Goal: Task Accomplishment & Management: Manage account settings

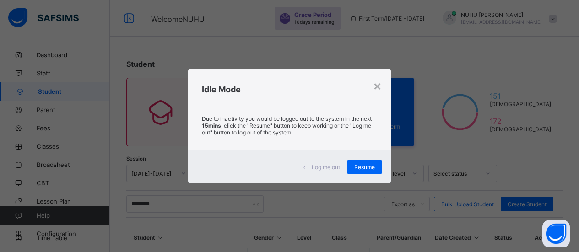
scroll to position [270, 0]
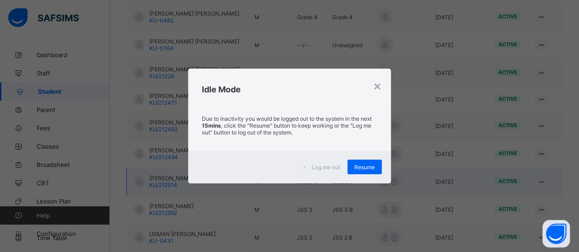
click at [368, 168] on span "Resume" at bounding box center [364, 167] width 21 height 7
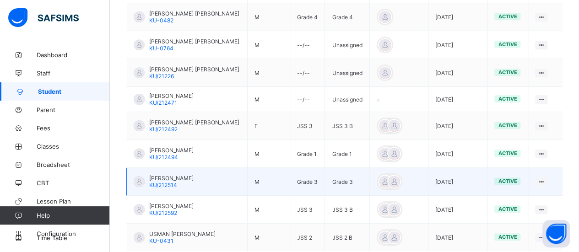
click at [215, 179] on td "[PERSON_NAME]/212514" at bounding box center [187, 182] width 121 height 28
click at [160, 176] on span "ADEDOYIN JASON" at bounding box center [171, 178] width 44 height 7
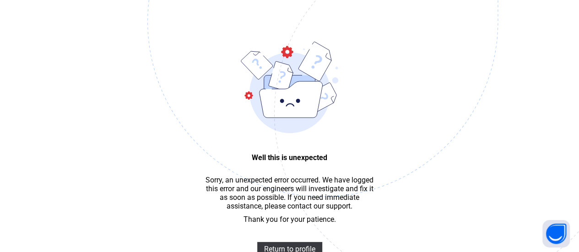
scroll to position [27, 0]
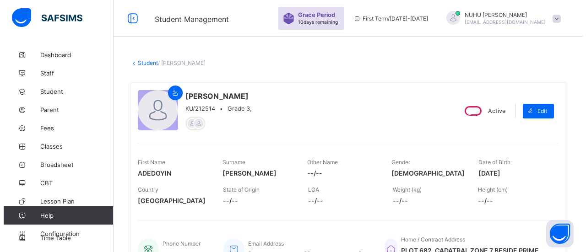
scroll to position [268, 0]
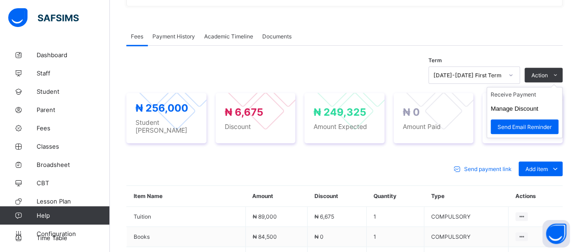
click at [549, 87] on ul "Receive Payment Manage Discount Send Email Reminder" at bounding box center [524, 112] width 76 height 51
click at [538, 89] on li "Receive Payment" at bounding box center [524, 94] width 75 height 14
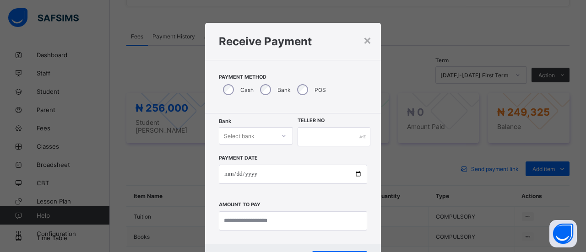
click at [285, 136] on div at bounding box center [284, 136] width 16 height 15
click at [257, 159] on div "Zenith Bank - Prime Scholars’ School" at bounding box center [255, 159] width 73 height 21
click at [315, 139] on input "text" at bounding box center [333, 136] width 73 height 19
type input "*****"
click at [229, 173] on input "date" at bounding box center [293, 174] width 148 height 19
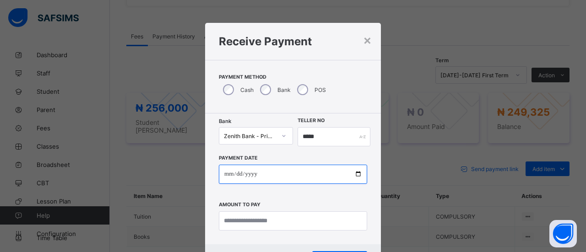
type input "**********"
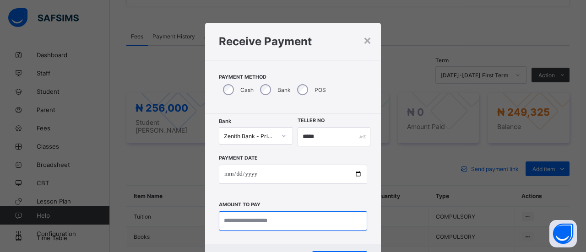
click at [235, 221] on input "currency" at bounding box center [293, 220] width 148 height 19
click at [295, 223] on input "currency" at bounding box center [293, 220] width 148 height 19
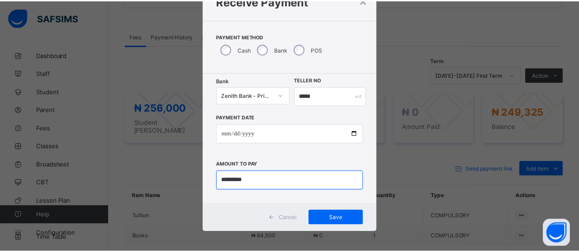
scroll to position [43, 0]
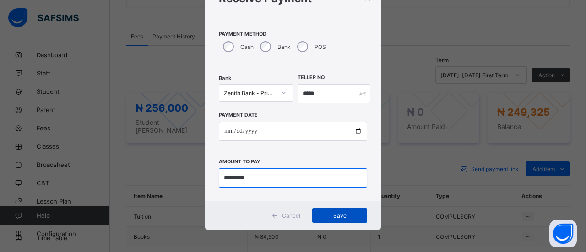
type input "*********"
click at [336, 216] on span "Save" at bounding box center [339, 215] width 41 height 7
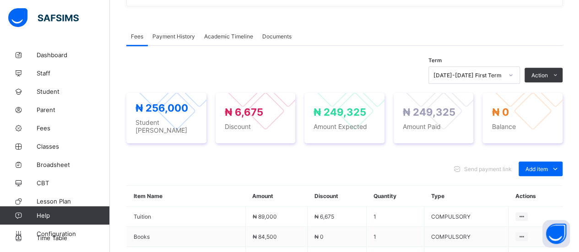
scroll to position [0, 0]
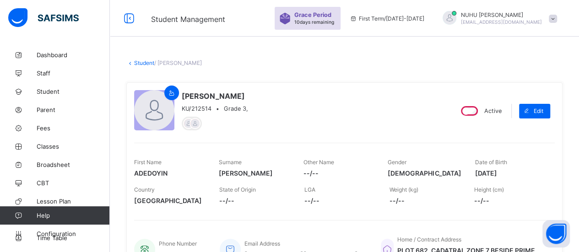
click at [151, 61] on link "Student" at bounding box center [144, 62] width 20 height 7
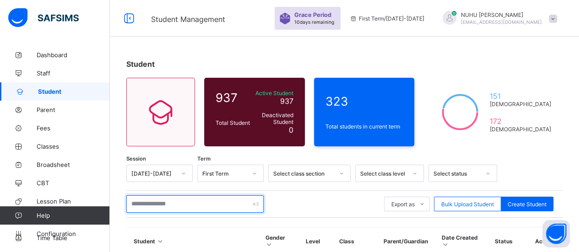
click at [203, 205] on input "text" at bounding box center [194, 203] width 137 height 17
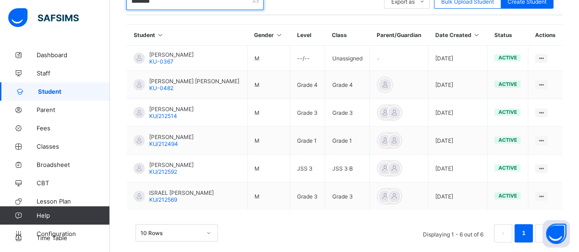
scroll to position [213, 0]
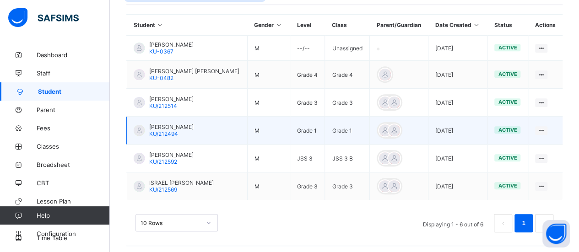
type input "********"
click at [205, 128] on td "[PERSON_NAME] KU/212494" at bounding box center [187, 131] width 121 height 28
click at [234, 131] on td "[PERSON_NAME] KU/212494" at bounding box center [187, 131] width 121 height 28
click at [209, 135] on td "[PERSON_NAME] KU/212494" at bounding box center [187, 131] width 121 height 28
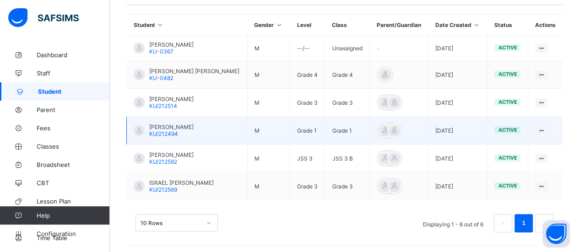
click at [184, 129] on div "[PERSON_NAME] KU/212494" at bounding box center [171, 131] width 44 height 14
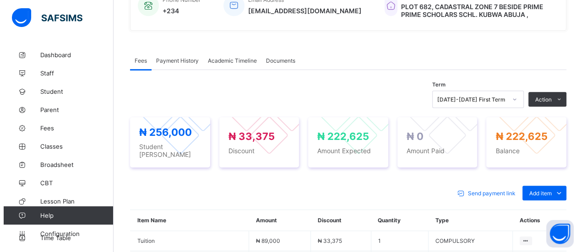
scroll to position [248, 0]
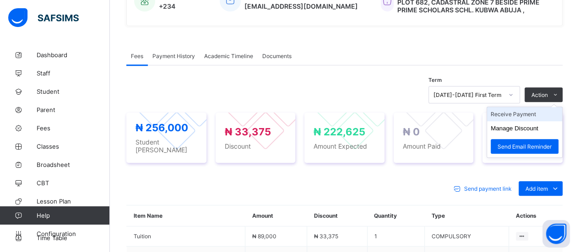
click at [540, 110] on li "Receive Payment" at bounding box center [524, 114] width 75 height 14
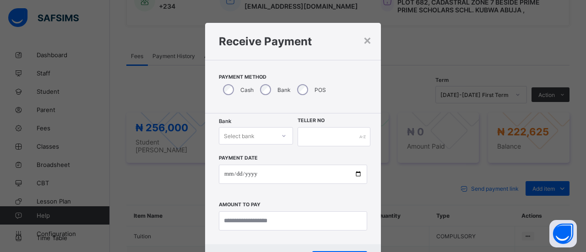
click at [284, 135] on icon at bounding box center [283, 135] width 5 height 9
click at [273, 158] on div "Zenith Bank - Prime Scholars’ School" at bounding box center [255, 159] width 73 height 21
click at [315, 140] on input "text" at bounding box center [333, 136] width 73 height 19
type input "******"
click at [228, 175] on input "date" at bounding box center [293, 174] width 148 height 19
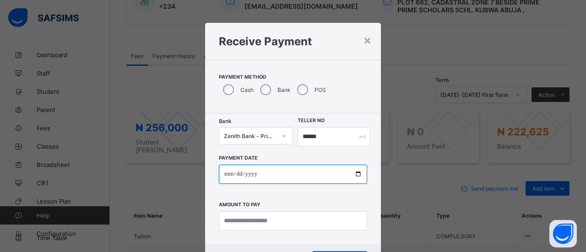
type input "**********"
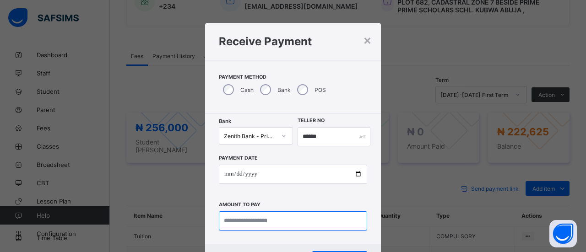
click at [262, 219] on input "currency" at bounding box center [293, 220] width 148 height 19
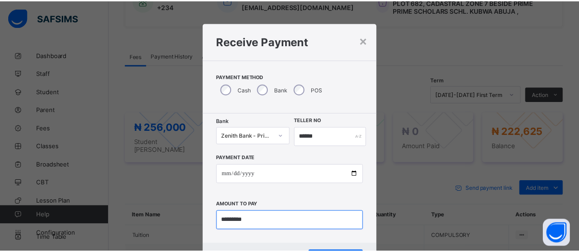
scroll to position [43, 0]
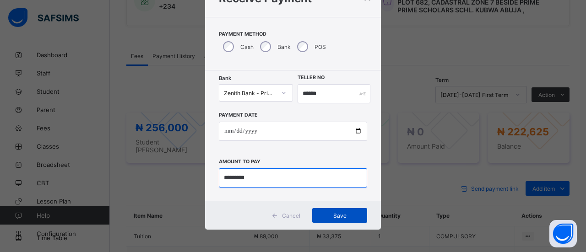
type input "*********"
click at [350, 218] on span "Save" at bounding box center [339, 215] width 41 height 7
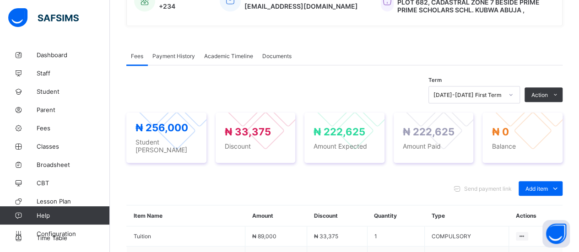
scroll to position [0, 0]
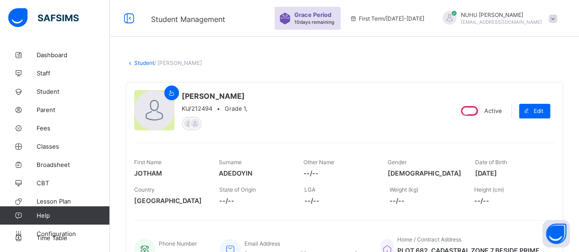
click at [142, 63] on link "Student" at bounding box center [144, 62] width 20 height 7
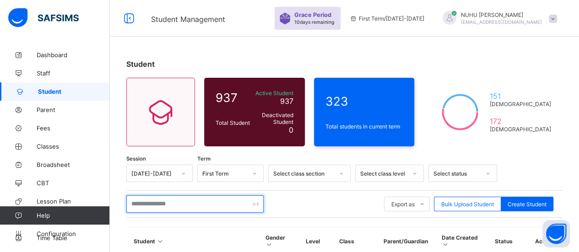
click at [201, 204] on input "text" at bounding box center [194, 203] width 137 height 17
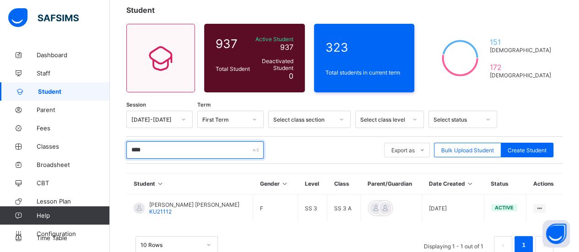
scroll to position [59, 0]
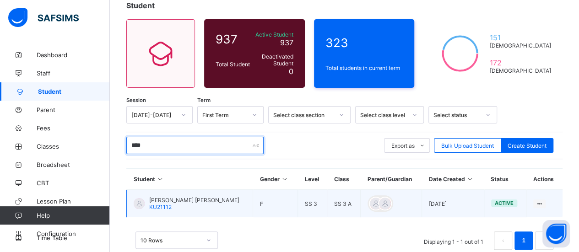
type input "****"
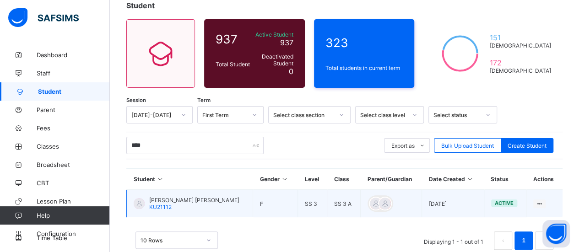
click at [192, 204] on div "[PERSON_NAME] [PERSON_NAME] KU21112" at bounding box center [194, 204] width 90 height 14
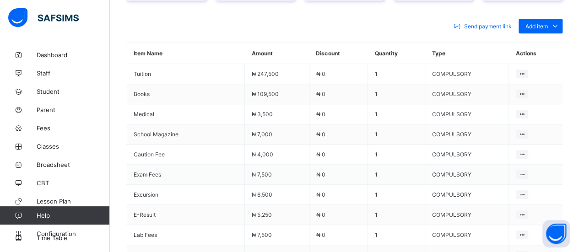
scroll to position [412, 0]
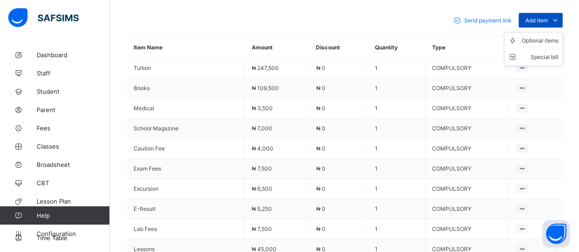
click at [548, 17] on span "Add item" at bounding box center [536, 20] width 22 height 7
click at [550, 54] on li "Special bill" at bounding box center [533, 57] width 58 height 16
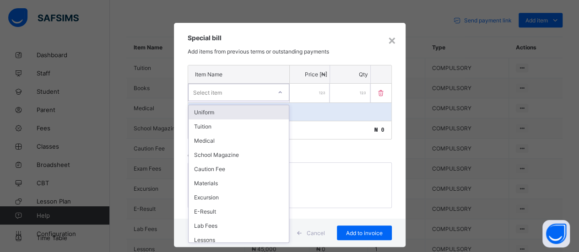
click at [278, 89] on icon at bounding box center [279, 92] width 5 height 9
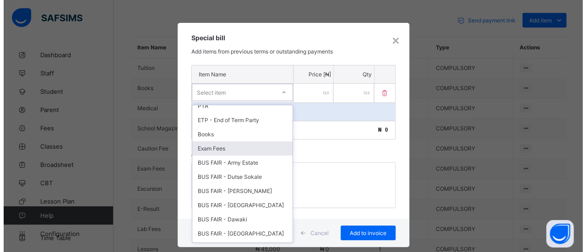
scroll to position [197, 0]
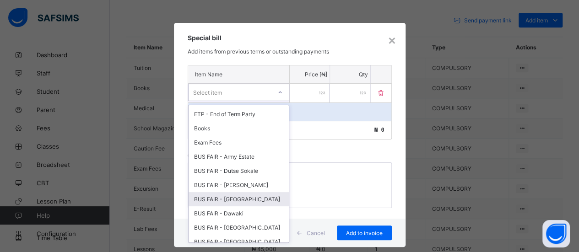
click at [233, 192] on div "BUS FAIR - [GEOGRAPHIC_DATA]" at bounding box center [238, 199] width 100 height 14
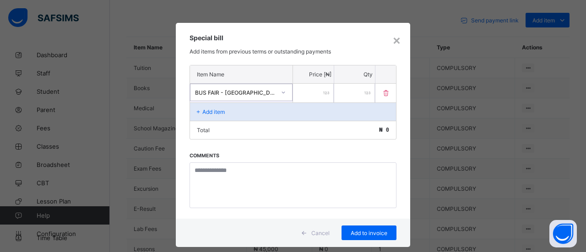
click at [307, 91] on input "number" at bounding box center [313, 93] width 41 height 19
type input "******"
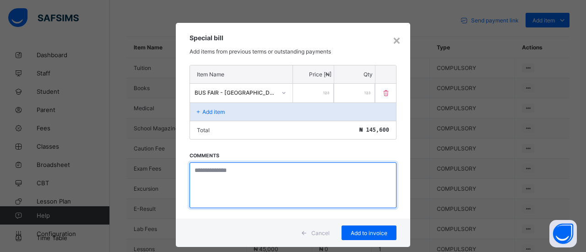
click at [271, 174] on textarea at bounding box center [292, 185] width 207 height 46
type textarea "**********"
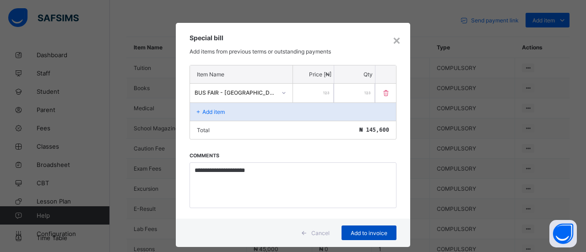
click at [365, 234] on div "Add to invoice" at bounding box center [368, 233] width 55 height 15
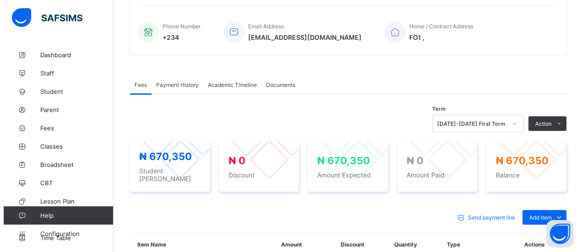
scroll to position [228, 0]
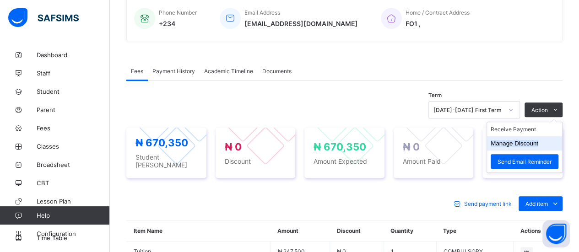
click at [525, 140] on button "Manage Discount" at bounding box center [514, 143] width 48 height 7
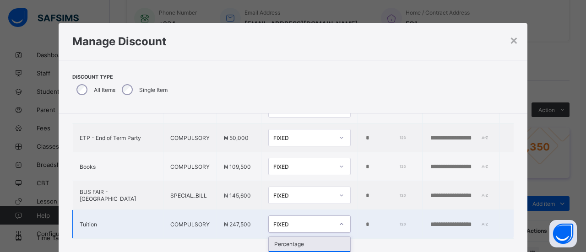
scroll to position [12, 0]
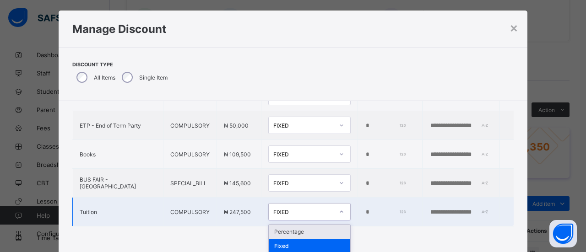
click at [320, 219] on td "option Percentage focused, 1 of 2. 2 results available. Use Up and Down to choo…" at bounding box center [309, 212] width 97 height 29
click at [306, 226] on div "Percentage" at bounding box center [309, 232] width 81 height 14
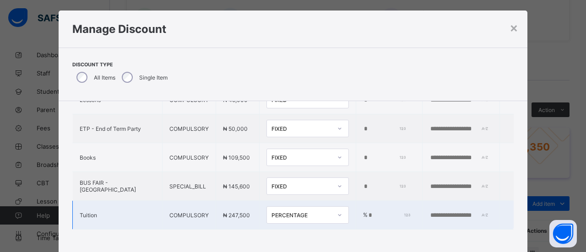
click at [367, 212] on input "*" at bounding box center [388, 215] width 42 height 7
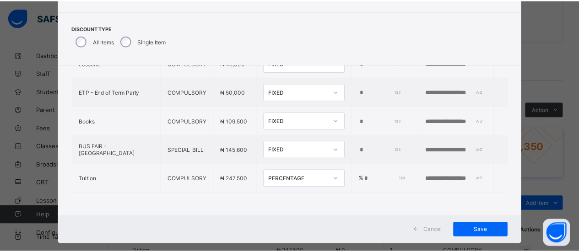
scroll to position [49, 0]
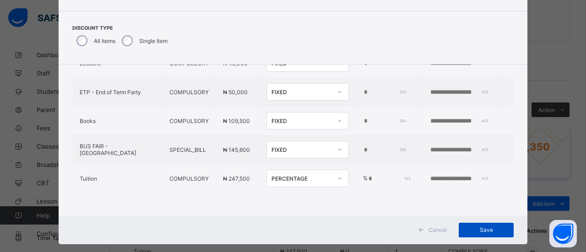
type input "***"
click at [502, 228] on span "Save" at bounding box center [485, 229] width 41 height 7
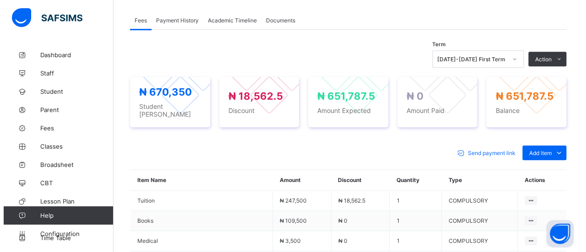
scroll to position [255, 0]
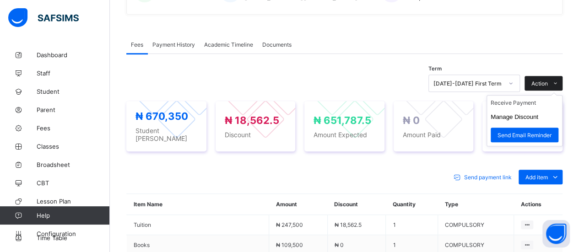
click at [548, 81] on span "Action" at bounding box center [539, 83] width 16 height 7
click at [536, 99] on li "Receive Payment" at bounding box center [524, 103] width 75 height 14
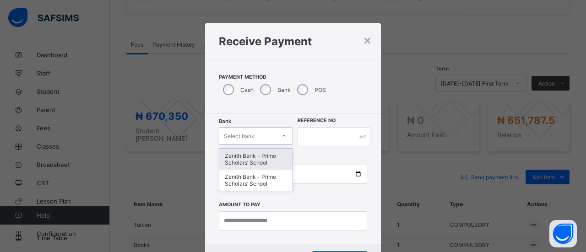
click at [281, 136] on icon at bounding box center [283, 135] width 5 height 9
click at [278, 137] on div at bounding box center [284, 136] width 16 height 15
click at [270, 161] on div "Zenith Bank - Prime Scholars’ School" at bounding box center [255, 159] width 73 height 21
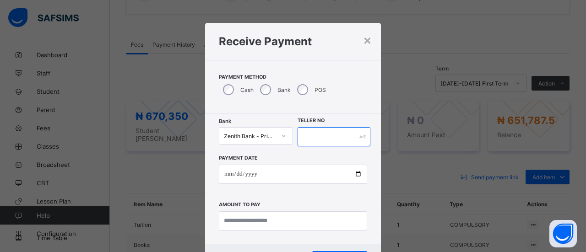
click at [314, 136] on input "text" at bounding box center [333, 136] width 73 height 19
type input "*****"
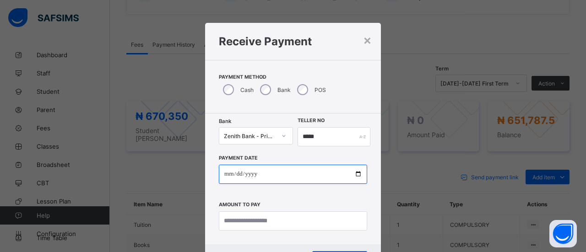
click at [228, 177] on input "date" at bounding box center [293, 174] width 148 height 19
type input "**********"
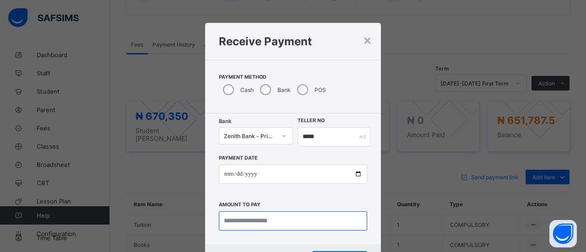
click at [253, 223] on input "currency" at bounding box center [293, 220] width 148 height 19
type input "*********"
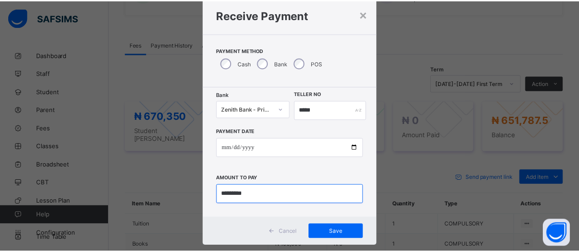
scroll to position [27, 0]
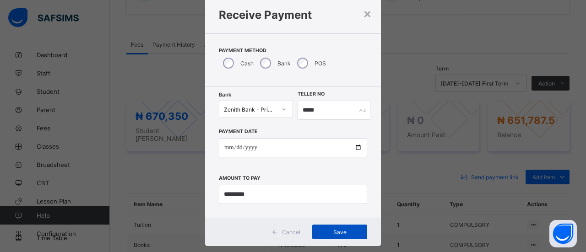
click at [352, 236] on div "Save" at bounding box center [339, 232] width 55 height 15
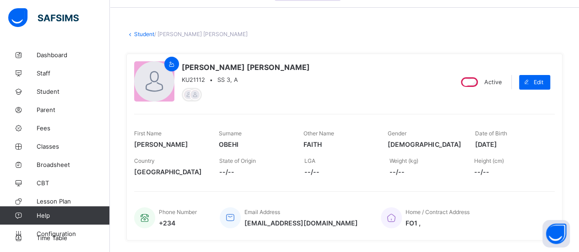
scroll to position [0, 0]
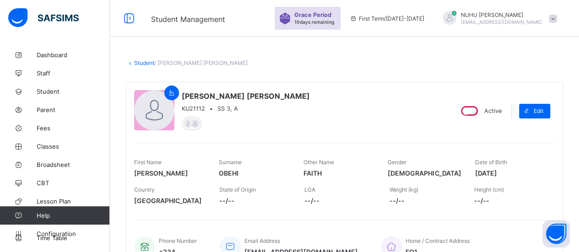
click at [139, 62] on link "Student" at bounding box center [144, 62] width 20 height 7
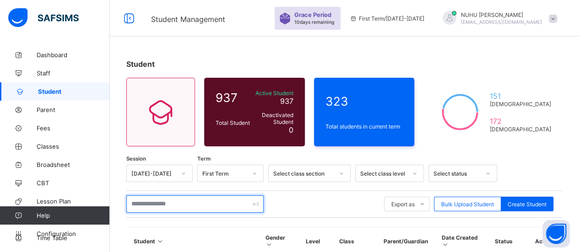
click at [228, 204] on input "text" at bounding box center [194, 203] width 137 height 17
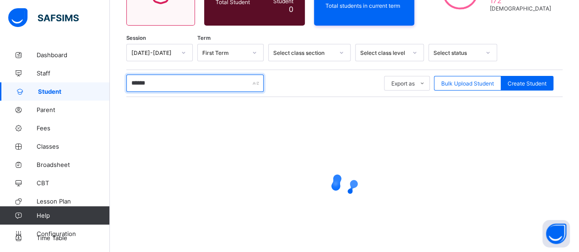
scroll to position [132, 0]
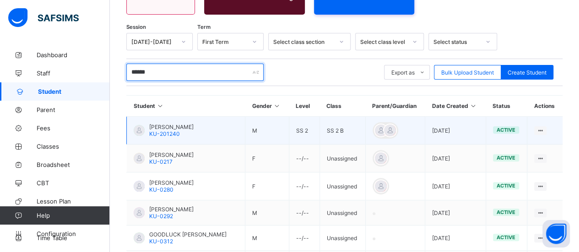
type input "******"
click at [194, 133] on div "[PERSON_NAME] KU-201240" at bounding box center [171, 131] width 44 height 14
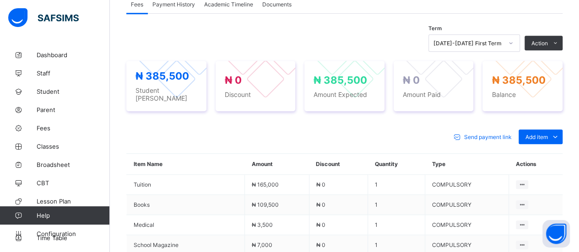
scroll to position [314, 0]
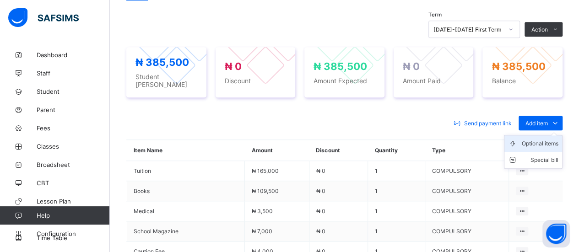
click at [545, 139] on div "Optional items" at bounding box center [539, 143] width 37 height 9
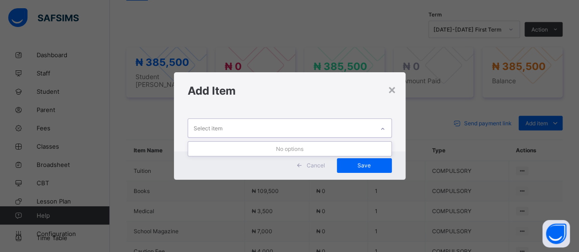
click at [383, 130] on icon at bounding box center [382, 128] width 5 height 9
click at [393, 92] on div "×" at bounding box center [391, 89] width 9 height 16
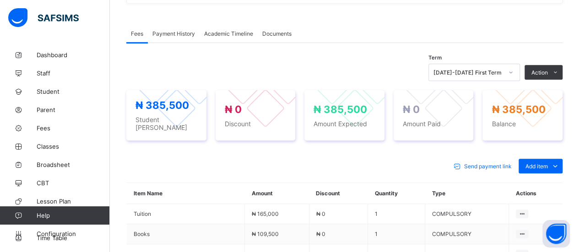
scroll to position [0, 0]
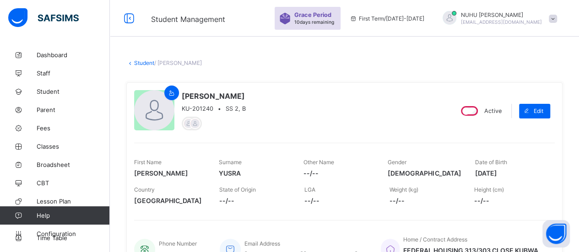
click at [145, 63] on link "Student" at bounding box center [144, 62] width 20 height 7
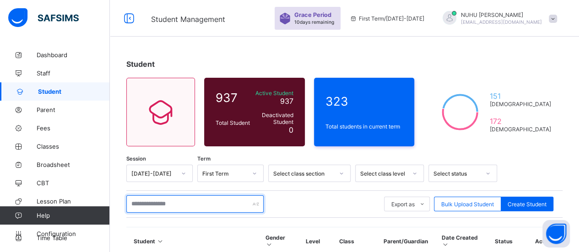
click at [163, 206] on input "text" at bounding box center [194, 203] width 137 height 17
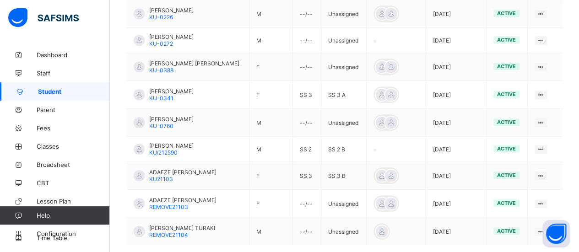
scroll to position [278, 0]
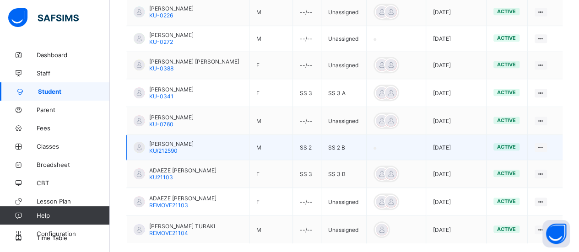
type input "*****"
click at [194, 145] on div "[PERSON_NAME] [PERSON_NAME]/212590" at bounding box center [171, 147] width 44 height 14
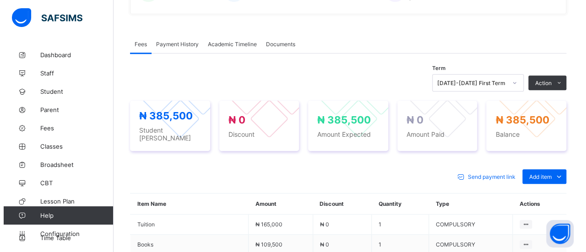
scroll to position [267, 0]
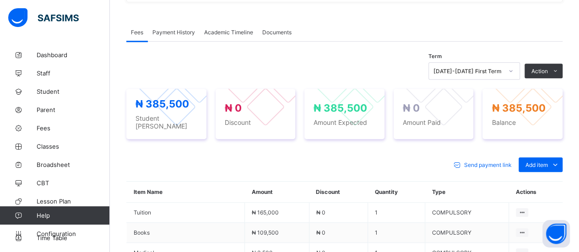
click at [361, 193] on th "Discount" at bounding box center [338, 192] width 59 height 21
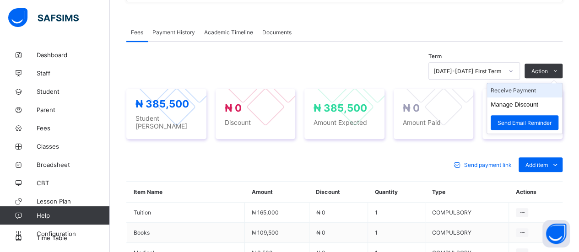
click at [539, 87] on li "Receive Payment" at bounding box center [524, 90] width 75 height 14
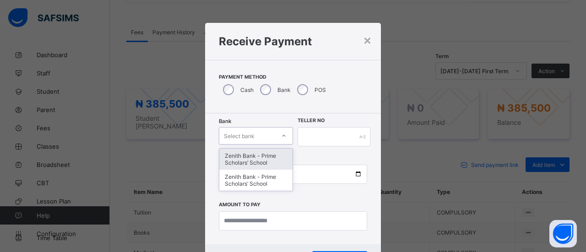
click at [278, 135] on div at bounding box center [284, 136] width 16 height 15
click at [267, 159] on div "Zenith Bank - Prime Scholars’ School" at bounding box center [255, 159] width 73 height 21
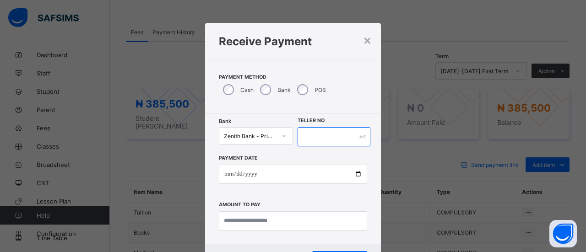
click at [334, 137] on input "text" at bounding box center [333, 136] width 73 height 19
click at [300, 135] on input "*****" at bounding box center [333, 136] width 73 height 19
type input "*****"
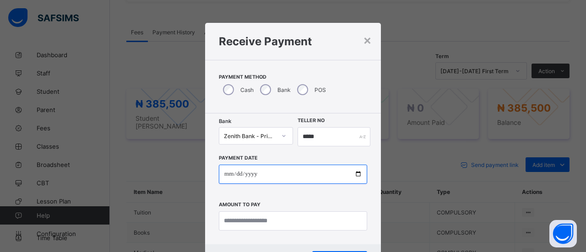
click at [229, 174] on input "date" at bounding box center [293, 174] width 148 height 19
type input "**********"
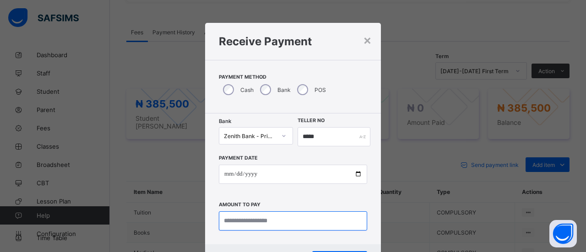
click at [253, 222] on input "currency" at bounding box center [293, 220] width 148 height 19
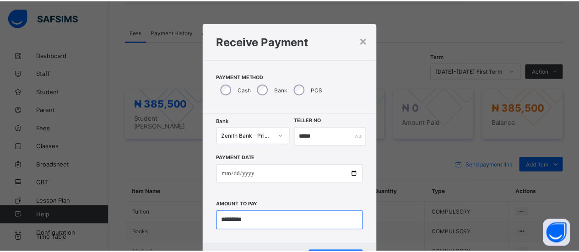
scroll to position [43, 0]
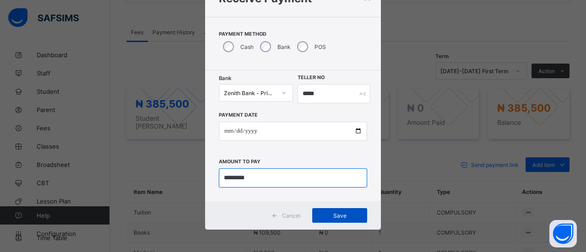
type input "*********"
click at [320, 216] on span "Save" at bounding box center [339, 215] width 41 height 7
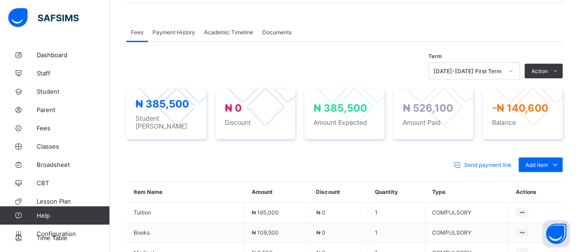
scroll to position [0, 0]
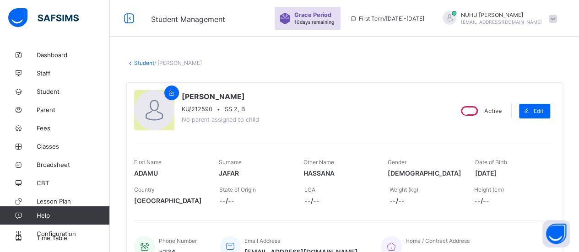
click at [145, 62] on link "Student" at bounding box center [144, 62] width 20 height 7
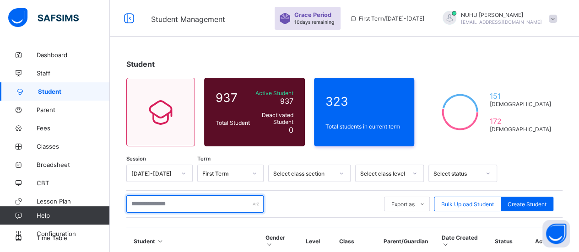
click at [161, 201] on input "text" at bounding box center [194, 203] width 137 height 17
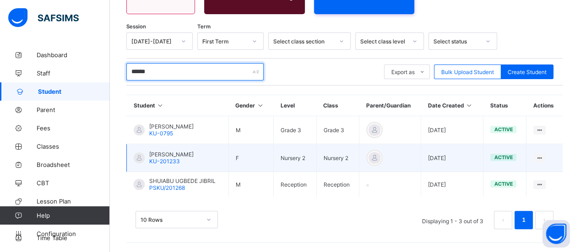
scroll to position [129, 0]
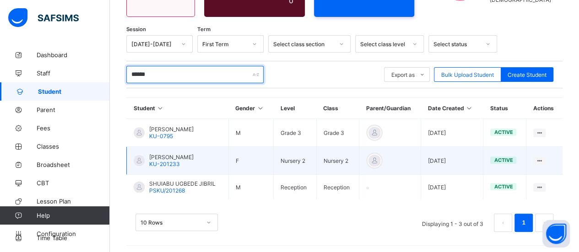
type input "******"
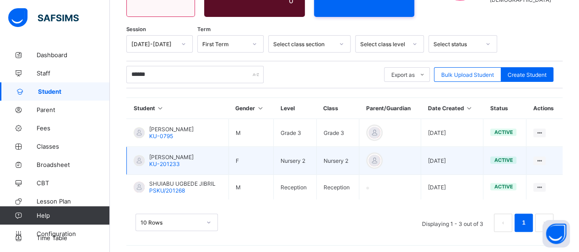
click at [202, 153] on td "[PERSON_NAME] KU-201233" at bounding box center [178, 161] width 102 height 28
click at [202, 155] on td "[PERSON_NAME] KU-201233" at bounding box center [178, 161] width 102 height 28
click at [201, 160] on td "[PERSON_NAME] KU-201233" at bounding box center [178, 161] width 102 height 28
click at [152, 162] on span "KU-201233" at bounding box center [164, 164] width 31 height 7
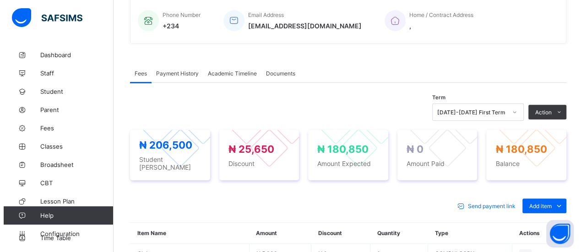
scroll to position [235, 0]
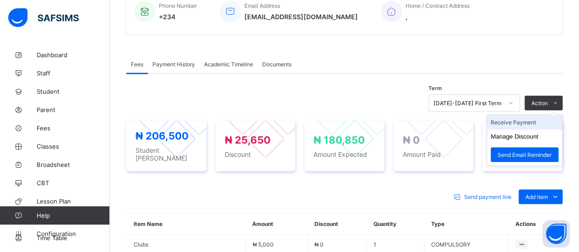
click at [532, 120] on li "Receive Payment" at bounding box center [524, 122] width 75 height 14
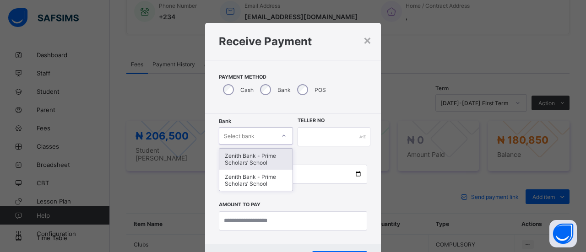
click at [283, 135] on icon at bounding box center [283, 135] width 5 height 9
click at [271, 159] on div "Zenith Bank - Prime Scholars’ School" at bounding box center [255, 159] width 73 height 21
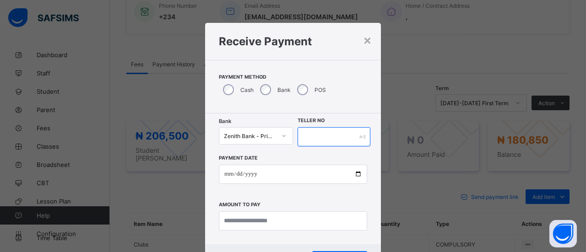
click at [310, 134] on input "text" at bounding box center [333, 136] width 73 height 19
type input "*****"
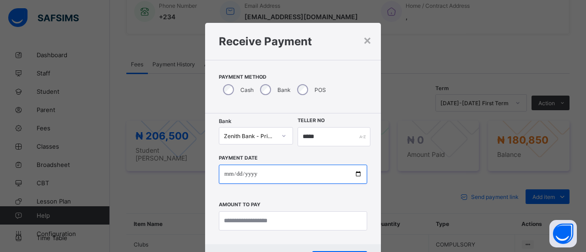
click at [229, 174] on input "date" at bounding box center [293, 174] width 148 height 19
type input "**********"
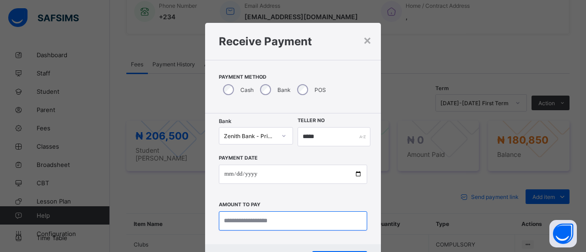
click at [244, 226] on input "currency" at bounding box center [293, 220] width 148 height 19
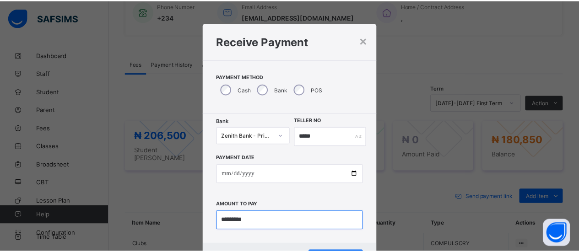
scroll to position [43, 0]
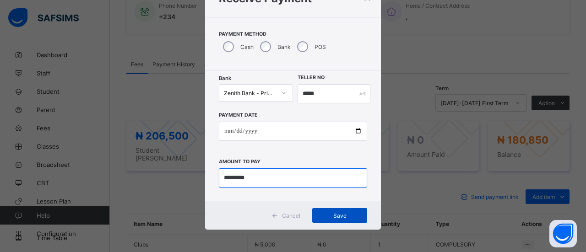
type input "*********"
click at [353, 215] on span "Save" at bounding box center [339, 215] width 41 height 7
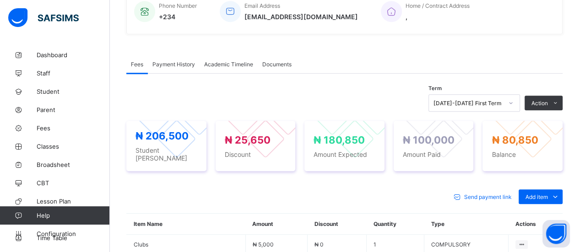
scroll to position [0, 0]
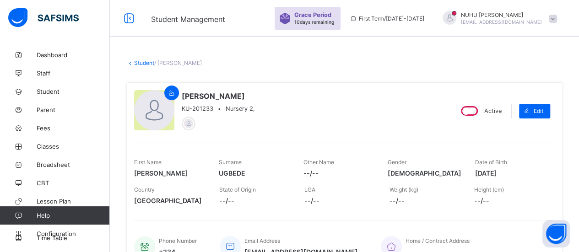
click at [147, 63] on link "Student" at bounding box center [144, 62] width 20 height 7
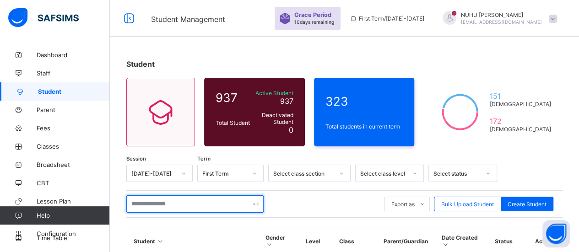
click at [172, 204] on input "text" at bounding box center [194, 203] width 137 height 17
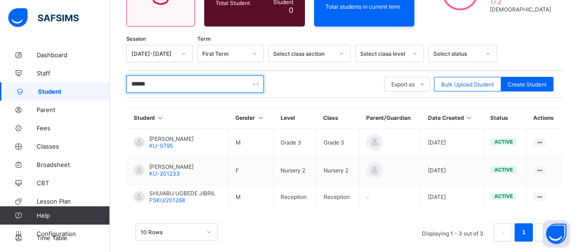
scroll to position [120, 0]
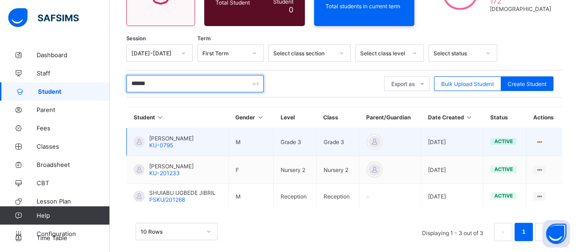
type input "******"
click at [194, 138] on span "[PERSON_NAME]" at bounding box center [171, 138] width 44 height 7
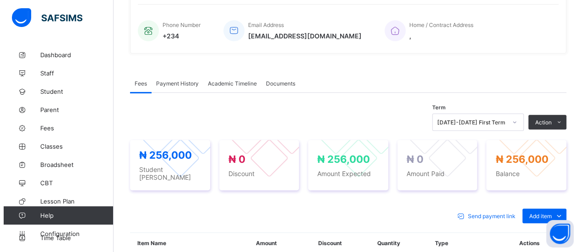
scroll to position [218, 0]
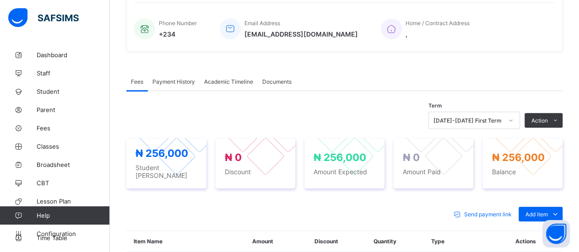
click at [0, 0] on li "Receive Payment" at bounding box center [0, 0] width 0 height 0
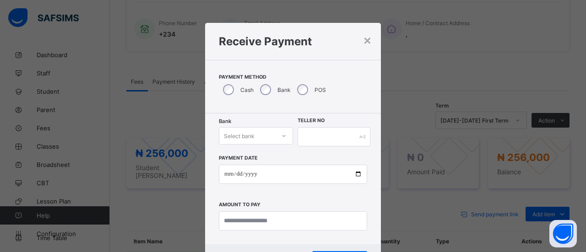
click at [285, 136] on div at bounding box center [284, 136] width 16 height 15
click at [277, 158] on div "Zenith Bank - Prime Scholars’ School" at bounding box center [255, 159] width 73 height 21
click at [315, 138] on input "text" at bounding box center [333, 136] width 73 height 19
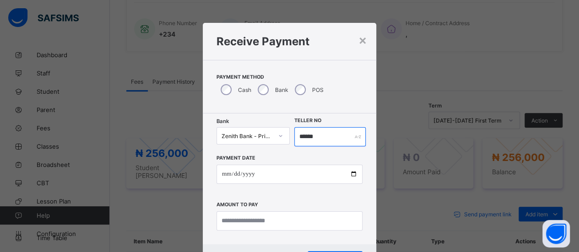
type input "******"
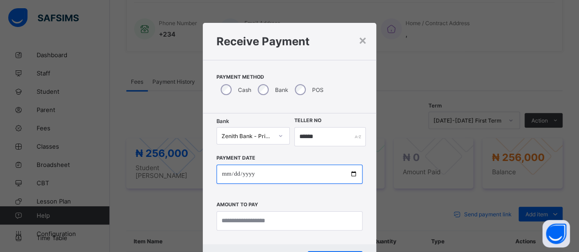
click at [225, 173] on input "date" at bounding box center [289, 174] width 146 height 19
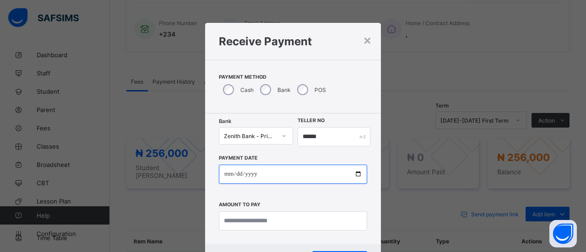
type input "**********"
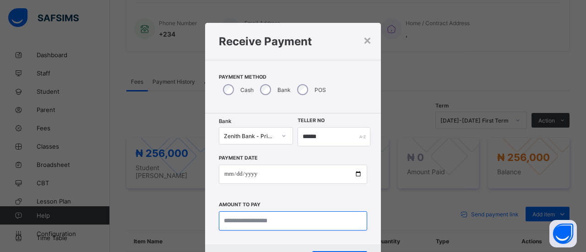
click at [271, 223] on input "currency" at bounding box center [293, 220] width 148 height 19
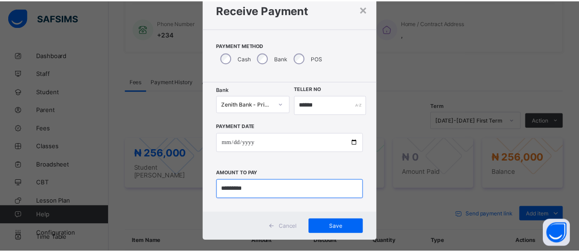
scroll to position [43, 0]
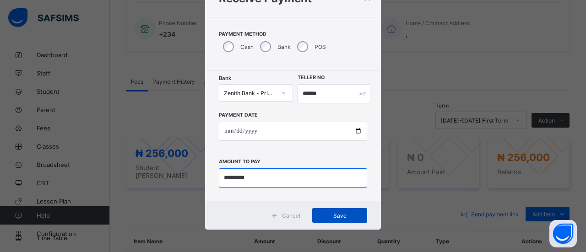
type input "*********"
click at [354, 218] on div "Save" at bounding box center [339, 215] width 55 height 15
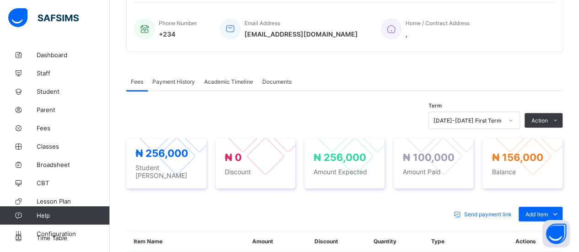
scroll to position [0, 0]
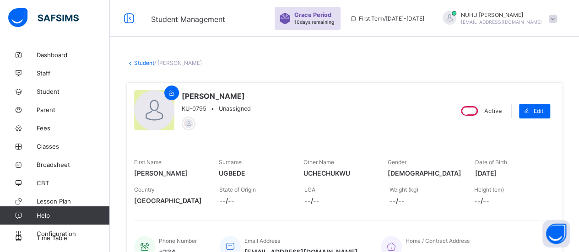
click at [146, 63] on link "Student" at bounding box center [144, 62] width 20 height 7
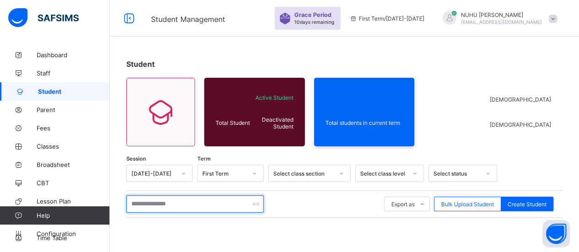
click at [187, 200] on input "text" at bounding box center [194, 203] width 137 height 17
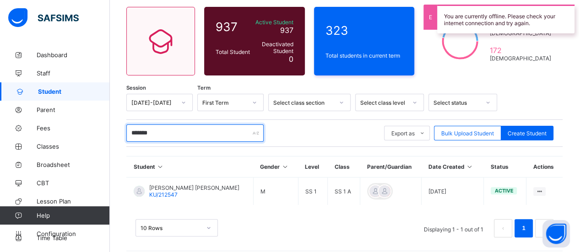
scroll to position [77, 0]
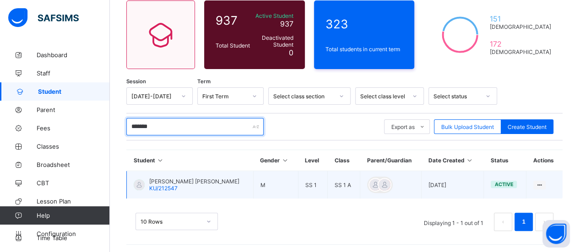
type input "*******"
click at [195, 189] on div "[PERSON_NAME] [PERSON_NAME]/212547" at bounding box center [194, 185] width 90 height 14
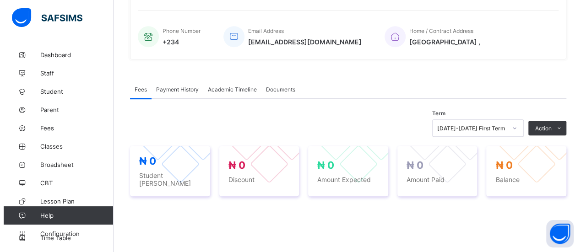
scroll to position [233, 0]
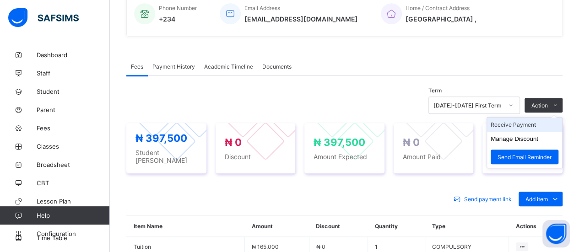
click at [534, 125] on li "Receive Payment" at bounding box center [524, 125] width 75 height 14
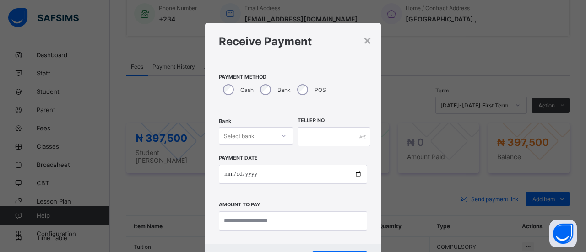
click at [283, 139] on icon at bounding box center [283, 135] width 5 height 9
click at [277, 159] on div "Zenith Bank - Prime Scholars’ School" at bounding box center [255, 159] width 73 height 21
click at [313, 138] on input "text" at bounding box center [333, 136] width 73 height 19
type input "*****"
click at [229, 172] on input "date" at bounding box center [293, 174] width 148 height 19
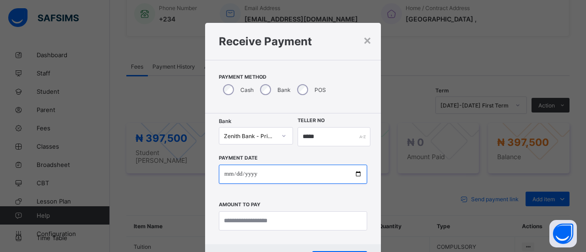
type input "**********"
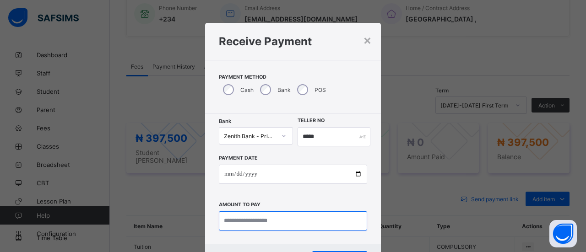
click at [241, 220] on input "currency" at bounding box center [293, 220] width 148 height 19
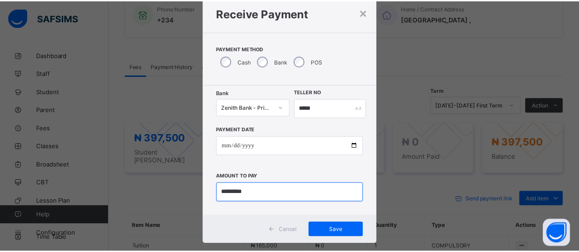
scroll to position [29, 0]
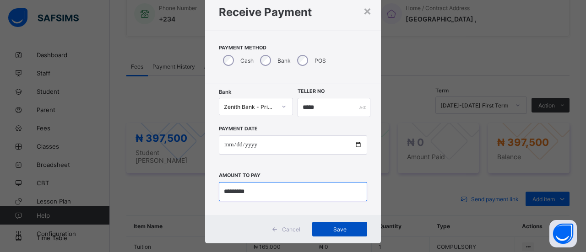
type input "*********"
click at [355, 231] on span "Save" at bounding box center [339, 229] width 41 height 7
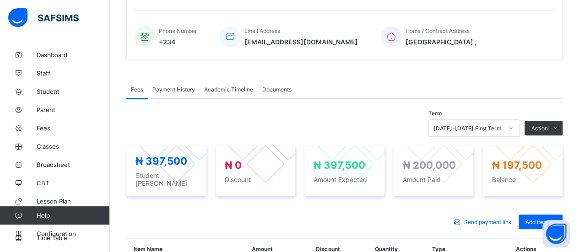
scroll to position [215, 0]
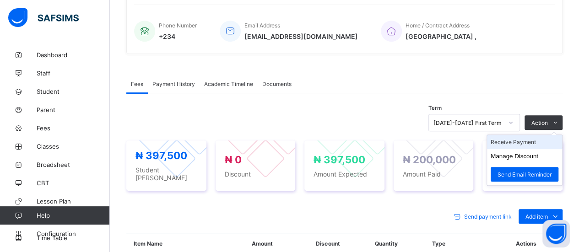
click at [525, 139] on li "Receive Payment" at bounding box center [524, 142] width 75 height 14
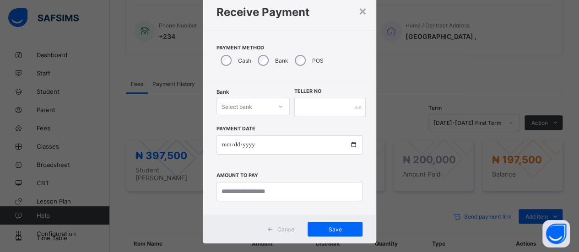
click at [280, 108] on icon at bounding box center [280, 106] width 5 height 9
click at [252, 129] on div "Zenith Bank - Prime Scholars’ School" at bounding box center [253, 129] width 72 height 21
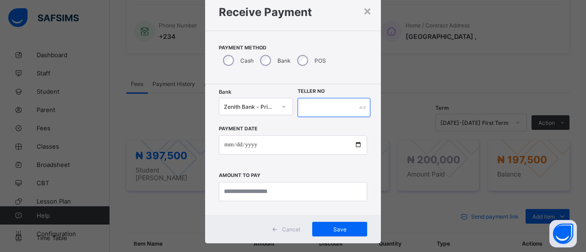
click at [316, 105] on input "text" at bounding box center [333, 107] width 73 height 19
type input "******"
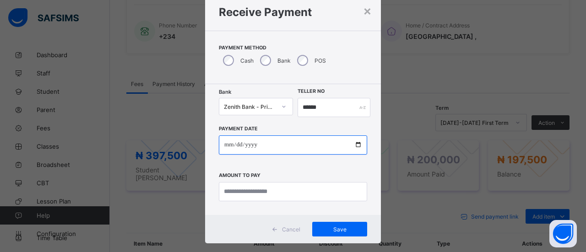
click at [228, 145] on input "date" at bounding box center [293, 144] width 148 height 19
type input "**********"
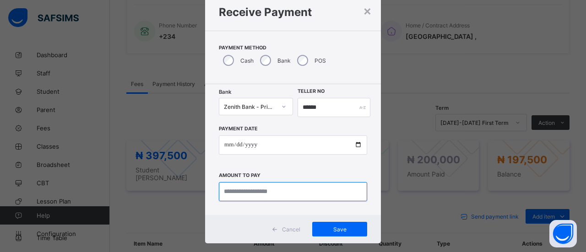
click at [256, 191] on input "currency" at bounding box center [293, 191] width 148 height 19
type input "*********"
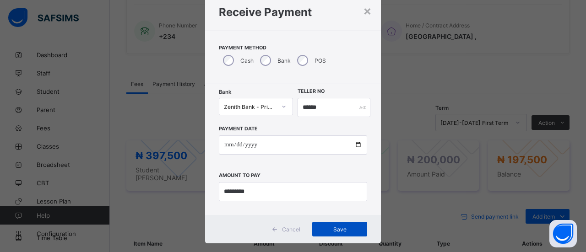
click at [327, 234] on div "Save" at bounding box center [339, 229] width 55 height 15
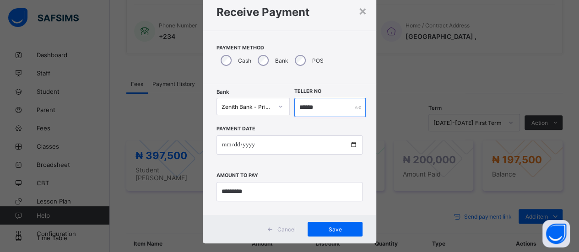
drag, startPoint x: 320, startPoint y: 107, endPoint x: 296, endPoint y: 107, distance: 23.8
click at [296, 107] on input "******" at bounding box center [330, 107] width 72 height 19
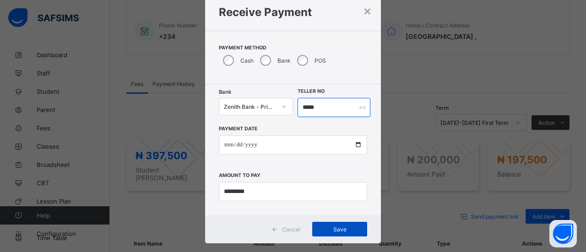
type input "*****"
click at [335, 227] on span "Save" at bounding box center [339, 229] width 41 height 7
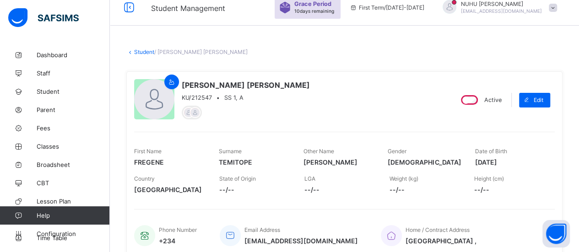
scroll to position [8, 0]
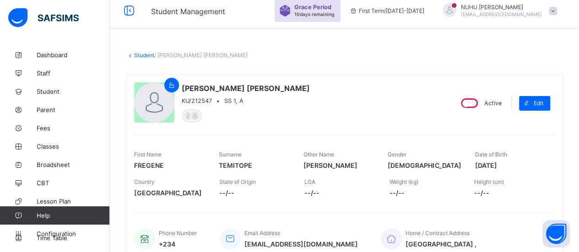
click at [143, 54] on link "Student" at bounding box center [144, 55] width 20 height 7
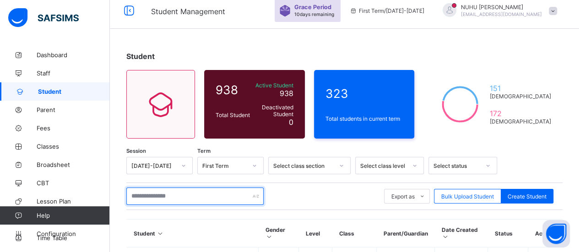
click at [151, 198] on input "text" at bounding box center [194, 196] width 137 height 17
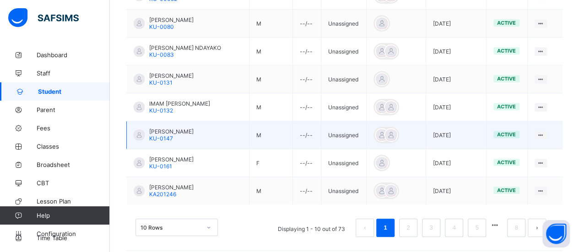
scroll to position [327, 0]
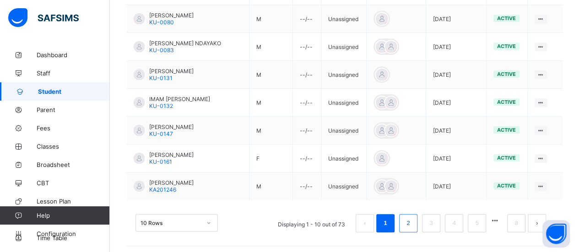
click at [417, 226] on li "2" at bounding box center [408, 223] width 18 height 18
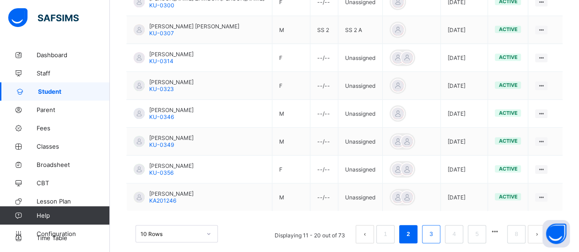
click at [440, 225] on li "3" at bounding box center [431, 234] width 18 height 18
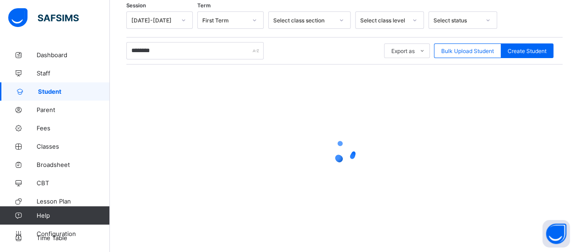
scroll to position [152, 0]
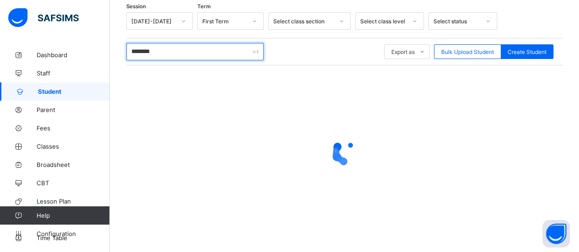
click at [183, 52] on input "********" at bounding box center [194, 51] width 137 height 17
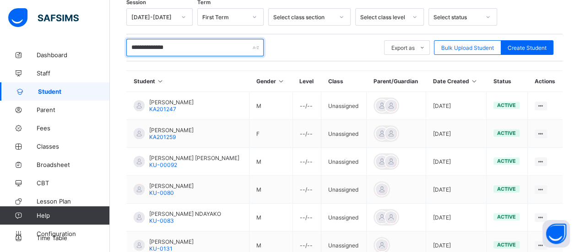
scroll to position [147, 0]
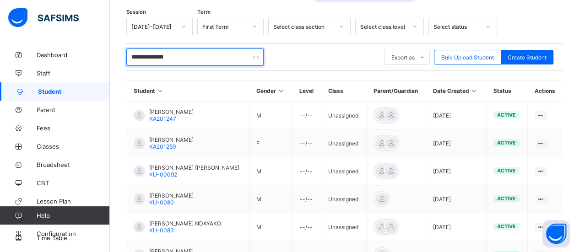
drag, startPoint x: 195, startPoint y: 60, endPoint x: 128, endPoint y: 58, distance: 66.8
click at [128, 58] on input "**********" at bounding box center [194, 56] width 137 height 17
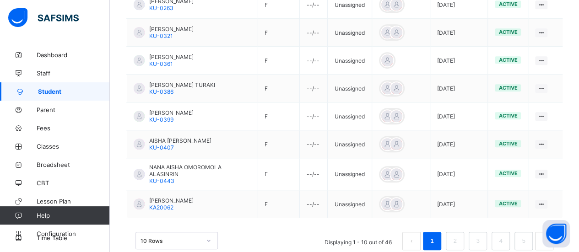
scroll to position [327, 0]
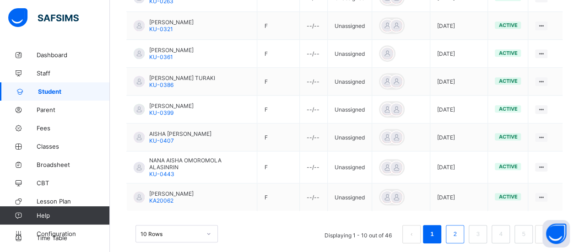
type input "*****"
click at [459, 228] on link "2" at bounding box center [454, 234] width 9 height 12
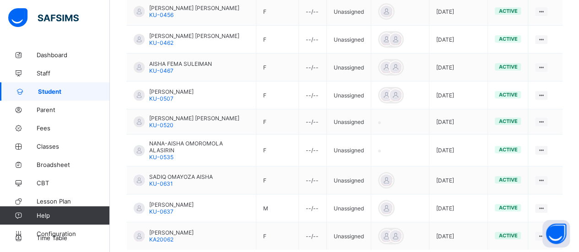
scroll to position [320, 0]
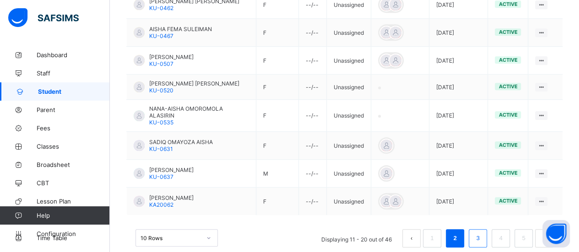
click at [482, 232] on link "3" at bounding box center [477, 238] width 9 height 12
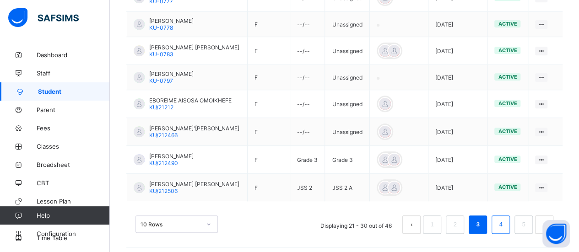
click at [505, 221] on link "4" at bounding box center [500, 225] width 9 height 12
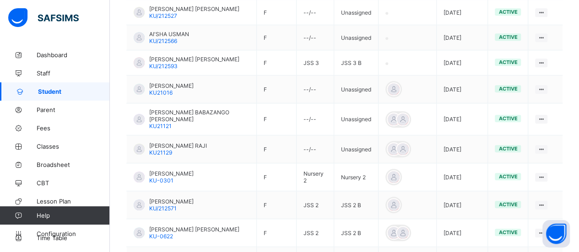
scroll to position [317, 0]
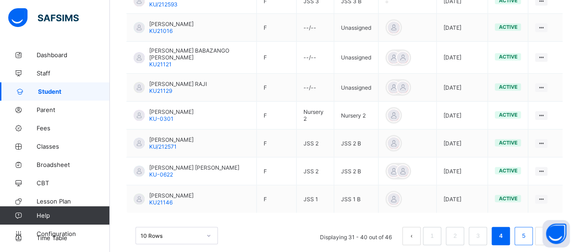
click at [527, 230] on link "5" at bounding box center [523, 236] width 9 height 12
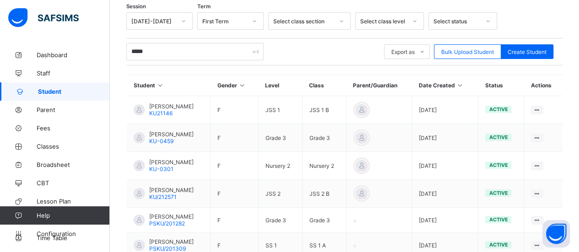
scroll to position [210, 0]
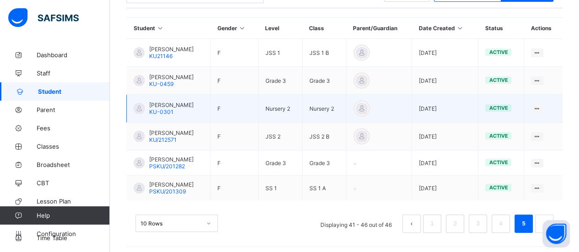
click at [155, 113] on td "[PERSON_NAME]-0301" at bounding box center [169, 109] width 84 height 28
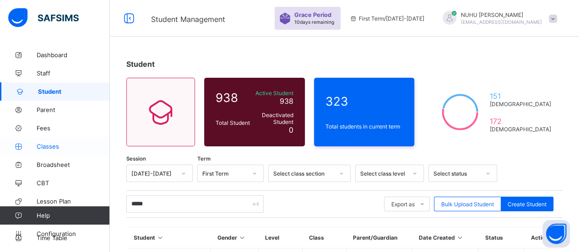
click at [42, 149] on span "Classes" at bounding box center [73, 146] width 73 height 7
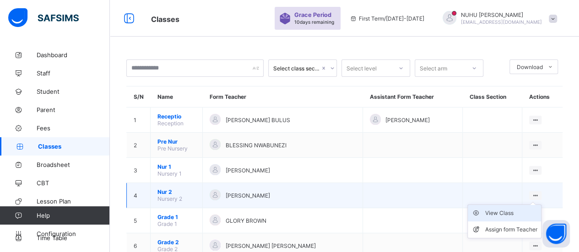
click at [528, 212] on div "View Class" at bounding box center [511, 213] width 52 height 9
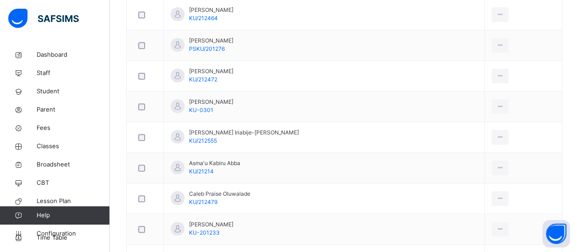
scroll to position [302, 0]
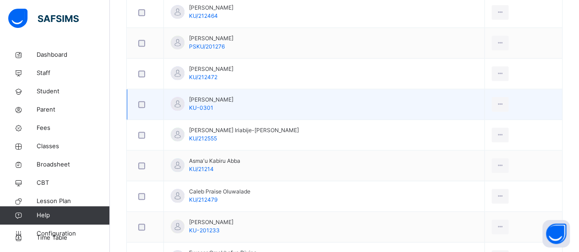
click at [232, 105] on div "[PERSON_NAME] KU-0301" at bounding box center [211, 104] width 44 height 16
click at [473, 118] on ul "View Profile Remove from Class Transfer Student" at bounding box center [472, 141] width 71 height 50
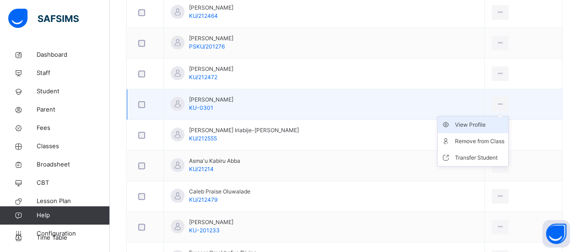
click at [467, 126] on div "View Profile" at bounding box center [479, 124] width 49 height 9
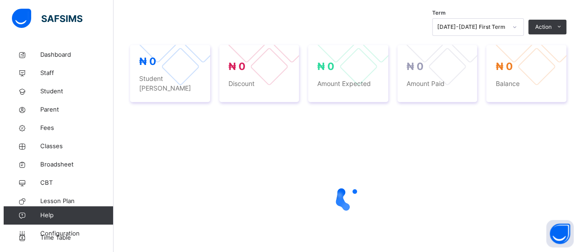
scroll to position [170, 0]
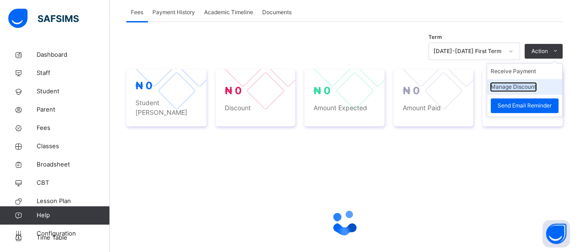
click at [535, 86] on button "Manage Discount" at bounding box center [512, 87] width 45 height 8
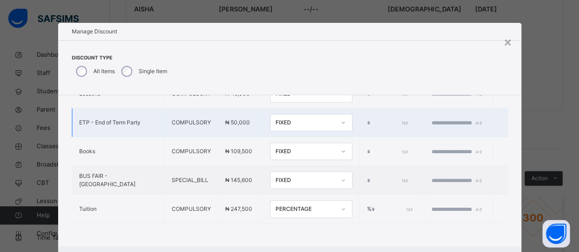
scroll to position [296, 0]
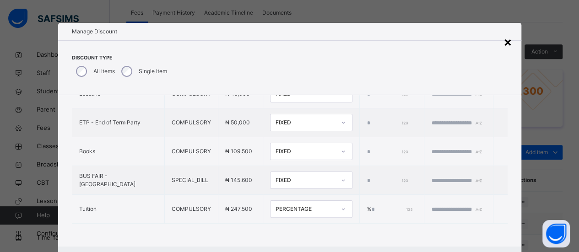
click at [510, 42] on div "×" at bounding box center [507, 41] width 9 height 19
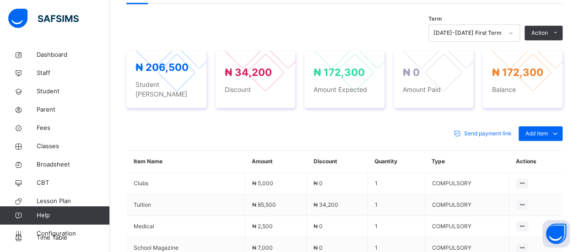
scroll to position [312, 0]
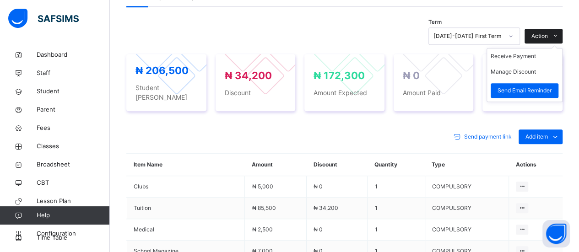
click at [559, 32] on icon at bounding box center [555, 35] width 7 height 7
click at [545, 58] on li "Receive Payment" at bounding box center [524, 56] width 75 height 16
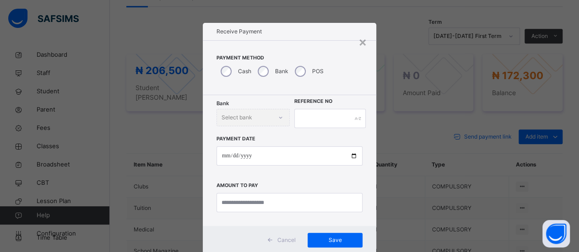
click at [255, 66] on div "Bank" at bounding box center [271, 71] width 37 height 19
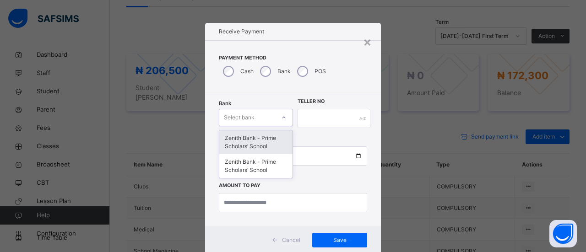
click at [284, 121] on icon at bounding box center [283, 117] width 5 height 9
click at [276, 138] on div "Zenith Bank - Prime Scholars’ School" at bounding box center [255, 142] width 73 height 24
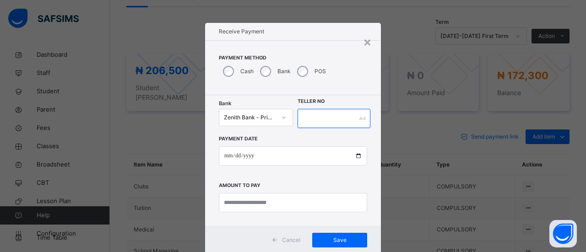
click at [323, 122] on input "text" at bounding box center [333, 118] width 73 height 19
type input "*****"
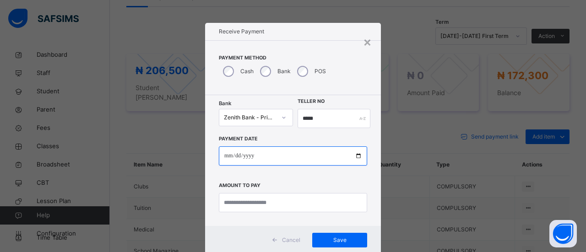
click at [232, 158] on input "date" at bounding box center [293, 155] width 148 height 19
type input "**********"
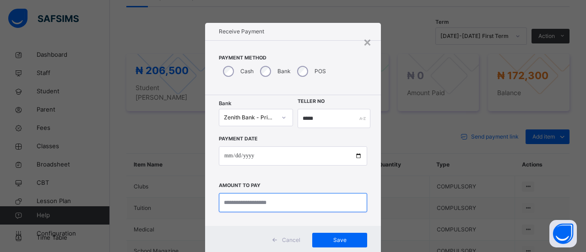
click at [259, 204] on input "currency" at bounding box center [293, 202] width 148 height 19
type input "*********"
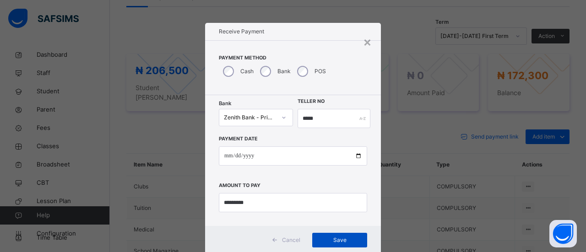
click at [323, 240] on span "Save" at bounding box center [339, 240] width 41 height 8
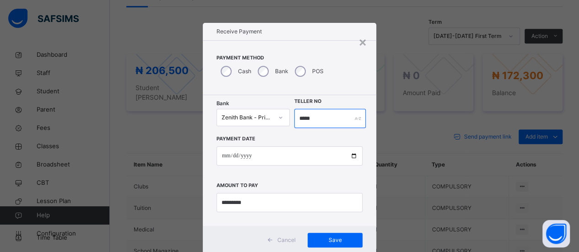
click at [318, 119] on input "*****" at bounding box center [330, 118] width 72 height 19
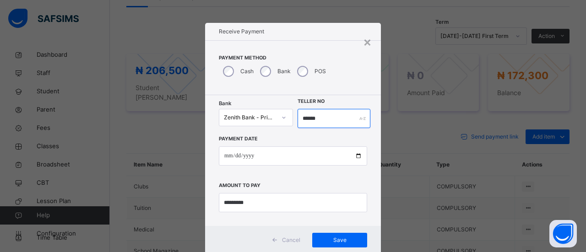
type input "******"
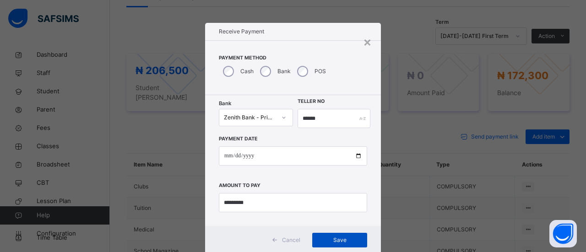
click at [321, 238] on span "Save" at bounding box center [339, 240] width 41 height 8
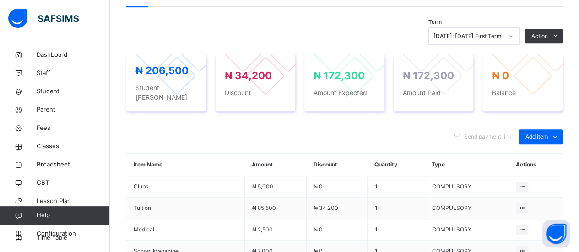
scroll to position [0, 0]
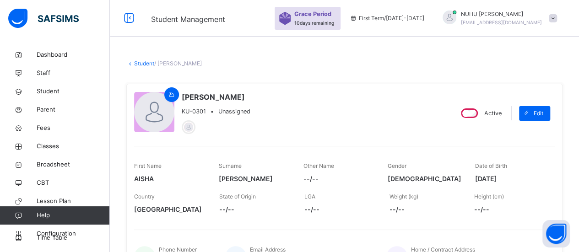
click at [136, 61] on link "Student" at bounding box center [144, 63] width 20 height 7
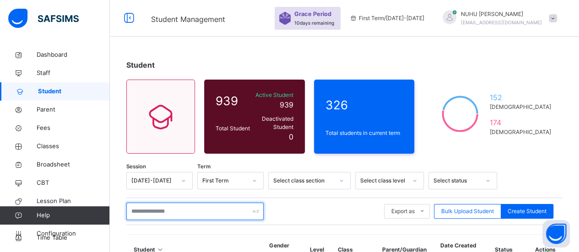
click at [185, 206] on input "text" at bounding box center [194, 211] width 137 height 17
type input "**********"
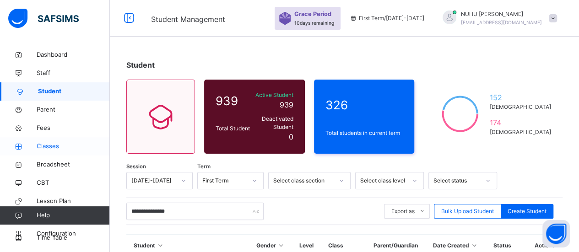
click at [71, 151] on span "Classes" at bounding box center [73, 146] width 73 height 9
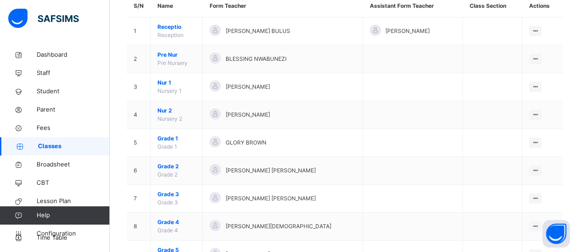
scroll to position [114, 0]
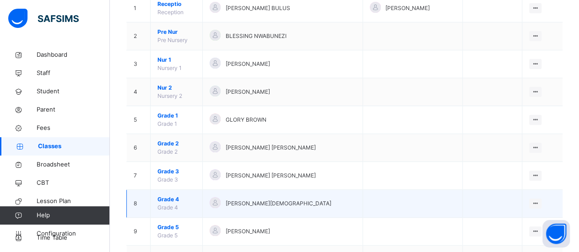
click at [200, 207] on td "Grade 4 Grade 4" at bounding box center [177, 204] width 52 height 28
click at [547, 203] on td "View Class Assign form Teacher" at bounding box center [541, 204] width 41 height 28
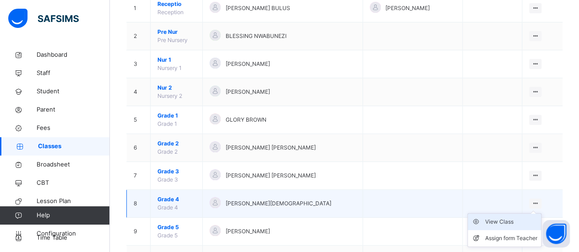
click at [524, 222] on div "View Class" at bounding box center [511, 221] width 52 height 9
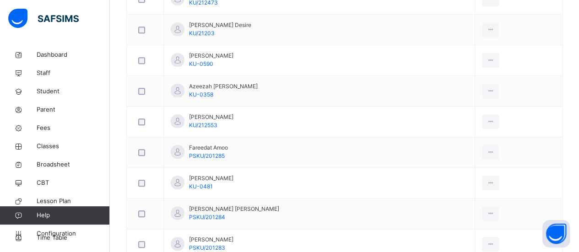
scroll to position [324, 0]
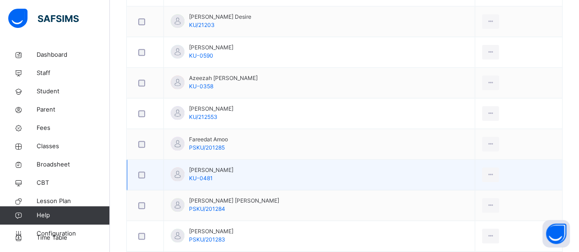
click at [246, 172] on td "[PERSON_NAME] KU-0481" at bounding box center [319, 175] width 311 height 31
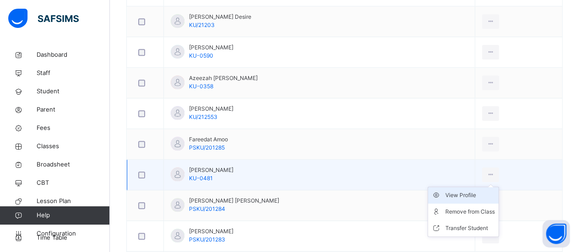
click at [484, 195] on div "View Profile" at bounding box center [469, 195] width 49 height 9
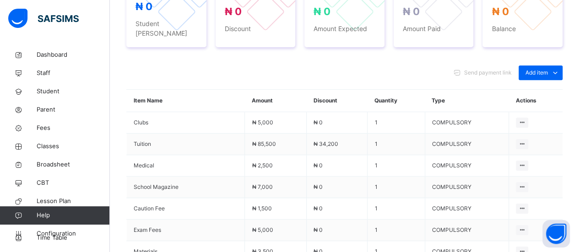
scroll to position [324, 0]
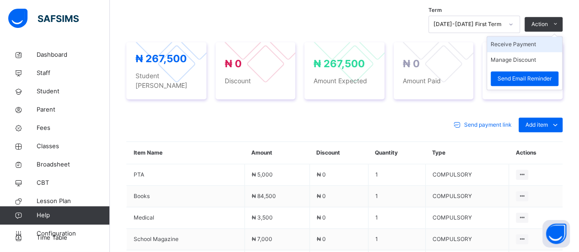
click at [536, 40] on li "Receive Payment" at bounding box center [524, 45] width 75 height 16
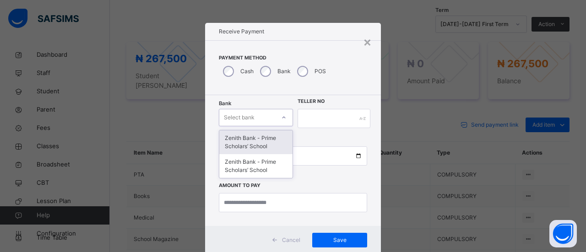
click at [278, 117] on div at bounding box center [284, 117] width 16 height 15
click at [272, 137] on div "Zenith Bank - Prime Scholars’ School" at bounding box center [255, 142] width 73 height 24
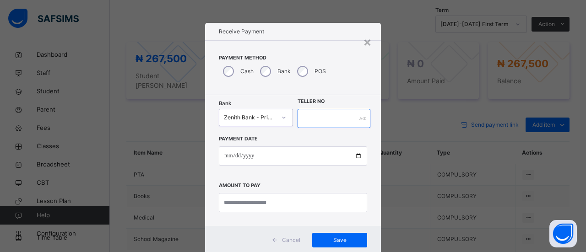
click at [328, 122] on input "text" at bounding box center [333, 118] width 73 height 19
type input "******"
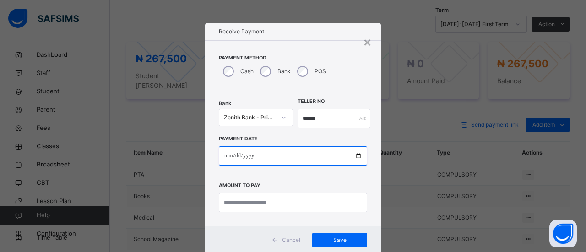
click at [229, 156] on input "date" at bounding box center [293, 155] width 148 height 19
type input "**********"
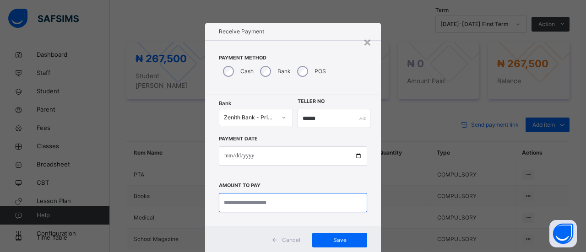
click at [225, 202] on input "currency" at bounding box center [293, 202] width 148 height 19
type input "*********"
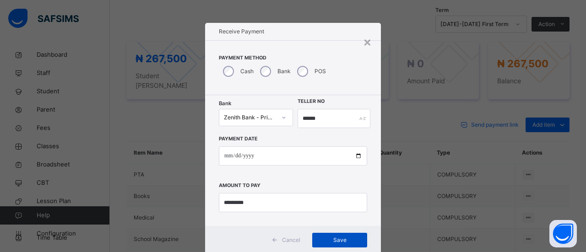
click at [331, 238] on span "Save" at bounding box center [339, 240] width 41 height 8
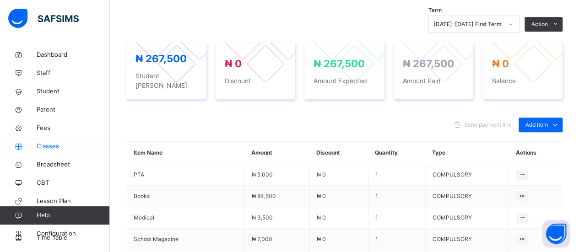
click at [57, 147] on span "Classes" at bounding box center [73, 146] width 73 height 9
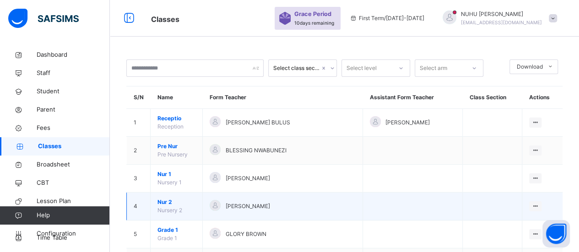
click at [263, 212] on td "[PERSON_NAME]" at bounding box center [283, 207] width 160 height 28
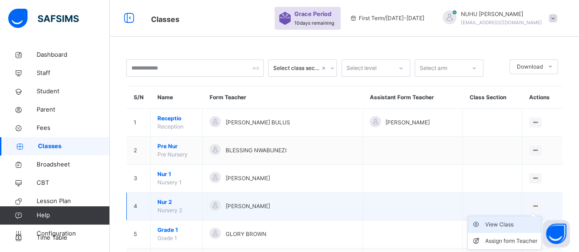
click at [521, 222] on div "View Class" at bounding box center [511, 224] width 52 height 9
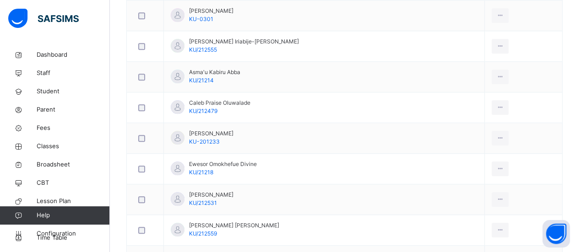
scroll to position [393, 0]
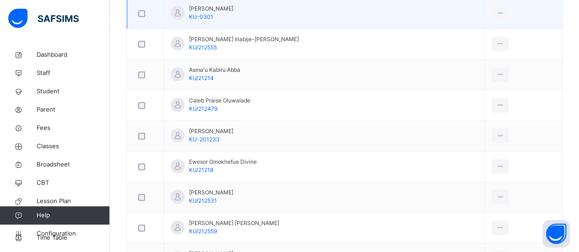
click at [233, 10] on span "[PERSON_NAME]" at bounding box center [211, 9] width 44 height 8
click at [496, 11] on icon at bounding box center [500, 13] width 8 height 8
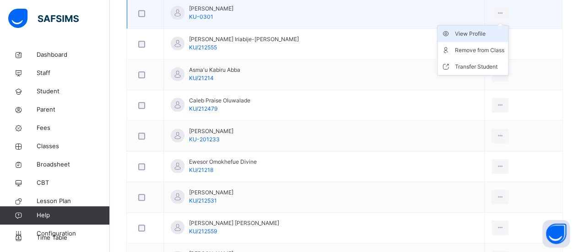
click at [473, 33] on div "View Profile" at bounding box center [479, 33] width 49 height 9
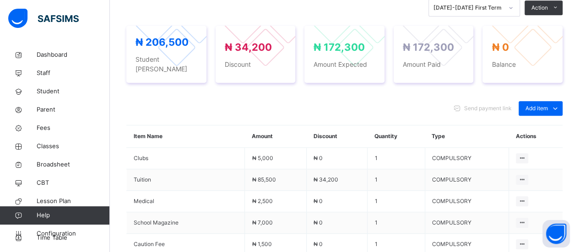
scroll to position [314, 0]
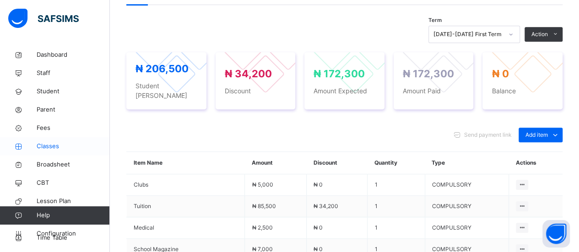
click at [53, 146] on span "Classes" at bounding box center [73, 146] width 73 height 9
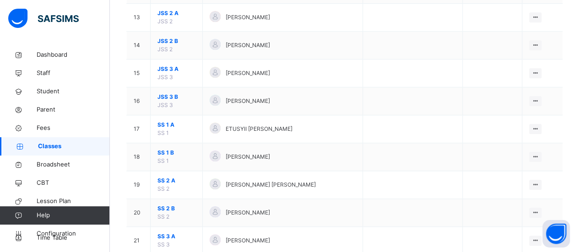
scroll to position [447, 0]
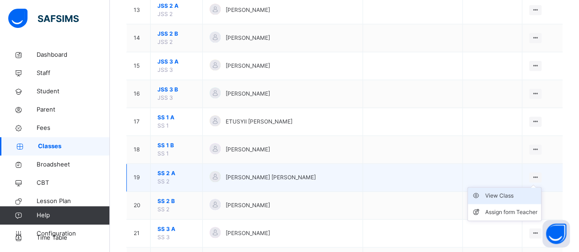
click at [518, 196] on div "View Class" at bounding box center [511, 195] width 52 height 9
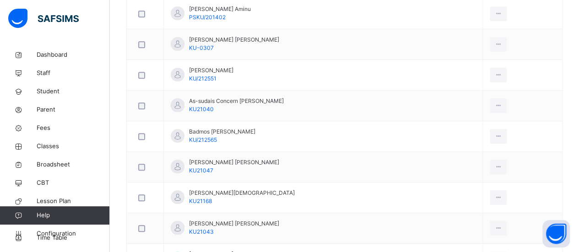
scroll to position [283, 0]
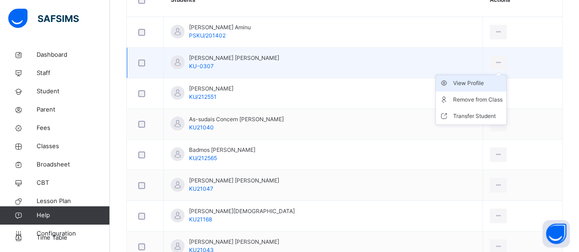
click at [487, 79] on div "View Profile" at bounding box center [477, 83] width 49 height 9
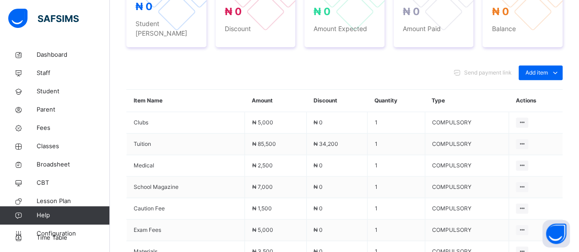
scroll to position [283, 0]
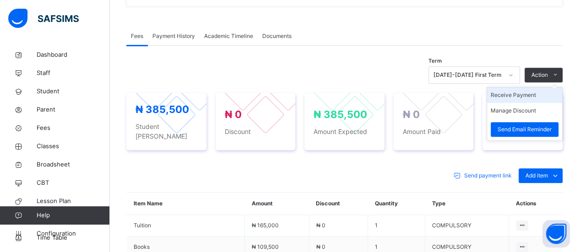
click at [539, 87] on li "Receive Payment" at bounding box center [524, 95] width 75 height 16
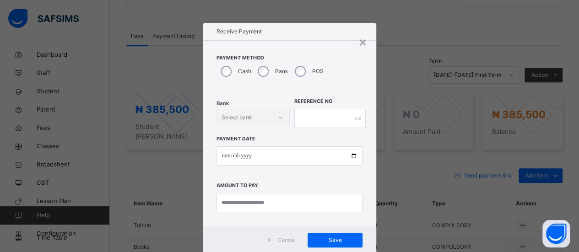
click at [280, 114] on div "Bank Select bank" at bounding box center [252, 117] width 73 height 17
click at [278, 117] on div "Bank Select bank" at bounding box center [252, 117] width 73 height 17
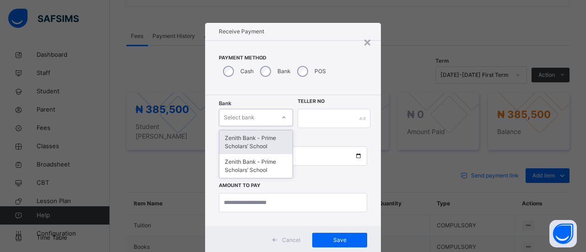
click at [281, 119] on icon at bounding box center [283, 117] width 5 height 9
click at [272, 139] on div "Zenith Bank - Prime Scholars’ School" at bounding box center [255, 142] width 73 height 24
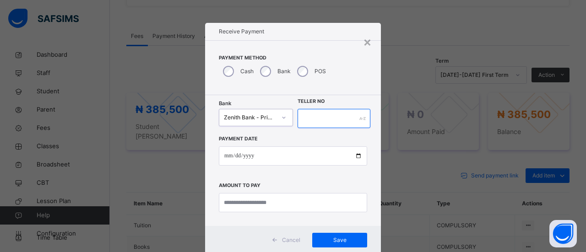
click at [309, 119] on input "text" at bounding box center [333, 118] width 73 height 19
type input "*****"
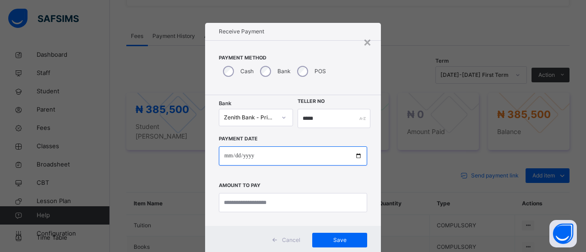
click at [231, 154] on input "date" at bounding box center [293, 155] width 148 height 19
type input "**********"
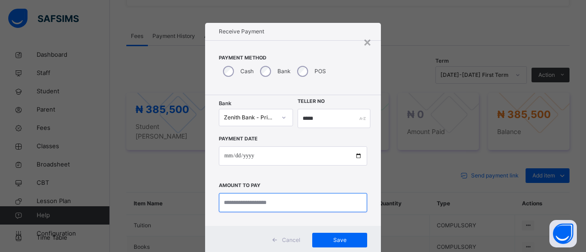
click at [236, 205] on input "currency" at bounding box center [293, 202] width 148 height 19
type input "*********"
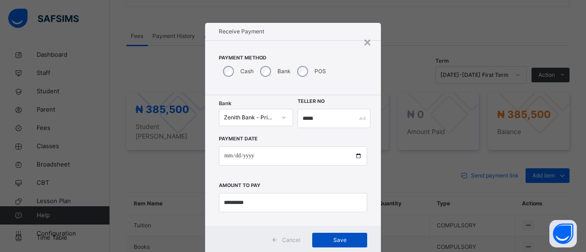
click at [348, 238] on span "Save" at bounding box center [339, 240] width 41 height 8
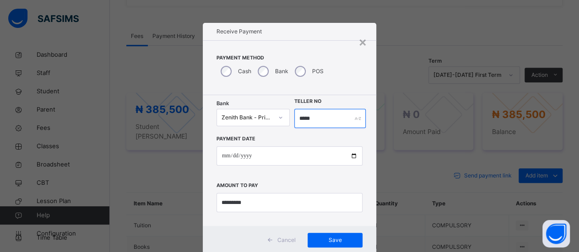
click at [316, 120] on input "*****" at bounding box center [330, 118] width 72 height 19
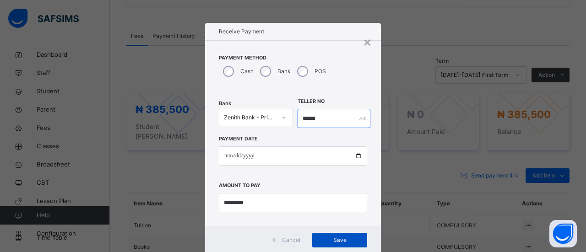
type input "******"
click at [339, 238] on span "Save" at bounding box center [339, 240] width 41 height 8
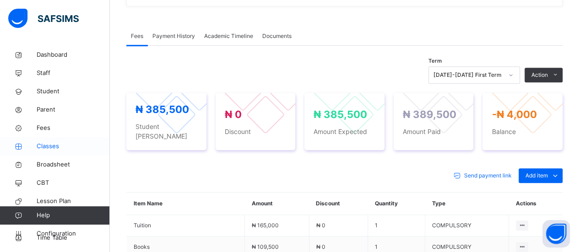
click at [46, 146] on span "Classes" at bounding box center [73, 146] width 73 height 9
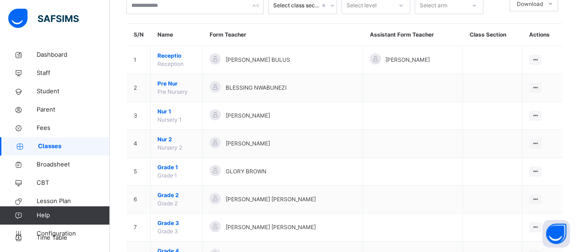
scroll to position [77, 0]
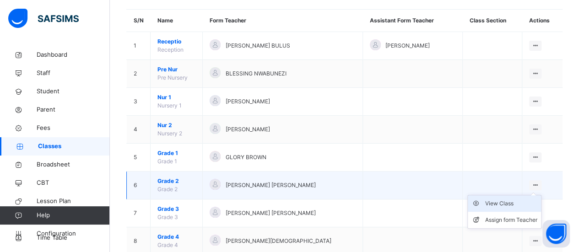
click at [524, 200] on div "View Class" at bounding box center [511, 203] width 52 height 9
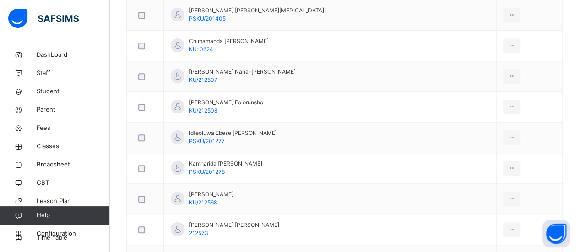
scroll to position [394, 0]
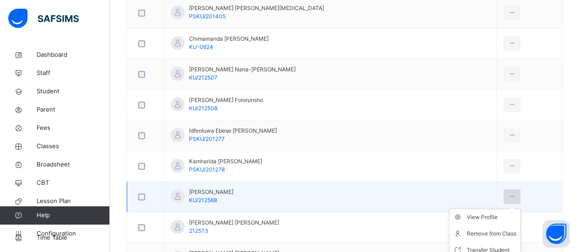
drag, startPoint x: 489, startPoint y: 183, endPoint x: 510, endPoint y: 193, distance: 22.9
click at [510, 193] on tr "[PERSON_NAME] KU/212568 View Profile Remove from Class Transfer Student" at bounding box center [344, 197] width 435 height 31
click at [496, 213] on div "View Profile" at bounding box center [491, 217] width 49 height 9
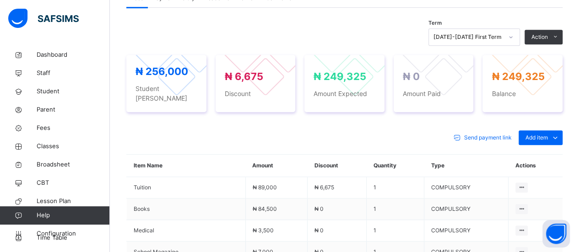
scroll to position [304, 0]
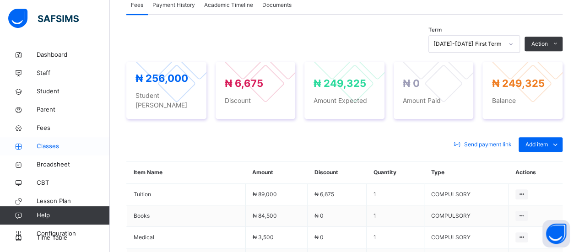
click at [58, 145] on span "Classes" at bounding box center [73, 146] width 73 height 9
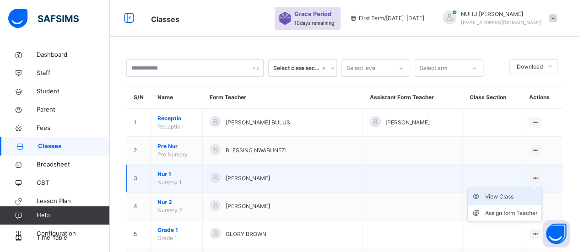
click at [528, 194] on div "View Class" at bounding box center [511, 196] width 52 height 9
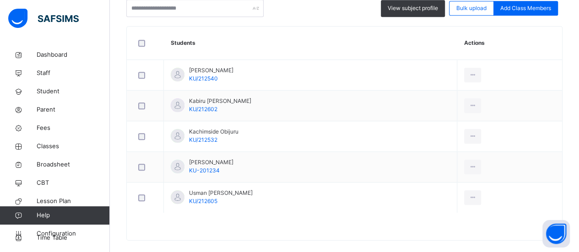
scroll to position [239, 0]
click at [44, 145] on span "Classes" at bounding box center [73, 146] width 73 height 9
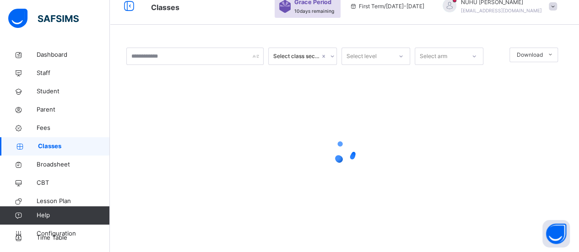
scroll to position [239, 0]
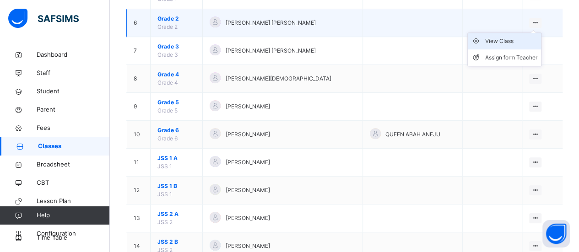
click at [525, 37] on div "View Class" at bounding box center [511, 41] width 52 height 9
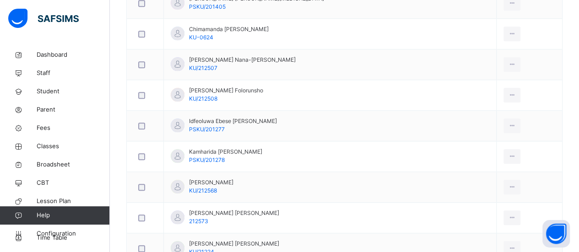
scroll to position [408, 0]
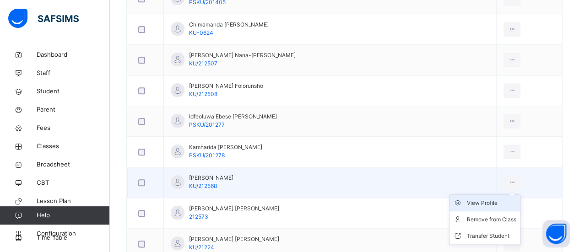
click at [487, 202] on div "View Profile" at bounding box center [491, 203] width 49 height 9
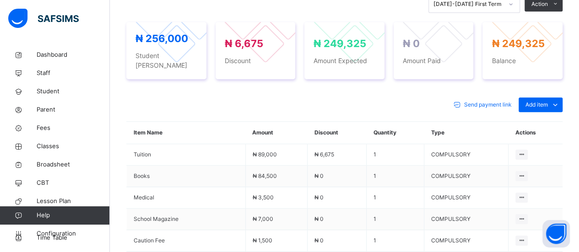
scroll to position [336, 0]
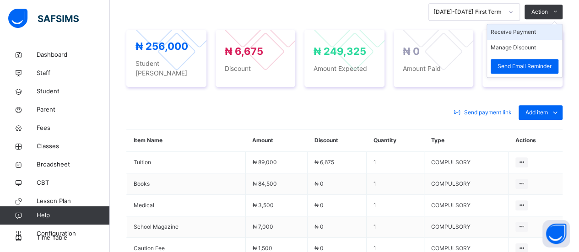
click at [532, 32] on li "Receive Payment" at bounding box center [524, 32] width 75 height 16
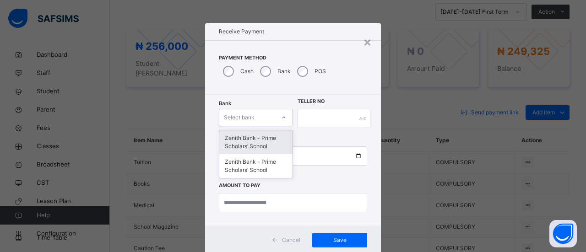
click at [283, 118] on icon at bounding box center [283, 117] width 5 height 9
click at [272, 145] on div "Zenith Bank - Prime Scholars’ School" at bounding box center [255, 142] width 73 height 24
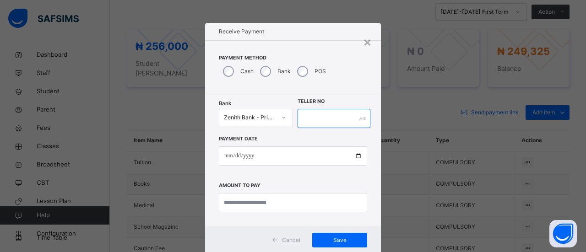
click at [319, 120] on input "text" at bounding box center [333, 118] width 73 height 19
type input "*****"
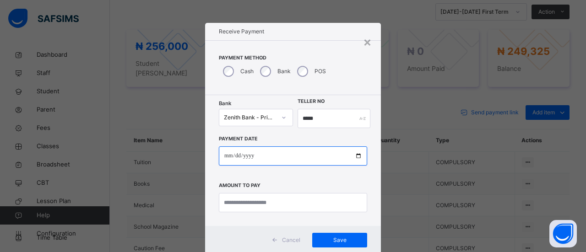
click at [234, 156] on input "date" at bounding box center [293, 155] width 148 height 19
click at [230, 156] on input "date" at bounding box center [293, 155] width 148 height 19
type input "**********"
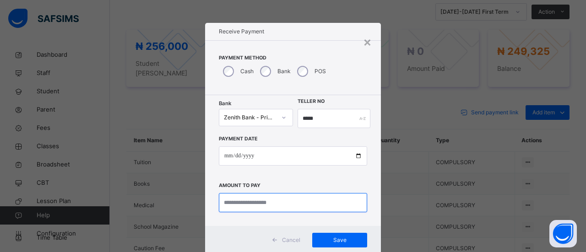
click at [239, 204] on input "currency" at bounding box center [293, 202] width 148 height 19
type input "*********"
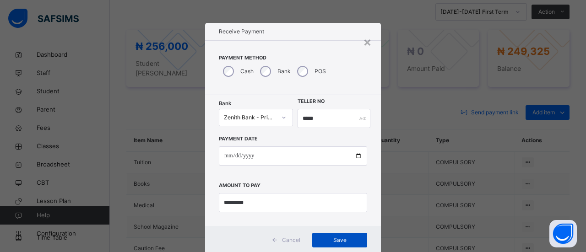
click at [328, 239] on span "Save" at bounding box center [339, 240] width 41 height 8
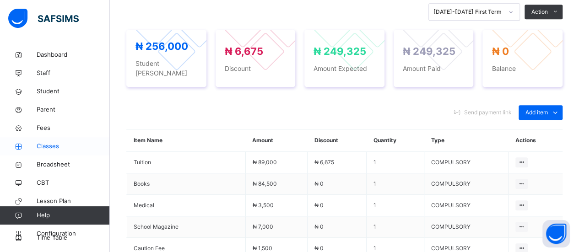
click at [45, 144] on span "Classes" at bounding box center [73, 146] width 73 height 9
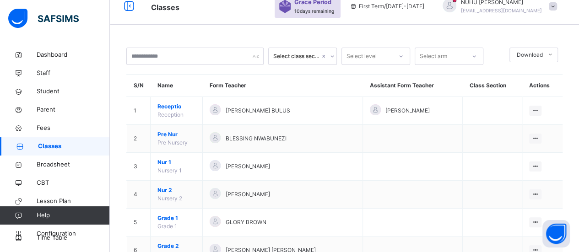
scroll to position [336, 0]
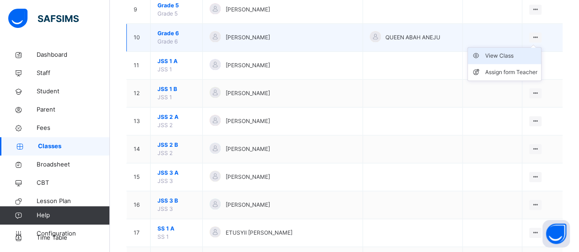
click at [524, 52] on div "View Class" at bounding box center [511, 55] width 52 height 9
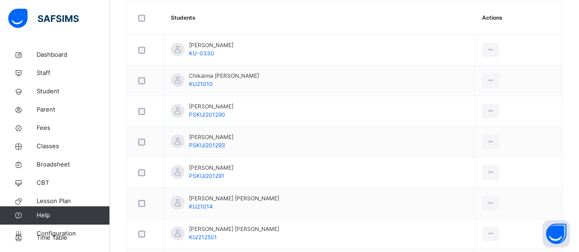
scroll to position [247, 0]
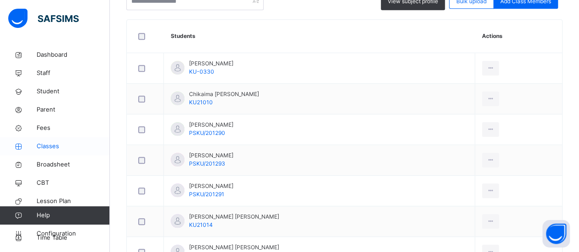
click at [47, 148] on span "Classes" at bounding box center [73, 146] width 73 height 9
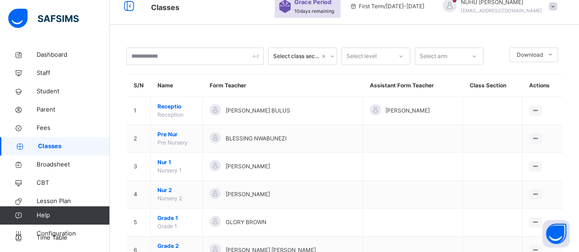
scroll to position [247, 0]
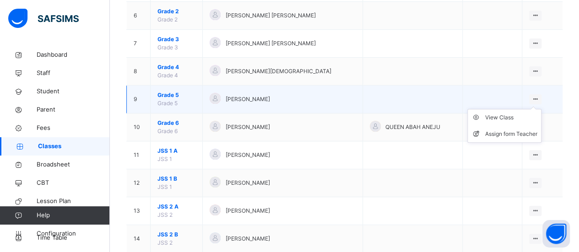
click at [541, 97] on div at bounding box center [535, 99] width 12 height 10
click at [509, 118] on div "View Class" at bounding box center [511, 117] width 52 height 9
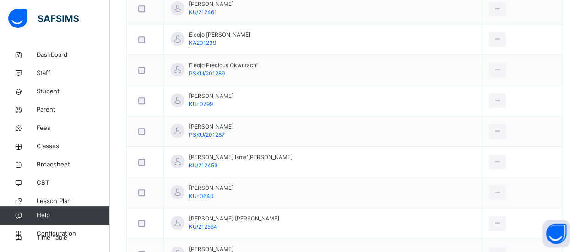
scroll to position [410, 0]
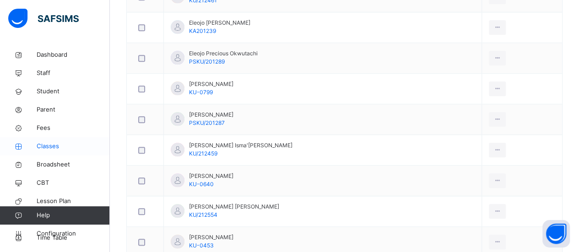
click at [48, 145] on span "Classes" at bounding box center [73, 146] width 73 height 9
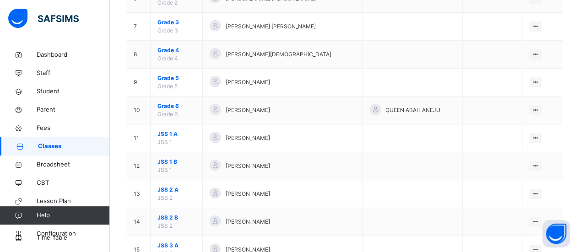
scroll to position [258, 0]
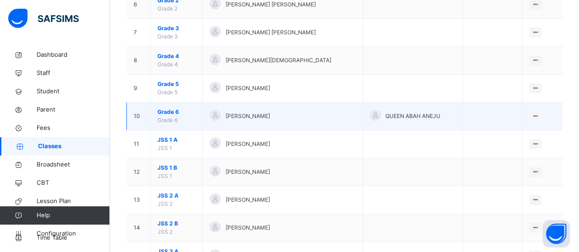
click at [281, 123] on td "[PERSON_NAME]" at bounding box center [283, 116] width 160 height 28
click at [512, 131] on div "View Class" at bounding box center [511, 134] width 52 height 9
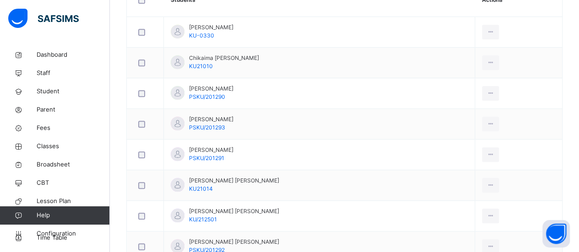
scroll to position [253, 0]
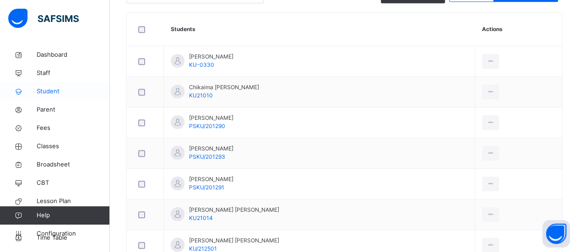
click at [49, 93] on span "Student" at bounding box center [73, 91] width 73 height 9
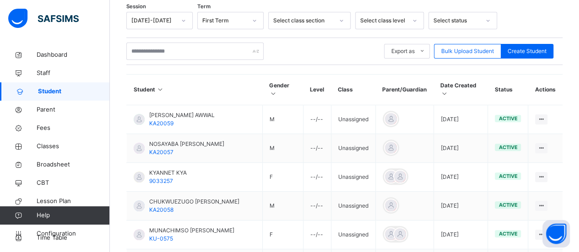
scroll to position [253, 0]
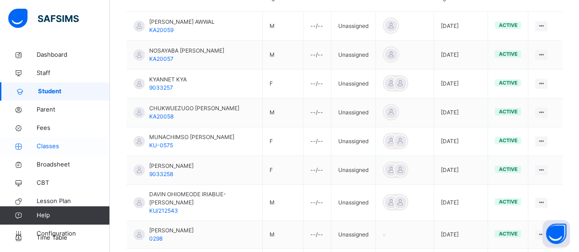
click at [50, 143] on span "Classes" at bounding box center [73, 146] width 73 height 9
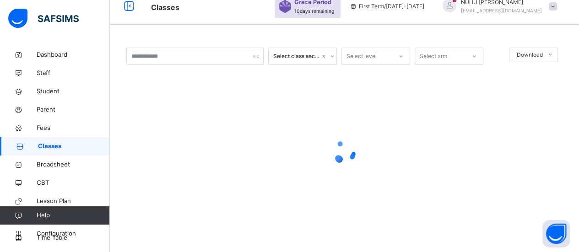
scroll to position [253, 0]
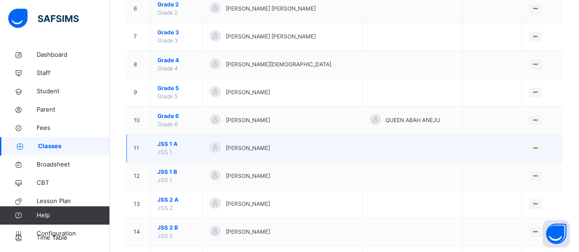
click at [249, 148] on span "[PERSON_NAME]" at bounding box center [247, 148] width 44 height 8
click at [522, 162] on div "View Class" at bounding box center [511, 166] width 52 height 9
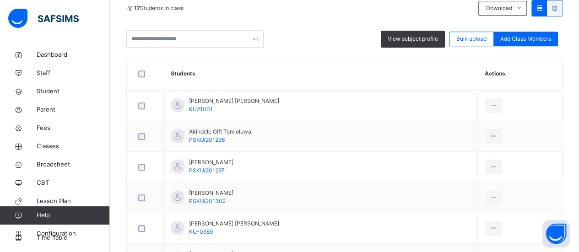
scroll to position [172, 0]
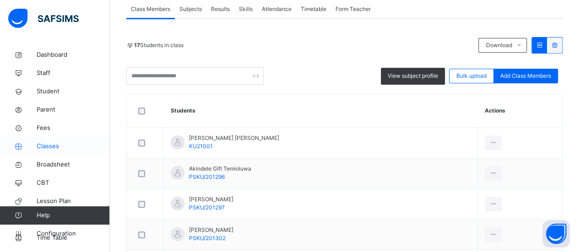
click at [46, 146] on span "Classes" at bounding box center [73, 146] width 73 height 9
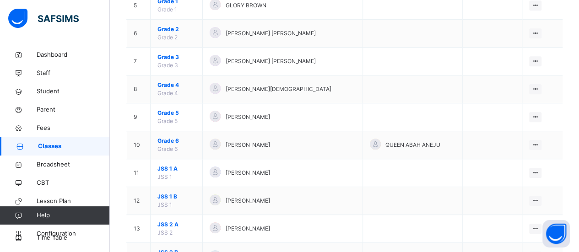
scroll to position [231, 0]
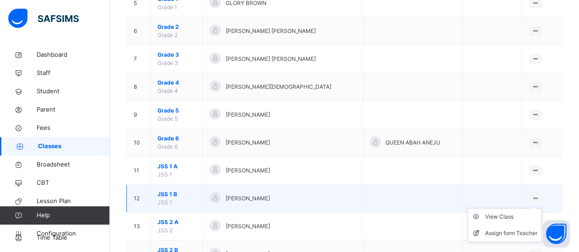
click at [539, 197] on icon at bounding box center [535, 198] width 8 height 7
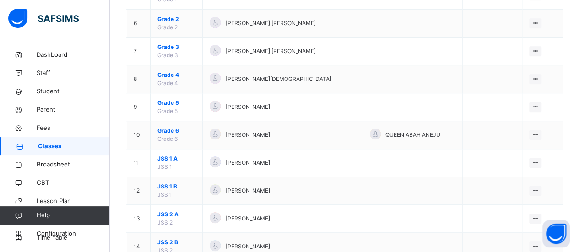
scroll to position [257, 0]
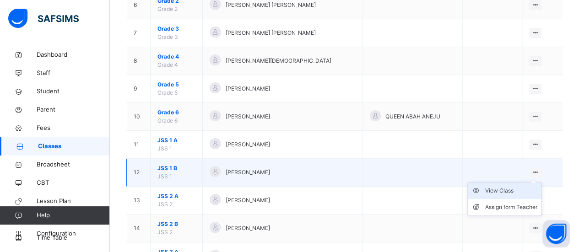
click at [516, 190] on div "View Class" at bounding box center [511, 190] width 52 height 9
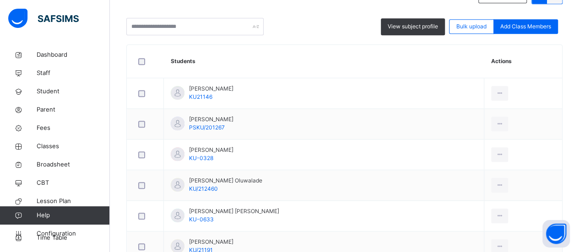
scroll to position [204, 0]
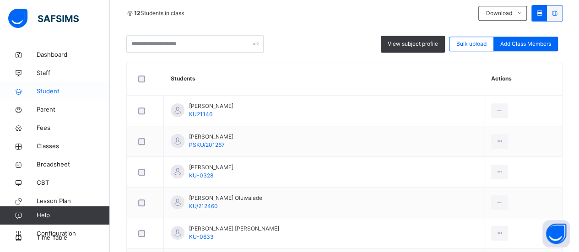
click at [52, 91] on span "Student" at bounding box center [73, 91] width 73 height 9
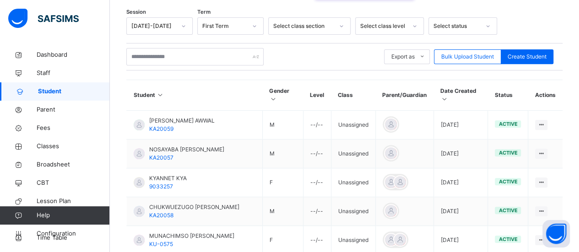
scroll to position [204, 0]
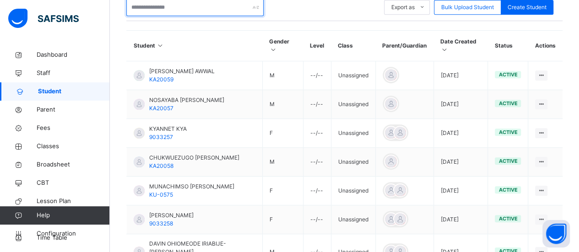
click at [196, 5] on input "text" at bounding box center [194, 7] width 137 height 17
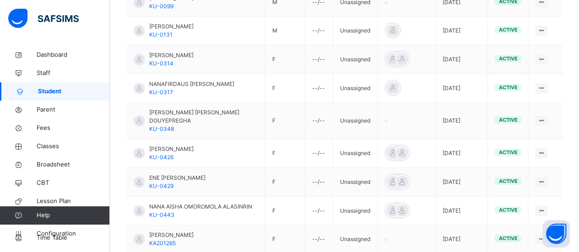
scroll to position [331, 0]
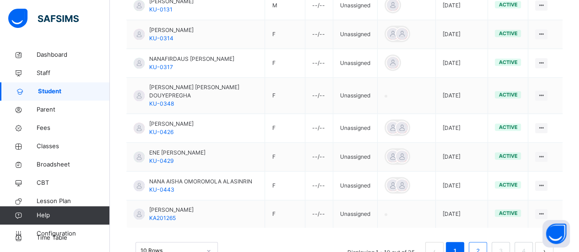
click at [482, 245] on link "2" at bounding box center [477, 251] width 9 height 12
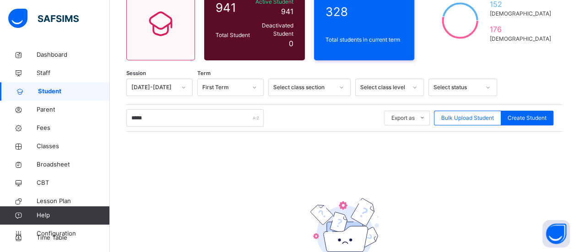
scroll to position [157, 0]
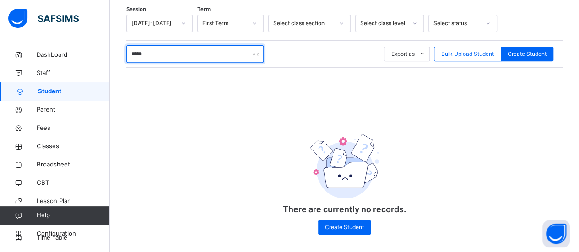
drag, startPoint x: 159, startPoint y: 44, endPoint x: 129, endPoint y: 49, distance: 30.2
click at [129, 49] on input "*****" at bounding box center [194, 53] width 137 height 17
type input "*"
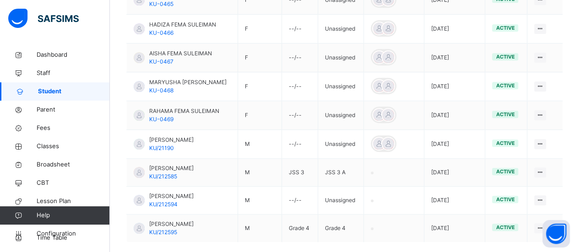
scroll to position [336, 0]
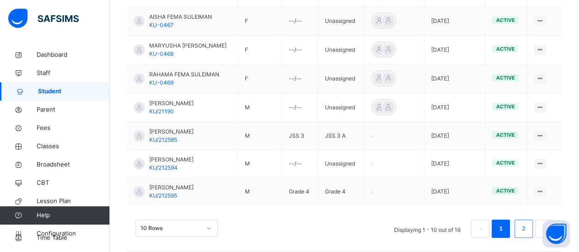
type input "********"
click at [527, 223] on link "2" at bounding box center [523, 229] width 9 height 12
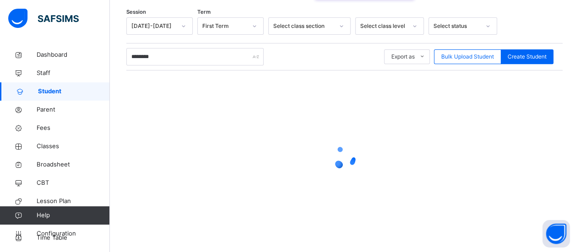
scroll to position [222, 0]
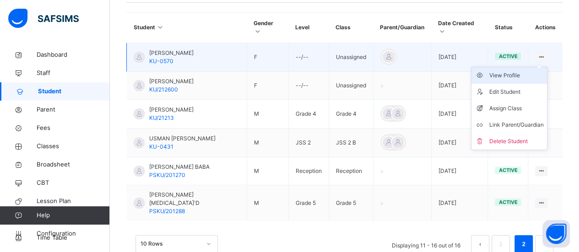
click at [522, 71] on div "View Profile" at bounding box center [516, 75] width 54 height 9
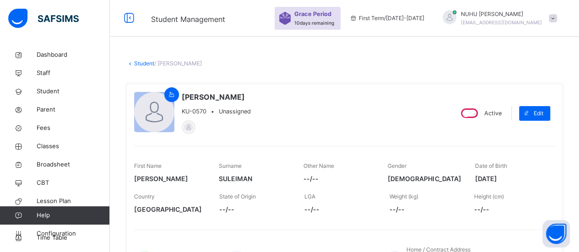
click at [143, 64] on link "Student" at bounding box center [144, 63] width 20 height 7
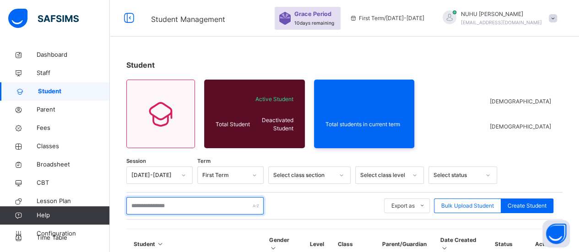
click at [141, 209] on input "text" at bounding box center [194, 205] width 137 height 17
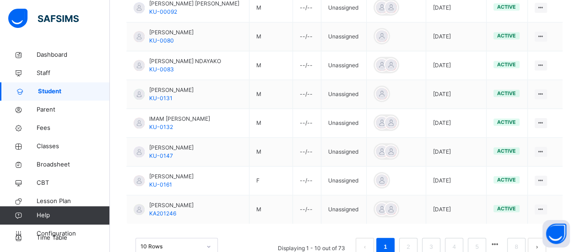
scroll to position [339, 0]
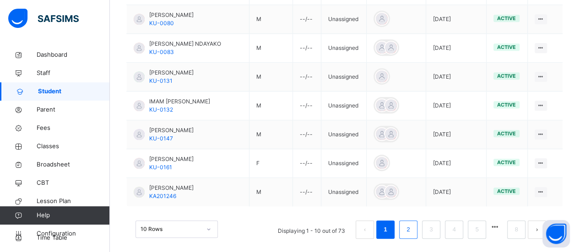
type input "********"
click at [417, 229] on li "2" at bounding box center [408, 229] width 18 height 18
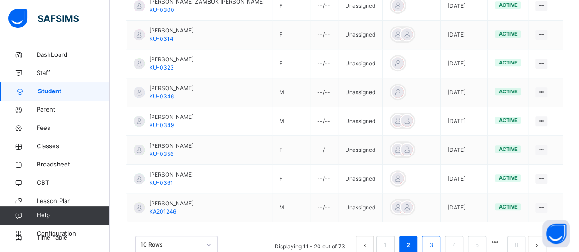
click at [435, 239] on link "3" at bounding box center [430, 245] width 9 height 12
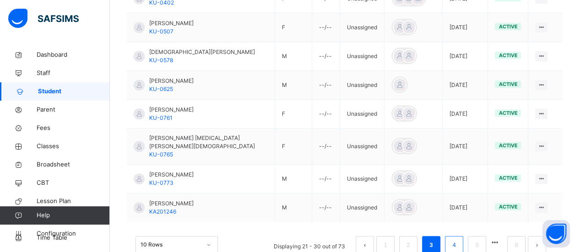
click at [462, 236] on li "4" at bounding box center [454, 245] width 18 height 18
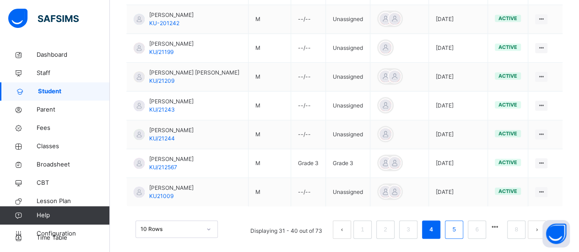
click at [456, 224] on li "5" at bounding box center [454, 229] width 18 height 18
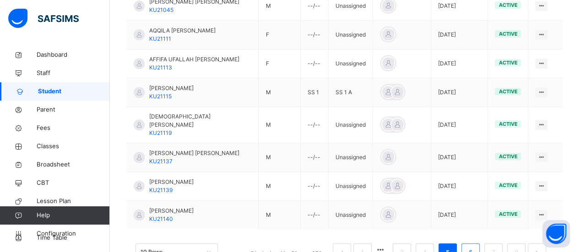
click at [474, 247] on link "6" at bounding box center [470, 253] width 9 height 12
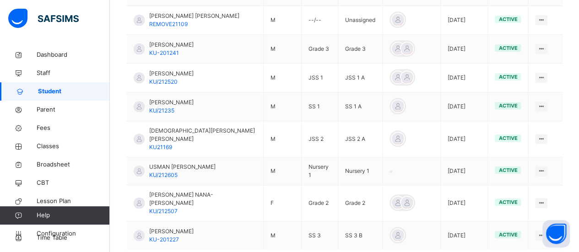
scroll to position [360, 0]
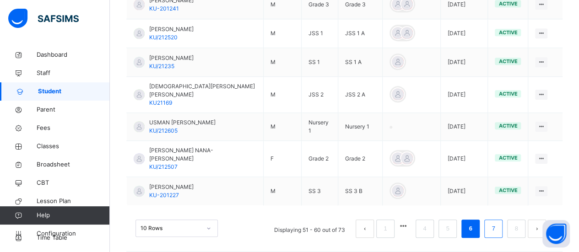
click at [497, 224] on link "7" at bounding box center [493, 229] width 9 height 12
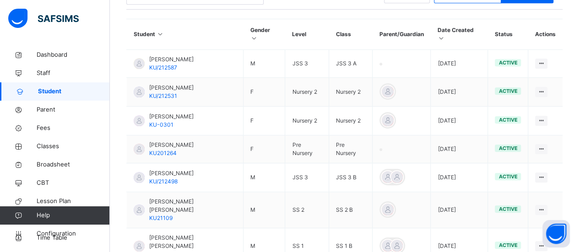
scroll to position [213, 0]
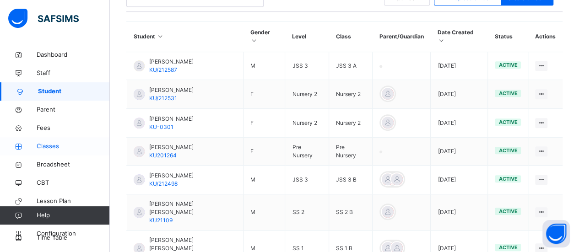
click at [57, 149] on span "Classes" at bounding box center [73, 146] width 73 height 9
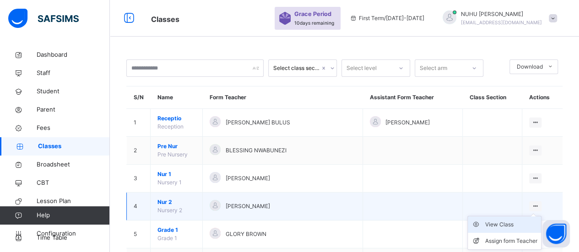
click at [518, 229] on li "View Class" at bounding box center [504, 224] width 73 height 16
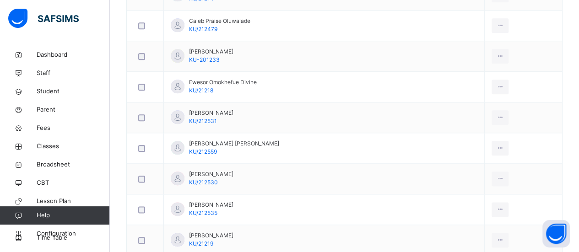
scroll to position [481, 0]
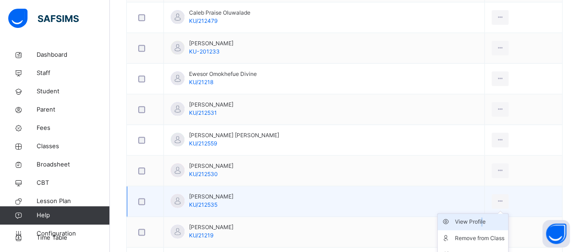
click at [472, 219] on div "View Profile" at bounding box center [479, 221] width 49 height 9
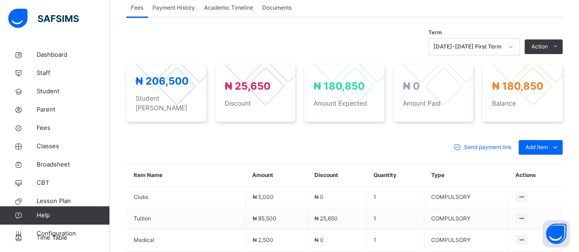
scroll to position [317, 0]
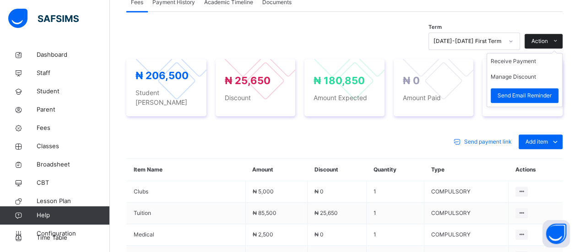
click at [559, 42] on icon at bounding box center [555, 41] width 7 height 7
click at [542, 63] on li "Receive Payment" at bounding box center [524, 62] width 75 height 16
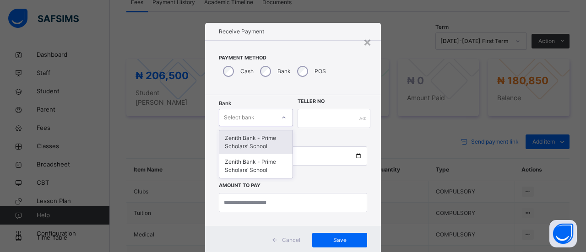
click at [285, 117] on div at bounding box center [284, 117] width 16 height 15
click at [271, 138] on div "Zenith Bank - Prime Scholars’ School" at bounding box center [255, 142] width 73 height 24
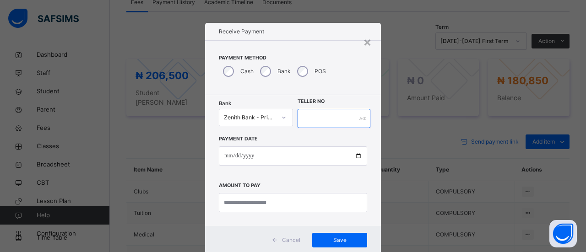
click at [304, 119] on input "text" at bounding box center [333, 118] width 73 height 19
type input "*****"
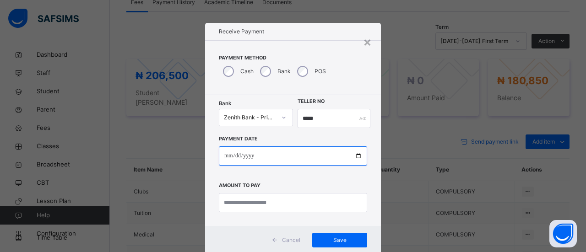
click at [230, 156] on input "date" at bounding box center [293, 155] width 148 height 19
type input "**********"
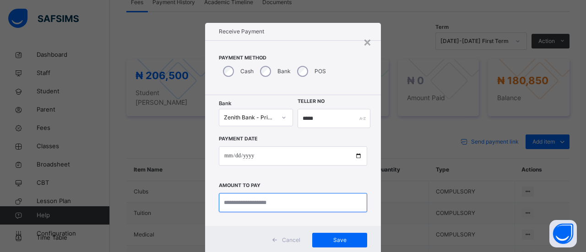
click at [252, 205] on input "currency" at bounding box center [293, 202] width 148 height 19
type input "*********"
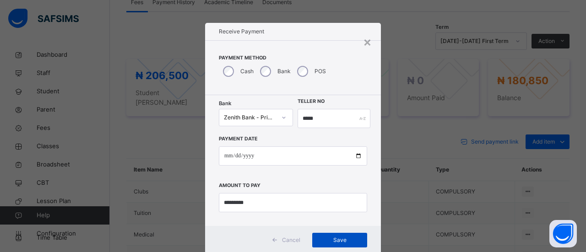
click at [333, 242] on span "Save" at bounding box center [339, 240] width 41 height 8
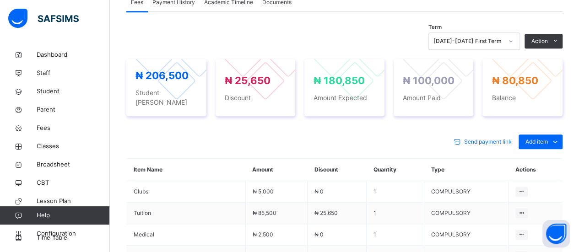
scroll to position [0, 0]
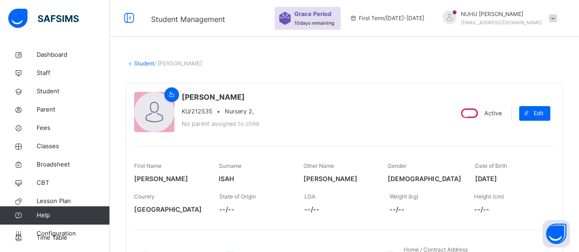
click at [149, 63] on link "Student" at bounding box center [144, 63] width 20 height 7
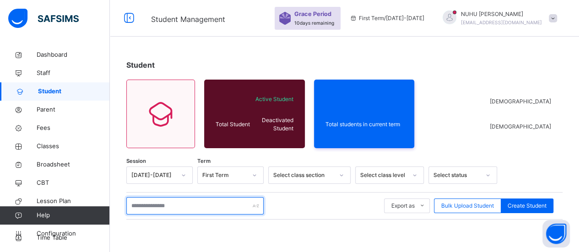
click at [177, 202] on input "text" at bounding box center [194, 205] width 137 height 17
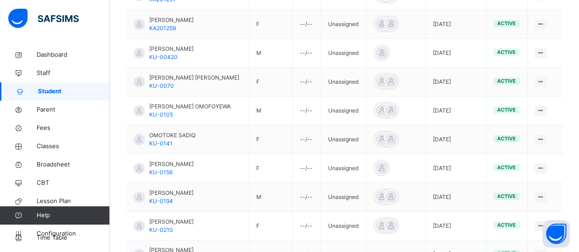
scroll to position [338, 0]
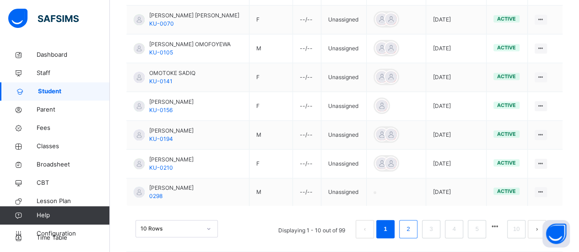
click at [417, 224] on li "2" at bounding box center [408, 229] width 18 height 18
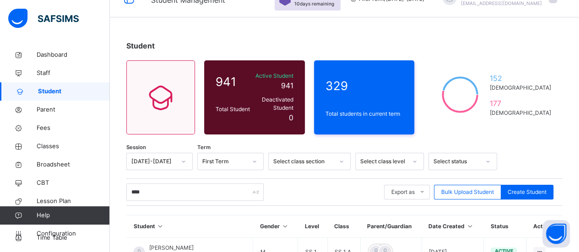
scroll to position [0, 0]
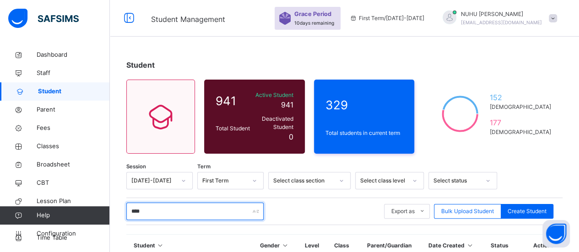
drag, startPoint x: 156, startPoint y: 200, endPoint x: 118, endPoint y: 201, distance: 38.5
click at [118, 201] on div "Student 941 Total Student Active Student 941 Deactivated Student 0 329 Total st…" at bounding box center [344, 208] width 469 height 324
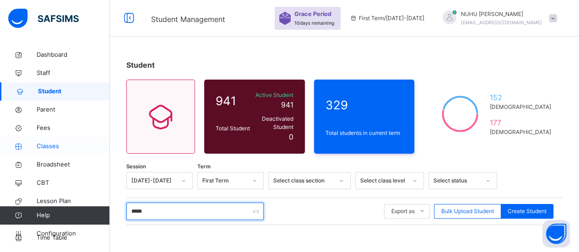
type input "*****"
click at [69, 147] on span "Classes" at bounding box center [73, 146] width 73 height 9
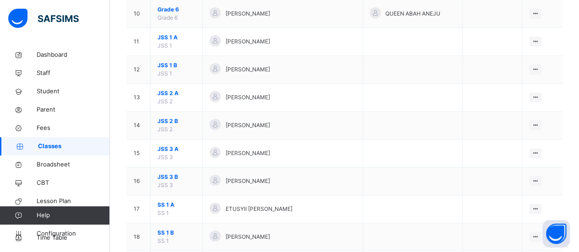
scroll to position [378, 0]
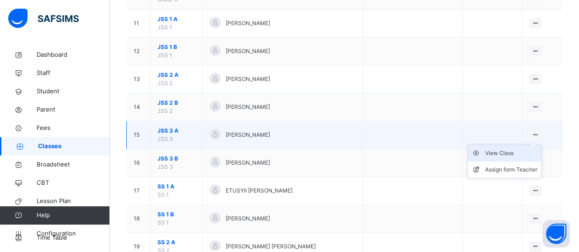
click at [518, 151] on div "View Class" at bounding box center [511, 153] width 52 height 9
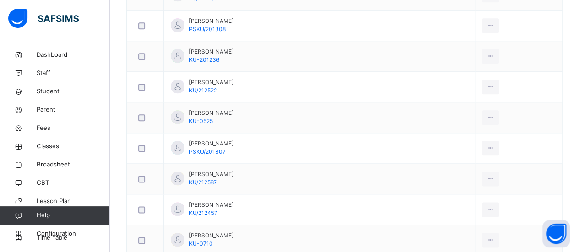
scroll to position [476, 0]
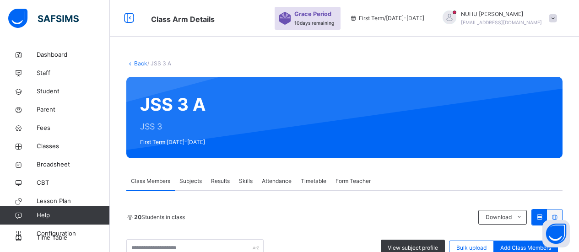
scroll to position [476, 0]
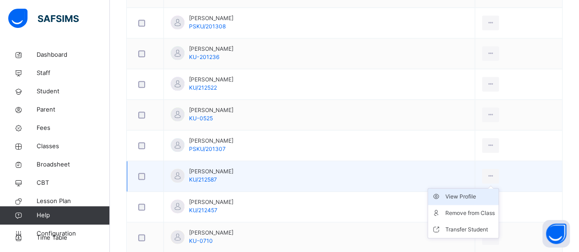
click at [476, 198] on div "View Profile" at bounding box center [469, 196] width 49 height 9
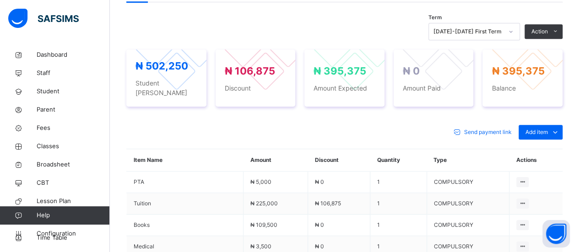
scroll to position [311, 0]
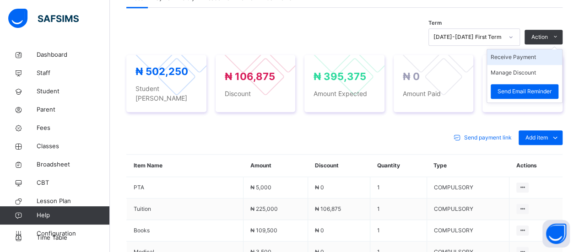
click at [526, 57] on li "Receive Payment" at bounding box center [524, 57] width 75 height 16
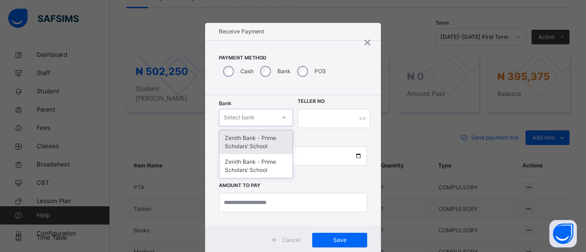
click at [281, 118] on icon at bounding box center [283, 117] width 5 height 9
click at [259, 137] on div "Zenith Bank - Prime Scholars’ School" at bounding box center [255, 142] width 73 height 24
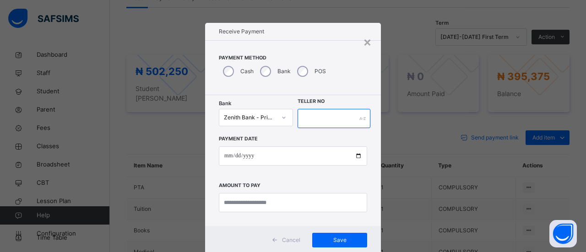
click at [343, 118] on input "text" at bounding box center [333, 118] width 73 height 19
type input "*****"
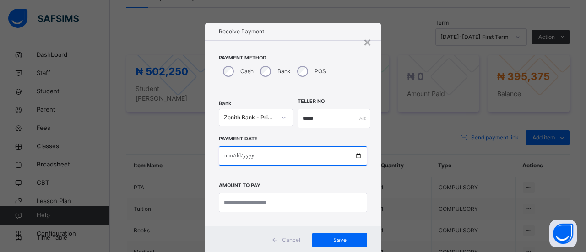
click at [231, 156] on input "date" at bounding box center [293, 155] width 148 height 19
type input "**********"
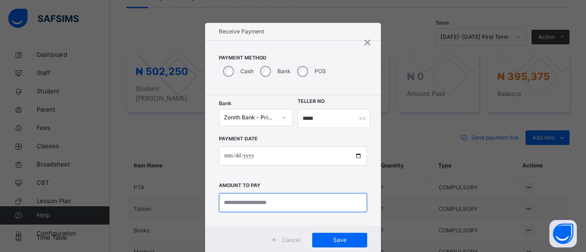
click at [237, 206] on input "currency" at bounding box center [293, 202] width 148 height 19
type input "*********"
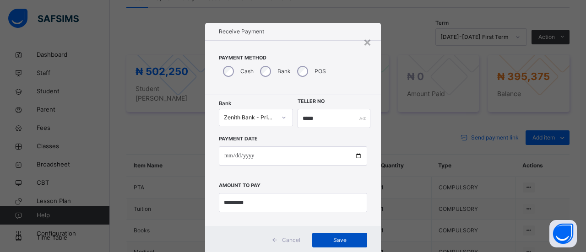
click at [347, 240] on span "Save" at bounding box center [339, 240] width 41 height 8
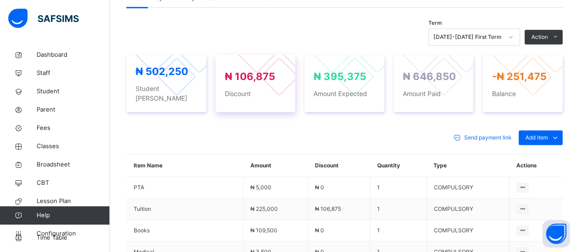
scroll to position [0, 0]
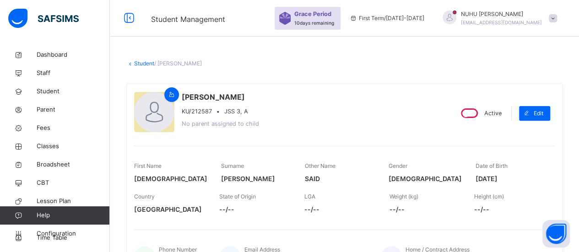
click at [138, 64] on link "Student" at bounding box center [144, 63] width 20 height 7
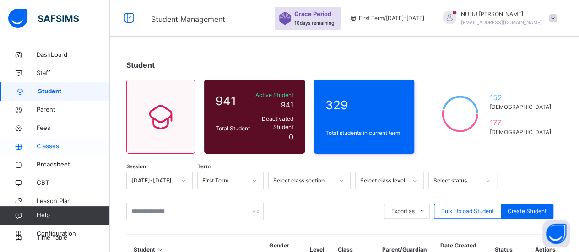
click at [60, 144] on span "Classes" at bounding box center [73, 146] width 73 height 9
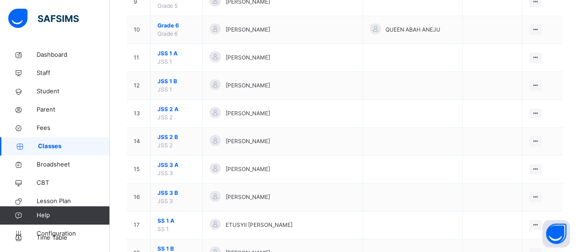
scroll to position [347, 0]
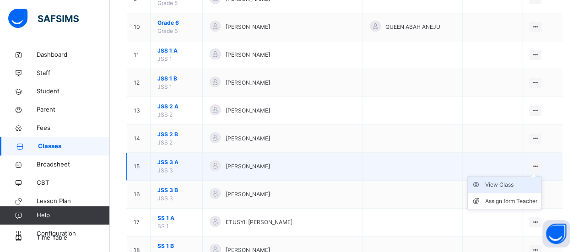
click at [528, 180] on div "View Class" at bounding box center [511, 184] width 52 height 9
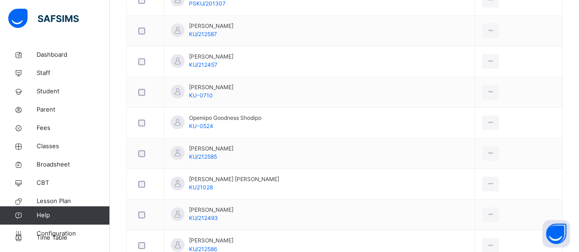
scroll to position [615, 0]
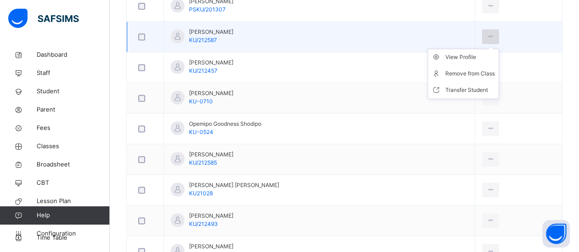
click at [487, 33] on icon at bounding box center [490, 36] width 8 height 8
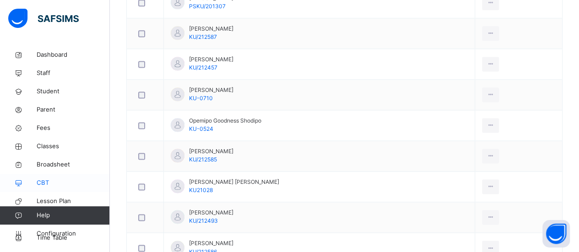
click at [6, 188] on link "CBT" at bounding box center [55, 183] width 110 height 18
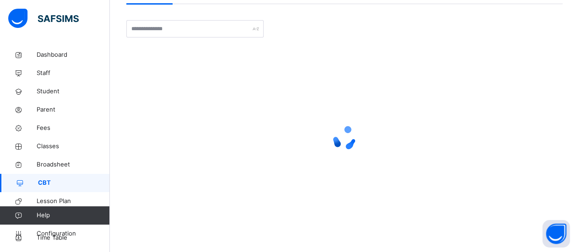
scroll to position [70, 0]
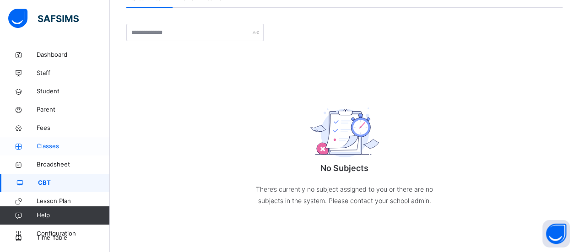
click at [38, 144] on span "Classes" at bounding box center [73, 146] width 73 height 9
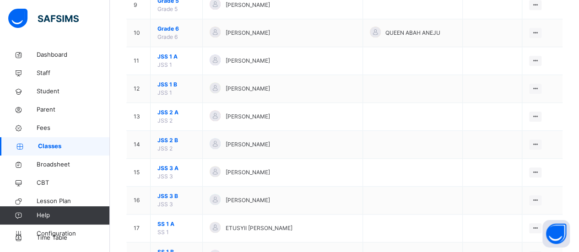
scroll to position [341, 0]
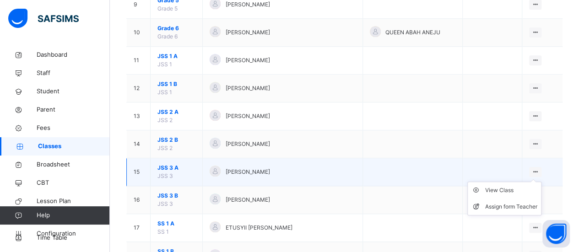
click at [541, 182] on ul "View Class Assign form Teacher" at bounding box center [504, 199] width 74 height 34
click at [525, 191] on div "View Class" at bounding box center [511, 190] width 52 height 9
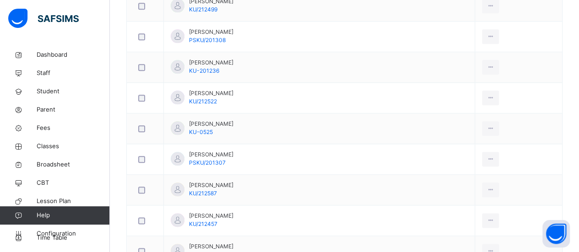
scroll to position [466, 0]
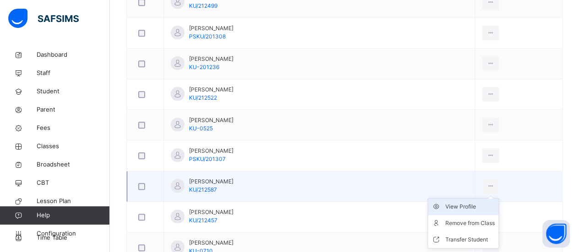
click at [472, 202] on div "View Profile" at bounding box center [469, 206] width 49 height 9
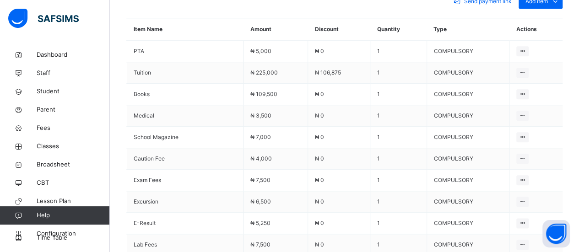
scroll to position [429, 0]
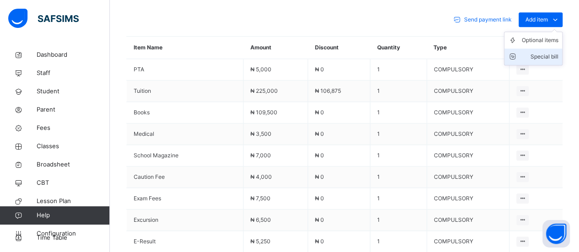
click at [548, 52] on div "Special bill" at bounding box center [539, 56] width 37 height 9
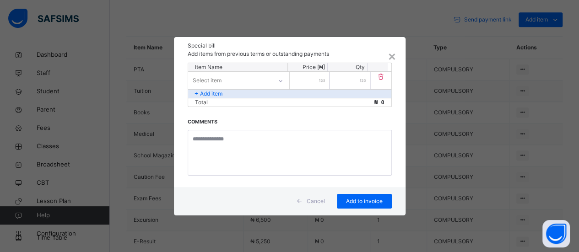
click at [283, 82] on div at bounding box center [281, 81] width 16 height 15
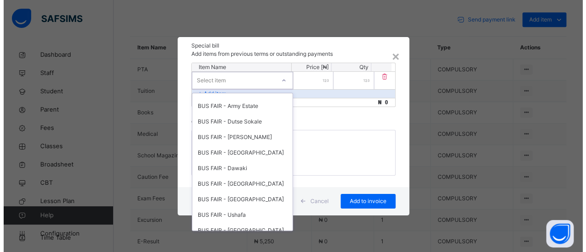
scroll to position [263, 0]
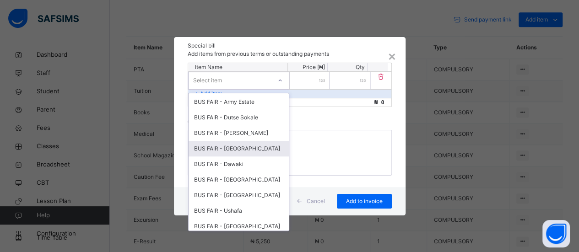
click at [224, 147] on div "BUS FAIR - [GEOGRAPHIC_DATA]" at bounding box center [238, 149] width 100 height 16
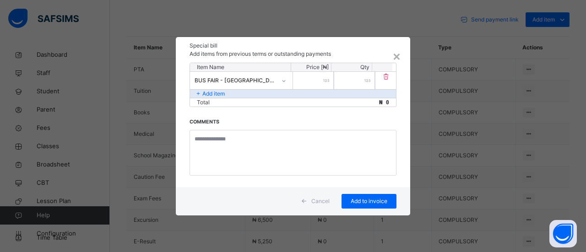
click at [317, 84] on input "number" at bounding box center [313, 80] width 41 height 17
drag, startPoint x: 325, startPoint y: 79, endPoint x: 313, endPoint y: 80, distance: 12.4
click at [313, 80] on div "*****" at bounding box center [313, 80] width 41 height 17
click at [326, 80] on div "*****" at bounding box center [313, 80] width 41 height 17
click at [326, 77] on div "*****" at bounding box center [313, 80] width 41 height 17
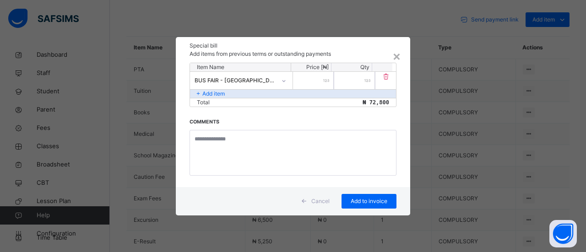
click at [326, 80] on div "*****" at bounding box center [313, 80] width 41 height 17
click at [328, 75] on input "*****" at bounding box center [313, 80] width 41 height 17
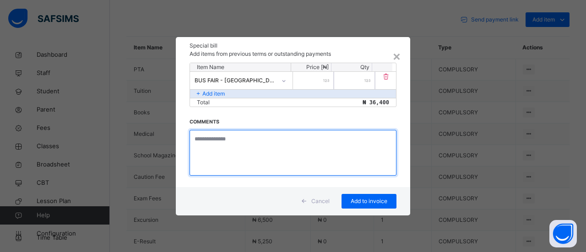
click at [274, 138] on textarea at bounding box center [292, 153] width 207 height 46
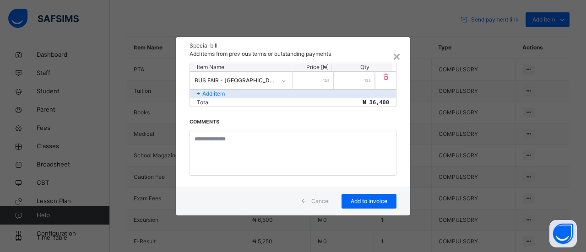
click at [328, 80] on div "*****" at bounding box center [313, 80] width 41 height 17
click at [322, 76] on input "*****" at bounding box center [313, 80] width 41 height 17
type input "*****"
click at [370, 203] on span "Add to invoice" at bounding box center [368, 201] width 41 height 8
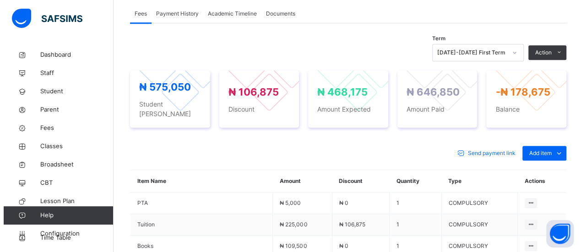
scroll to position [290, 0]
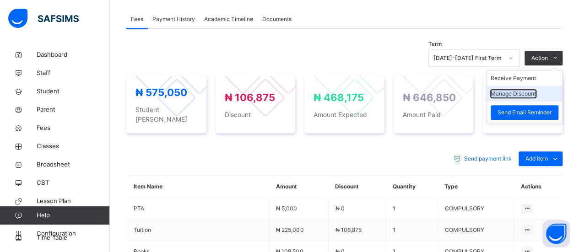
click at [536, 97] on button "Manage Discount" at bounding box center [512, 94] width 45 height 8
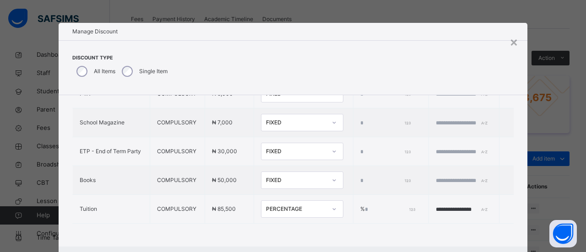
scroll to position [305, 0]
type input "*"
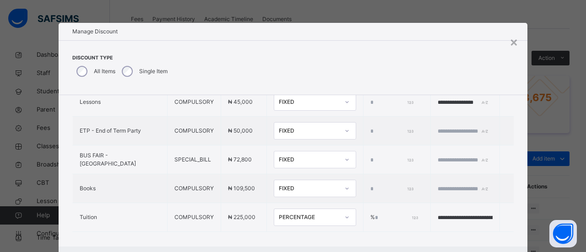
scroll to position [419, 0]
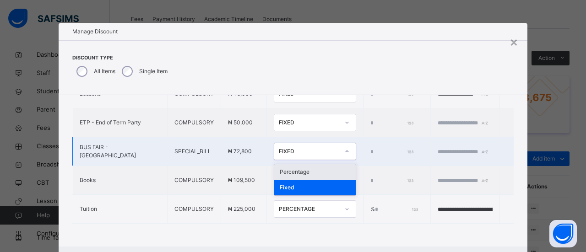
click at [344, 147] on icon at bounding box center [346, 151] width 5 height 9
click at [302, 164] on div "Percentage" at bounding box center [314, 172] width 81 height 16
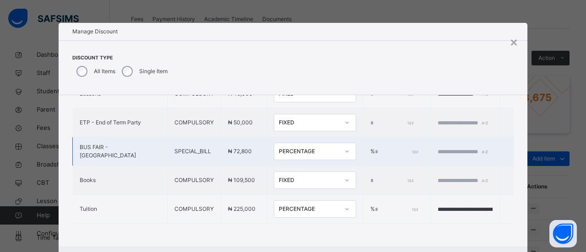
click at [375, 148] on input "*" at bounding box center [396, 152] width 43 height 8
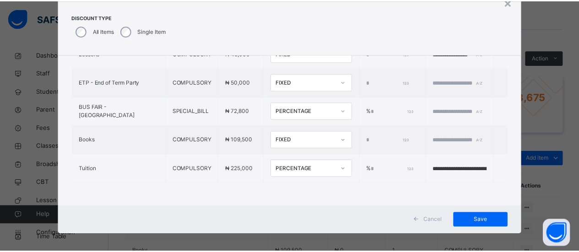
scroll to position [45, 0]
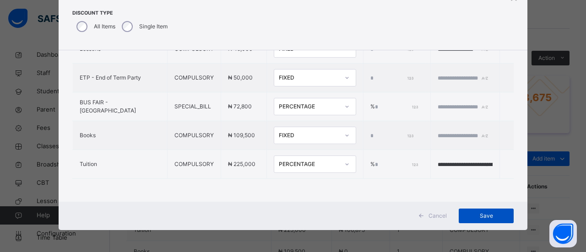
type input "**"
click at [491, 217] on span "Save" at bounding box center [485, 216] width 41 height 8
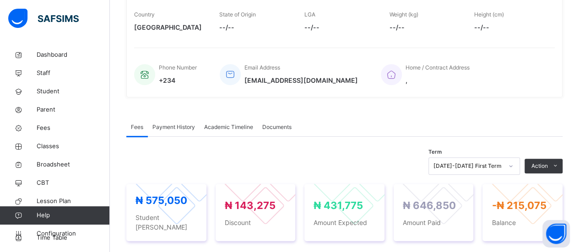
scroll to position [245, 0]
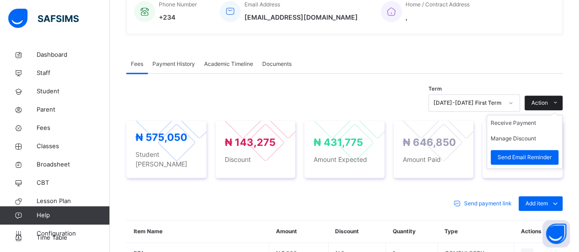
click at [556, 102] on span at bounding box center [555, 103] width 15 height 15
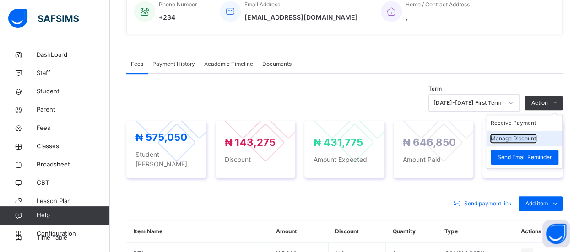
click at [535, 136] on button "Manage Discount" at bounding box center [512, 138] width 45 height 8
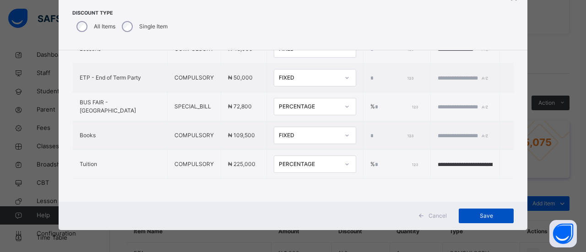
click at [488, 215] on span "Save" at bounding box center [485, 216] width 41 height 8
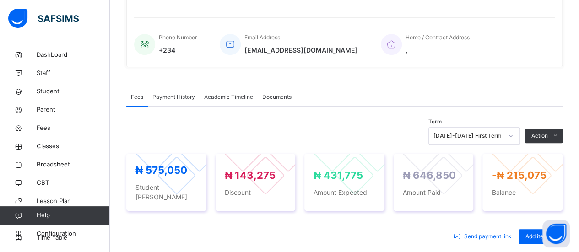
scroll to position [204, 0]
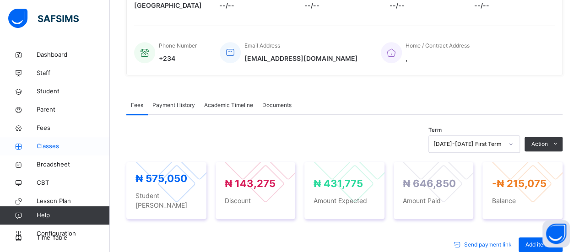
click at [58, 148] on span "Classes" at bounding box center [73, 146] width 73 height 9
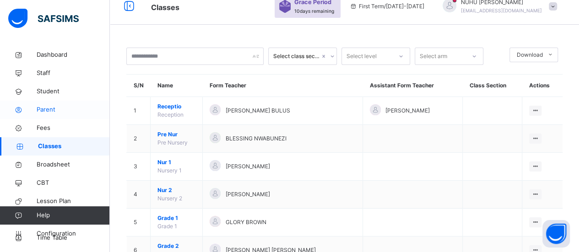
scroll to position [319, 0]
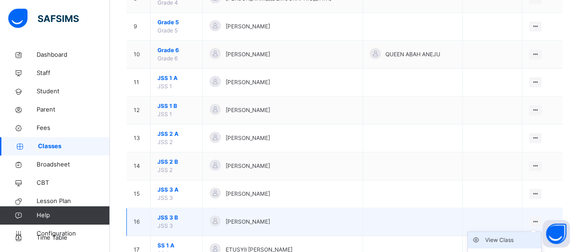
click at [533, 242] on li "View Class" at bounding box center [504, 240] width 73 height 16
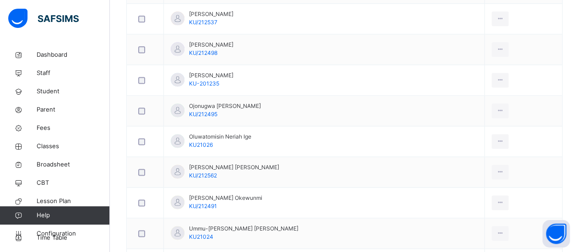
scroll to position [605, 0]
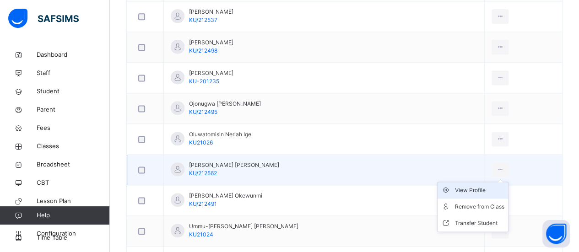
click at [483, 186] on div "View Profile" at bounding box center [479, 190] width 49 height 9
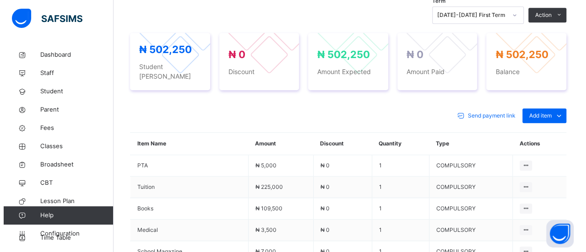
scroll to position [337, 0]
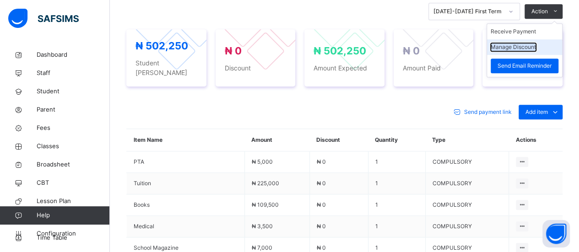
click at [523, 48] on button "Manage Discount" at bounding box center [512, 47] width 45 height 8
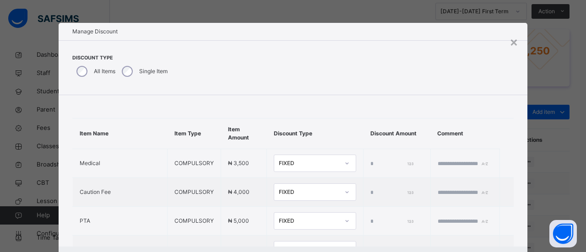
type input "*"
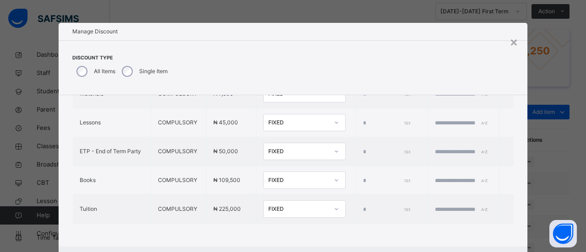
scroll to position [391, 0]
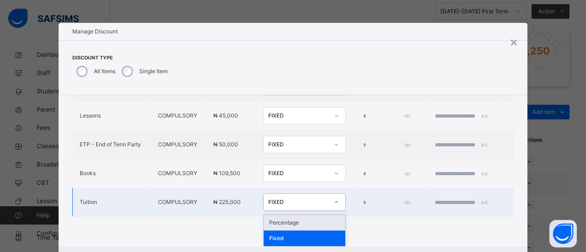
click at [333, 203] on icon at bounding box center [335, 202] width 5 height 9
click at [295, 221] on div "Percentage" at bounding box center [303, 223] width 81 height 16
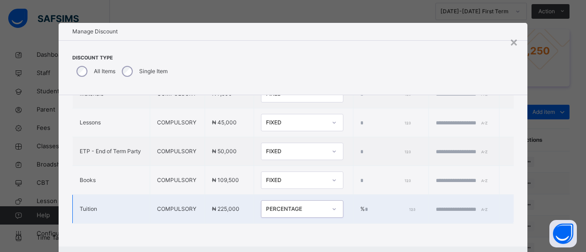
click at [353, 199] on td "% *" at bounding box center [390, 209] width 75 height 29
click at [365, 205] on input "*" at bounding box center [389, 209] width 49 height 8
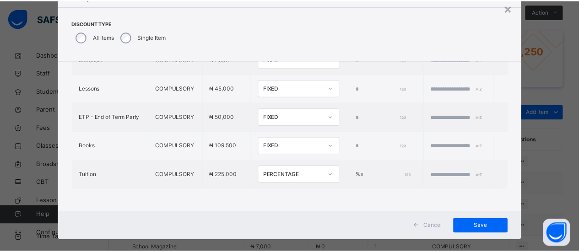
scroll to position [45, 0]
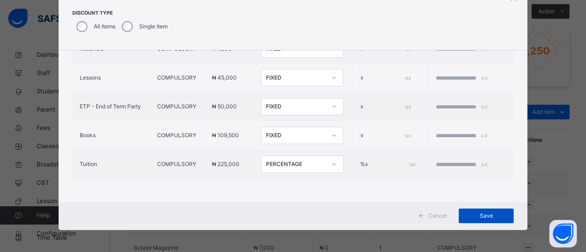
type input "***"
click at [490, 216] on span "Save" at bounding box center [485, 216] width 41 height 8
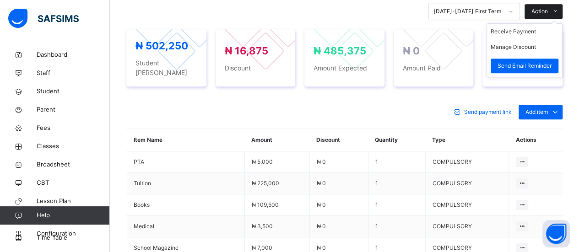
click at [561, 6] on span at bounding box center [555, 11] width 15 height 15
click at [539, 30] on li "Receive Payment" at bounding box center [524, 32] width 75 height 16
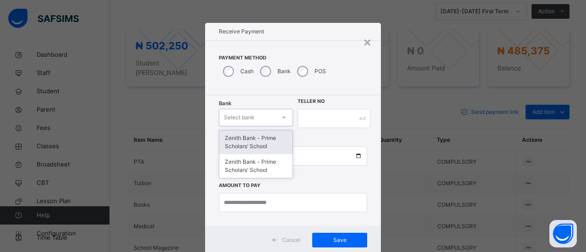
click at [281, 119] on icon at bounding box center [283, 117] width 5 height 9
click at [272, 139] on div "Zenith Bank - Prime Scholars’ School" at bounding box center [255, 142] width 73 height 24
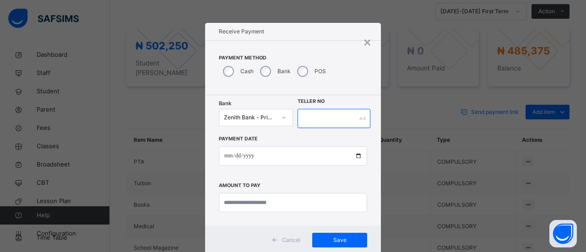
click at [309, 115] on input "text" at bounding box center [333, 118] width 73 height 19
type input "******"
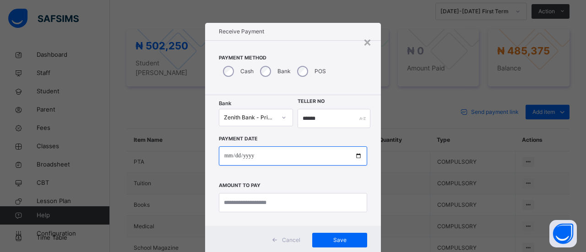
click at [229, 157] on input "date" at bounding box center [293, 155] width 148 height 19
type input "**********"
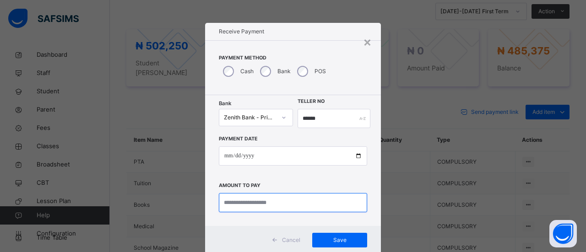
click at [238, 200] on input "currency" at bounding box center [293, 202] width 148 height 19
type input "*********"
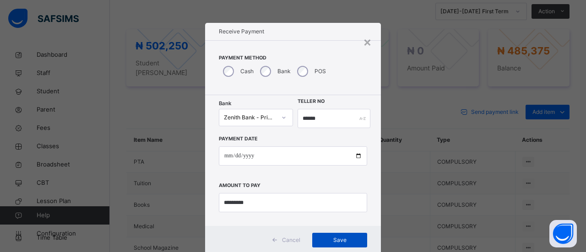
click at [339, 240] on span "Save" at bounding box center [339, 240] width 41 height 8
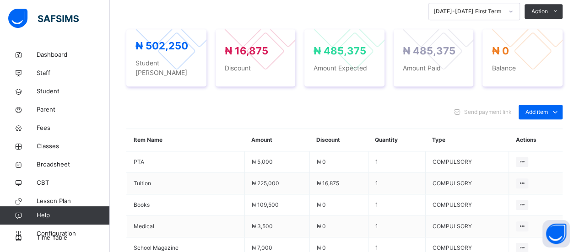
scroll to position [0, 0]
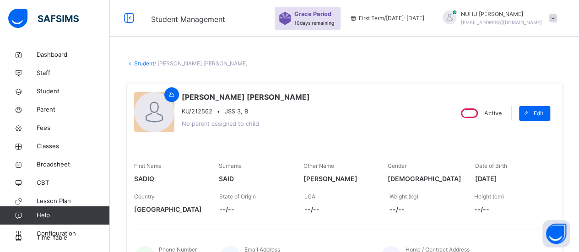
click at [143, 63] on link "Student" at bounding box center [144, 63] width 20 height 7
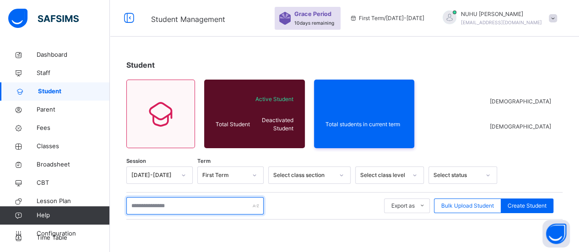
click at [228, 206] on input "text" at bounding box center [194, 205] width 137 height 17
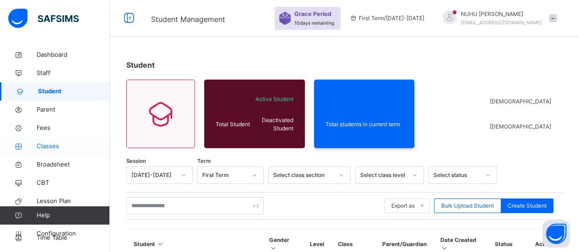
click at [65, 147] on span "Classes" at bounding box center [73, 146] width 73 height 9
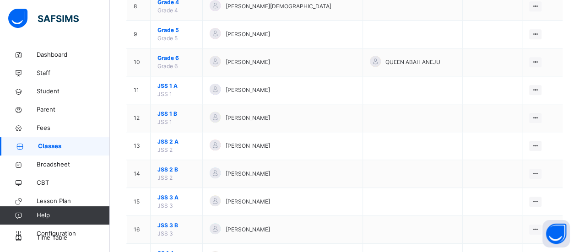
scroll to position [321, 0]
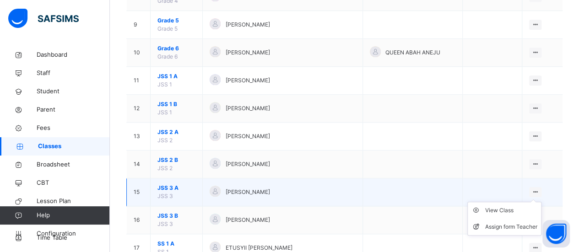
click at [539, 188] on icon at bounding box center [535, 191] width 8 height 7
click at [529, 206] on div "View Class" at bounding box center [511, 210] width 52 height 9
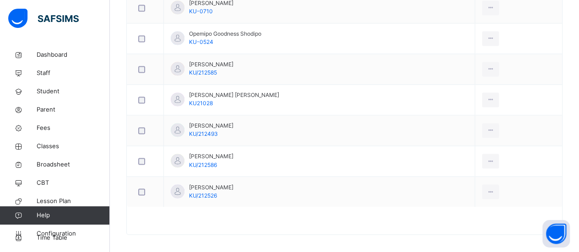
scroll to position [707, 0]
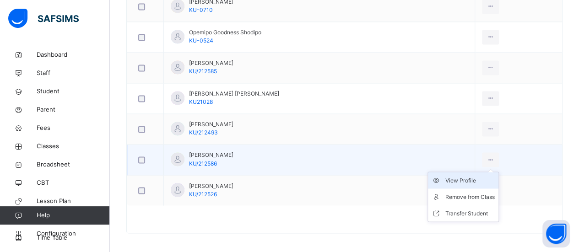
click at [477, 176] on div "View Profile" at bounding box center [469, 180] width 49 height 9
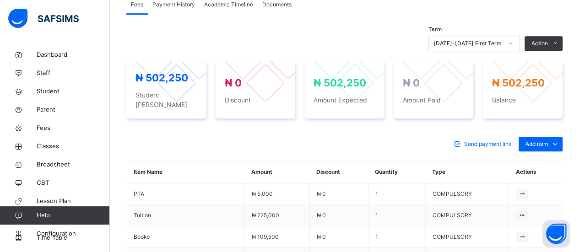
scroll to position [361, 0]
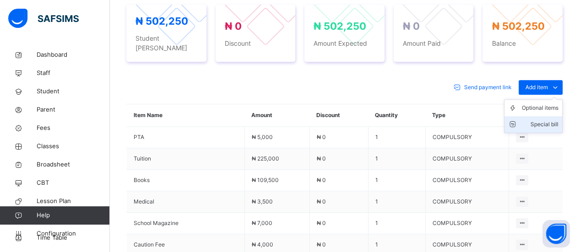
click at [558, 120] on div "Special bill" at bounding box center [539, 124] width 37 height 9
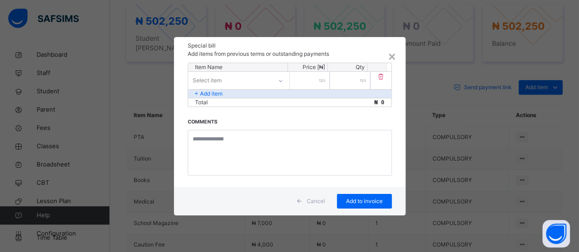
click at [254, 80] on div "Select item" at bounding box center [230, 80] width 84 height 14
click at [283, 78] on div at bounding box center [280, 80] width 16 height 15
click at [281, 81] on icon at bounding box center [279, 80] width 5 height 9
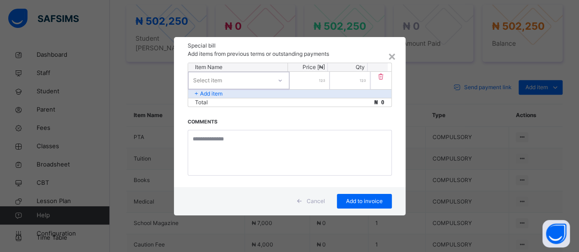
click at [281, 81] on icon at bounding box center [279, 80] width 5 height 9
click at [277, 76] on div at bounding box center [280, 80] width 16 height 15
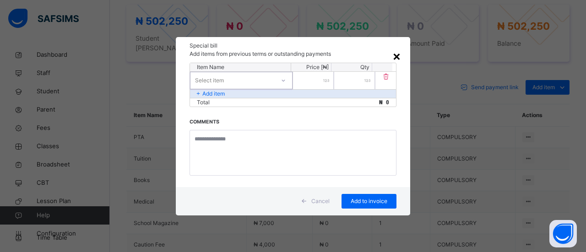
click at [395, 60] on div "×" at bounding box center [396, 55] width 9 height 19
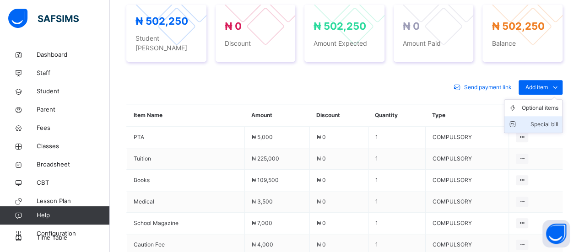
click at [554, 120] on div "Special bill" at bounding box center [539, 124] width 37 height 9
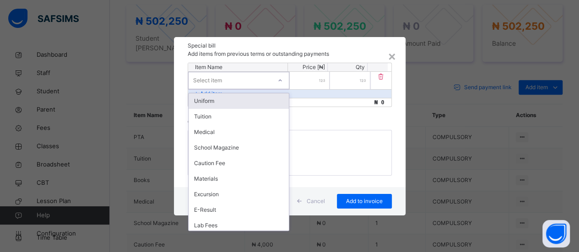
click at [281, 82] on icon at bounding box center [279, 80] width 5 height 9
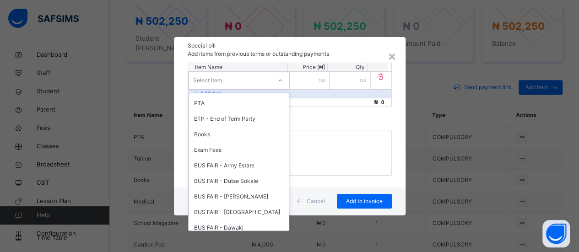
scroll to position [205, 0]
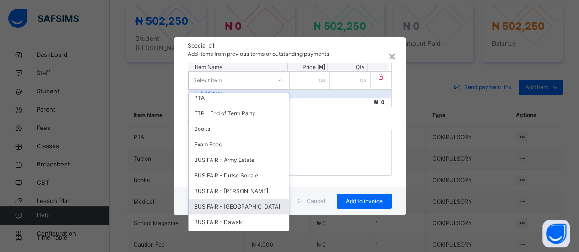
click at [229, 211] on div "BUS FAIR - [GEOGRAPHIC_DATA]" at bounding box center [238, 207] width 100 height 16
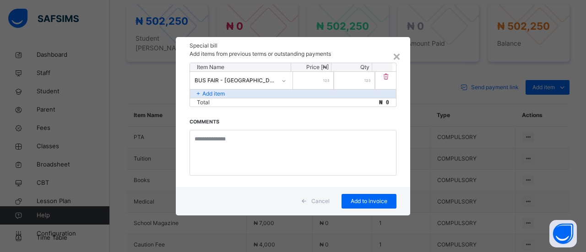
click at [322, 83] on input "number" at bounding box center [313, 80] width 41 height 17
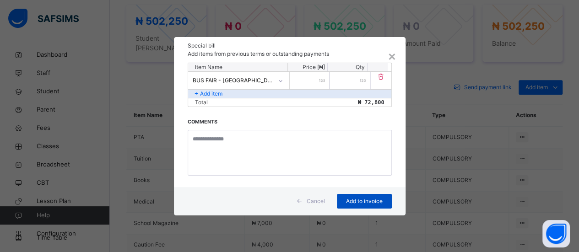
type input "*****"
click at [376, 201] on span "Add to invoice" at bounding box center [364, 201] width 41 height 8
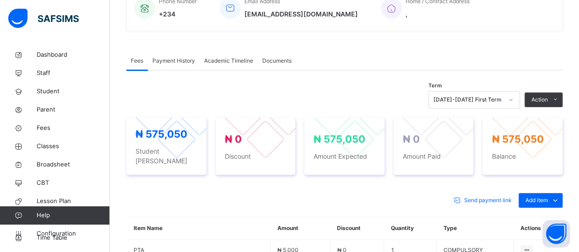
scroll to position [217, 0]
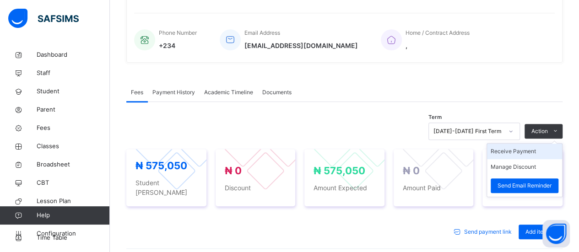
click at [540, 151] on li "Receive Payment" at bounding box center [524, 152] width 75 height 16
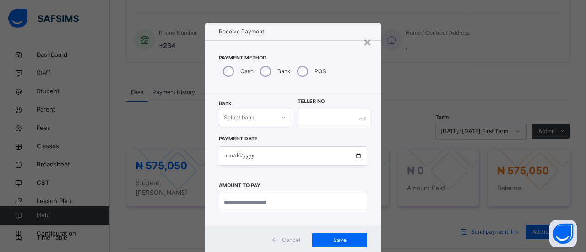
click at [282, 118] on icon at bounding box center [283, 117] width 5 height 9
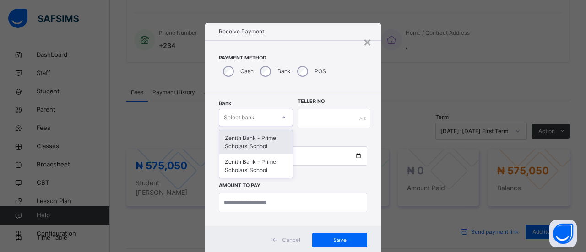
click at [282, 143] on div "Zenith Bank - Prime Scholars’ School" at bounding box center [255, 142] width 73 height 24
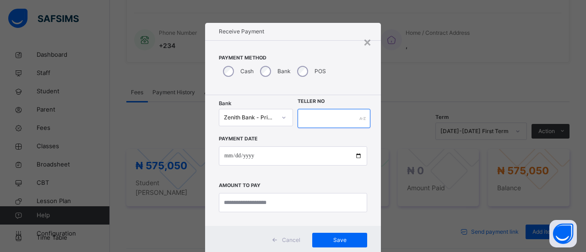
click at [307, 119] on input "text" at bounding box center [333, 118] width 73 height 19
type input "*****"
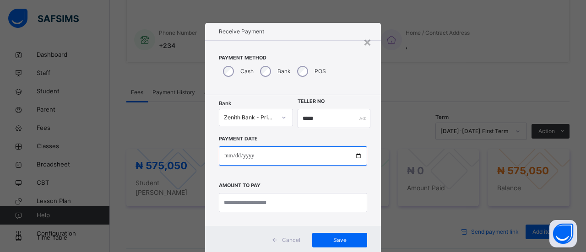
click at [225, 153] on input "date" at bounding box center [293, 155] width 148 height 19
type input "**********"
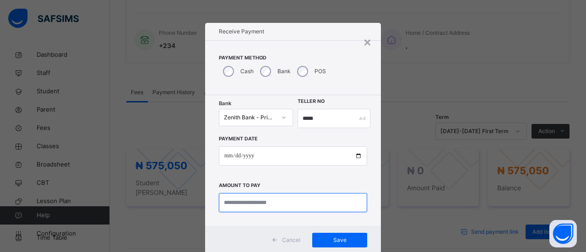
click at [255, 202] on input "currency" at bounding box center [293, 202] width 148 height 19
type input "*********"
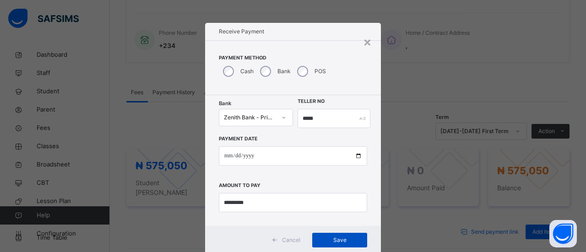
click at [354, 243] on span "Save" at bounding box center [339, 240] width 41 height 8
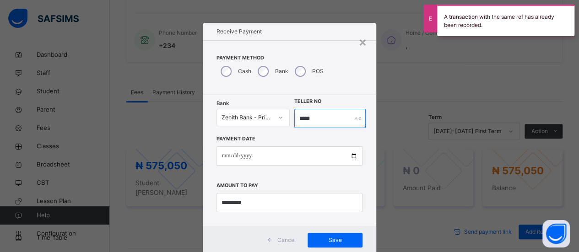
click at [317, 118] on input "*****" at bounding box center [330, 118] width 72 height 19
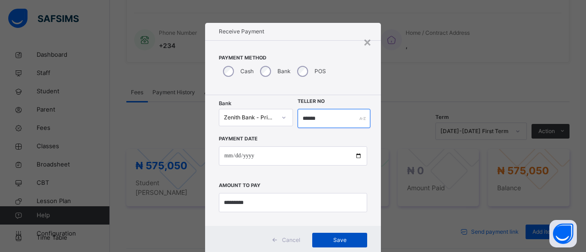
type input "******"
click at [346, 242] on span "Save" at bounding box center [339, 240] width 41 height 8
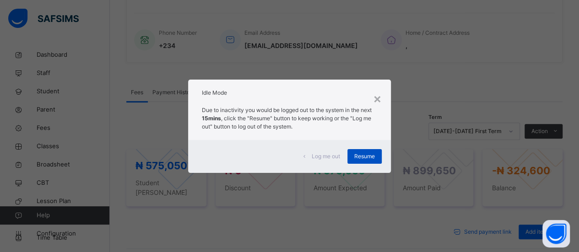
click at [371, 156] on span "Resume" at bounding box center [364, 156] width 21 height 8
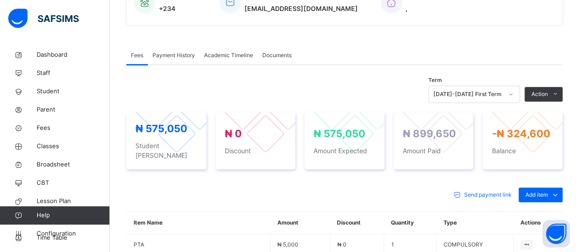
scroll to position [273, 0]
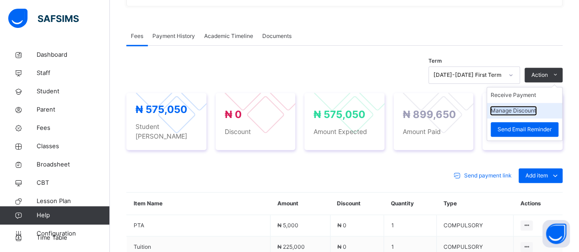
click at [536, 108] on button "Manage Discount" at bounding box center [512, 111] width 45 height 8
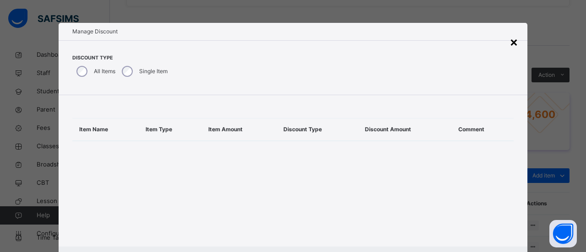
click at [512, 43] on div "×" at bounding box center [513, 41] width 9 height 19
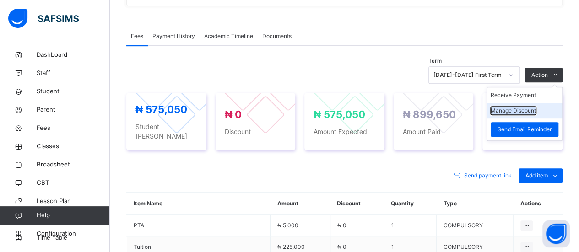
click at [531, 108] on button "Manage Discount" at bounding box center [512, 111] width 45 height 8
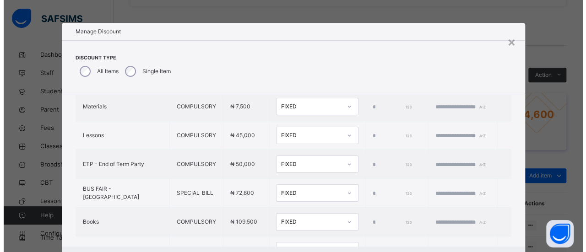
scroll to position [419, 0]
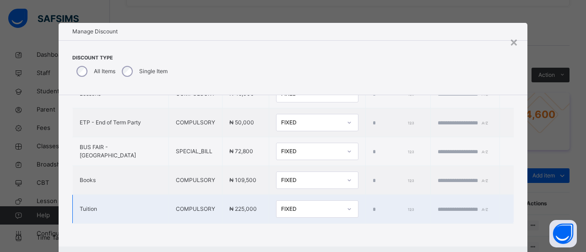
click at [346, 204] on icon at bounding box center [348, 208] width 5 height 9
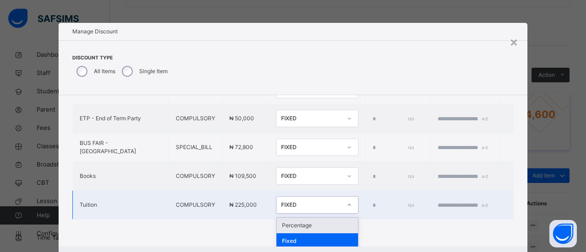
click at [309, 220] on div "Percentage" at bounding box center [316, 226] width 81 height 16
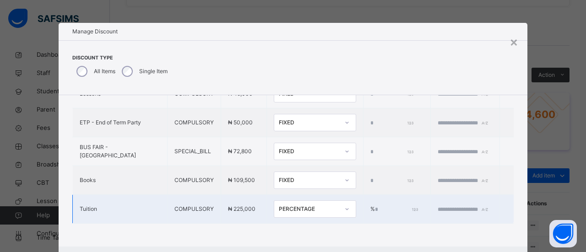
click at [375, 205] on input "*" at bounding box center [396, 209] width 43 height 8
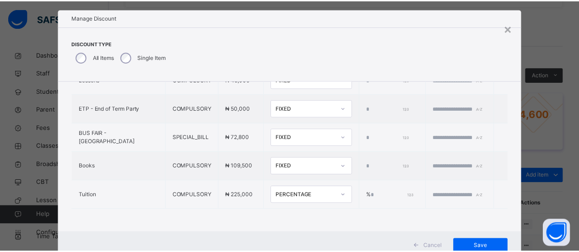
scroll to position [27, 0]
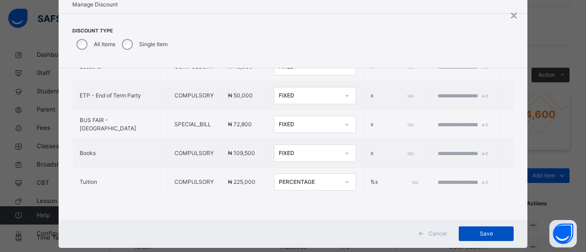
type input "***"
click at [489, 234] on span "Save" at bounding box center [485, 234] width 41 height 8
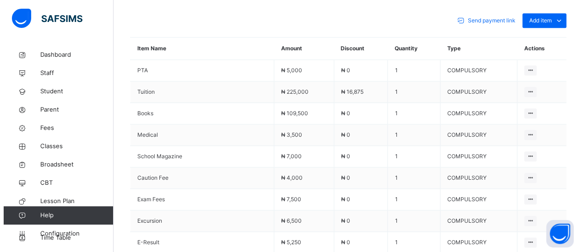
scroll to position [392, 0]
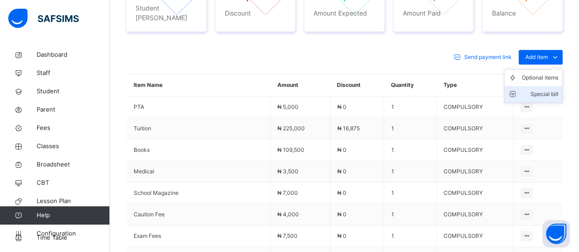
click at [552, 90] on div "Special bill" at bounding box center [539, 94] width 37 height 9
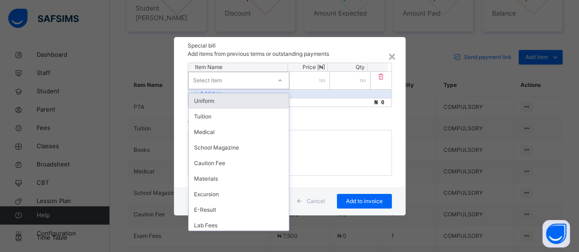
click at [280, 81] on icon at bounding box center [279, 80] width 5 height 9
click at [260, 98] on div "Uniform" at bounding box center [238, 101] width 100 height 16
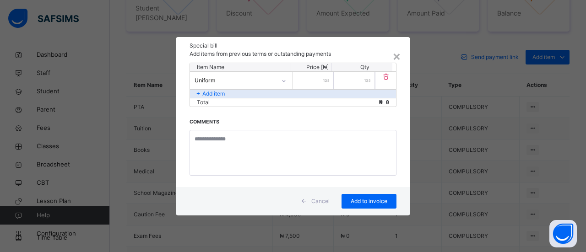
click at [269, 93] on div "Add item" at bounding box center [293, 93] width 206 height 9
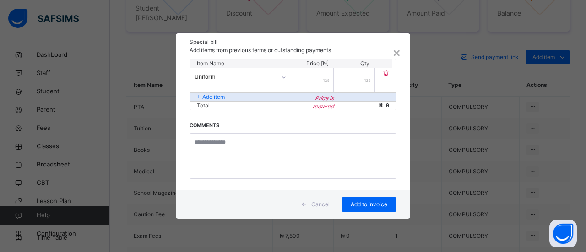
click at [306, 75] on input "number" at bounding box center [313, 80] width 41 height 24
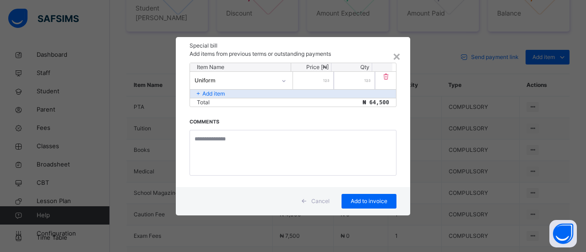
type input "*****"
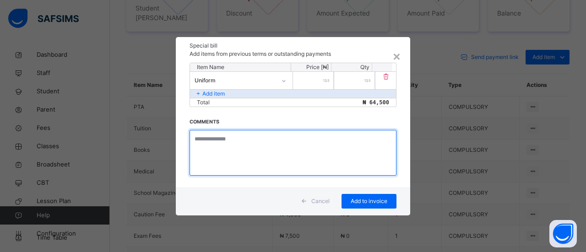
click at [317, 146] on textarea at bounding box center [292, 153] width 207 height 46
click at [196, 138] on textarea "******* ***** ********" at bounding box center [292, 153] width 207 height 46
click at [194, 140] on textarea "******* ***** ********" at bounding box center [292, 153] width 207 height 46
click at [192, 144] on textarea "********* ***** ********" at bounding box center [292, 153] width 207 height 46
click at [193, 156] on textarea "********* ******* ********" at bounding box center [292, 153] width 207 height 46
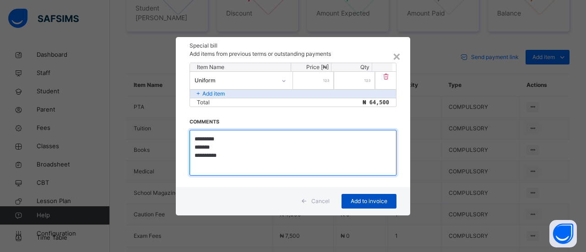
type textarea "**********"
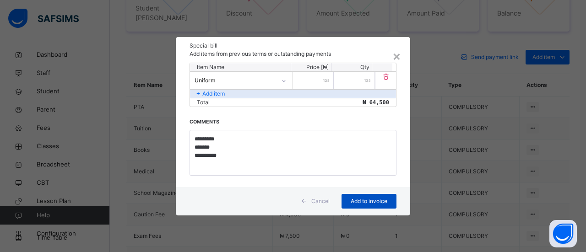
click at [370, 202] on span "Add to invoice" at bounding box center [368, 201] width 41 height 8
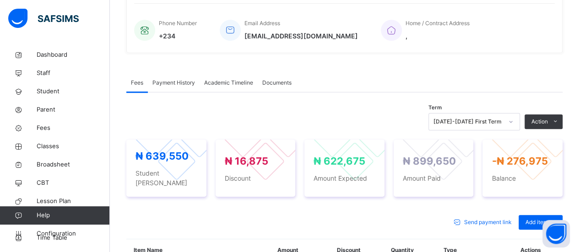
scroll to position [200, 0]
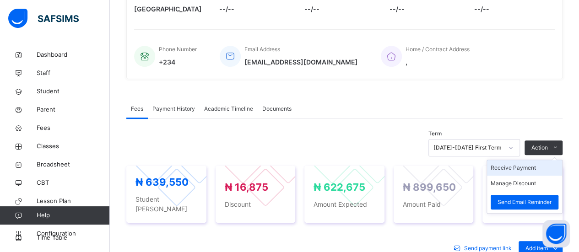
click at [538, 171] on li "Receive Payment" at bounding box center [524, 168] width 75 height 16
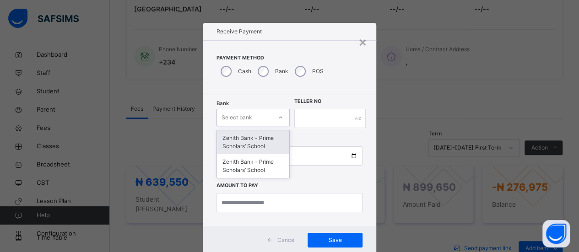
click at [278, 114] on icon at bounding box center [280, 117] width 5 height 9
click at [271, 140] on div "Zenith Bank - Prime Scholars’ School" at bounding box center [253, 142] width 72 height 24
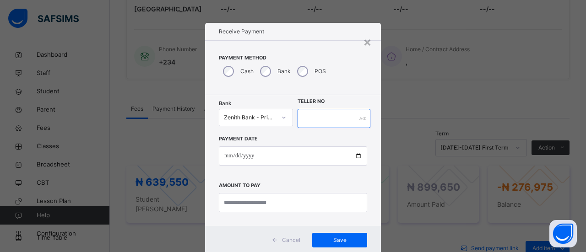
click at [305, 121] on input "text" at bounding box center [333, 118] width 73 height 19
type input "*****"
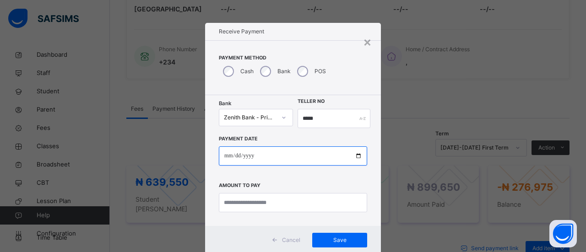
click at [231, 155] on input "date" at bounding box center [293, 155] width 148 height 19
type input "**********"
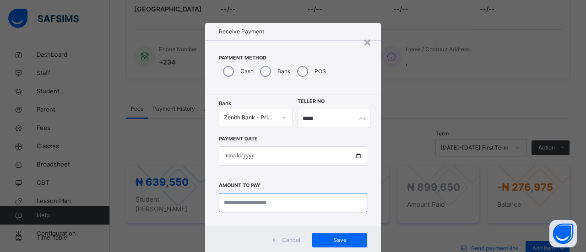
click at [241, 205] on input "currency" at bounding box center [293, 202] width 148 height 19
type input "********"
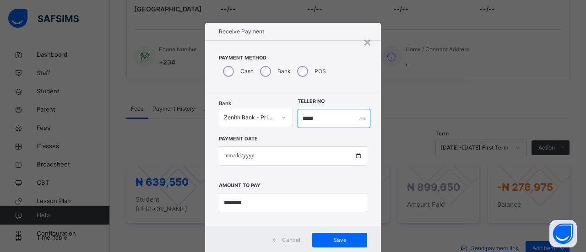
click at [318, 118] on input "*****" at bounding box center [333, 118] width 73 height 19
type input "******"
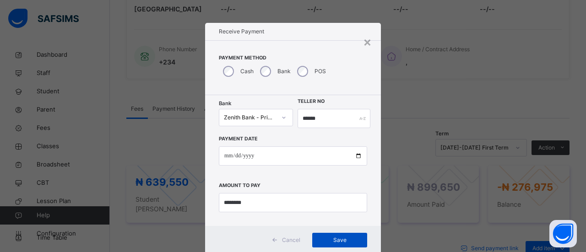
click at [337, 242] on span "Save" at bounding box center [339, 240] width 41 height 8
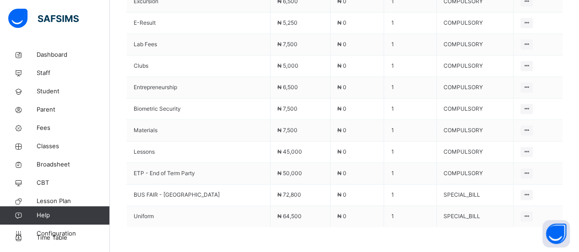
scroll to position [0, 0]
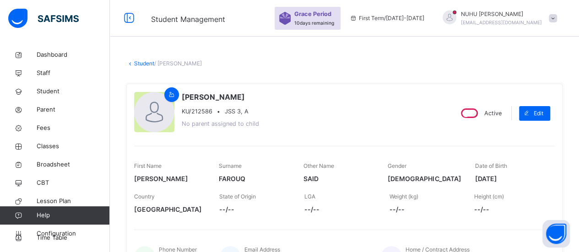
click at [147, 66] on link "Student" at bounding box center [144, 63] width 20 height 7
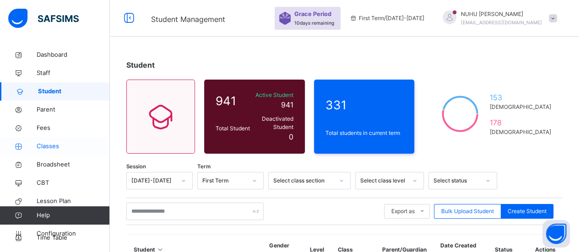
click at [48, 146] on span "Classes" at bounding box center [73, 146] width 73 height 9
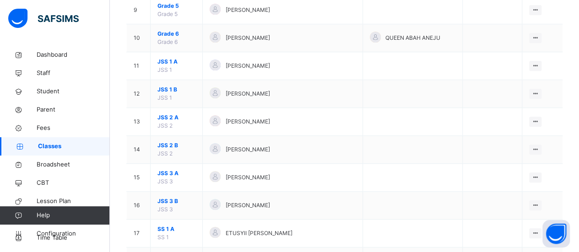
scroll to position [349, 0]
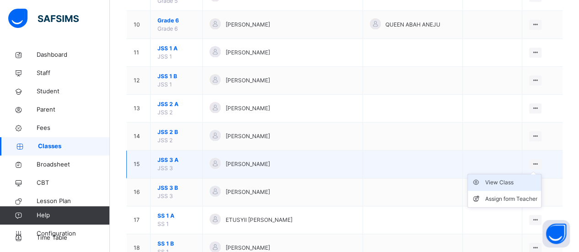
click at [521, 181] on div "View Class" at bounding box center [511, 182] width 52 height 9
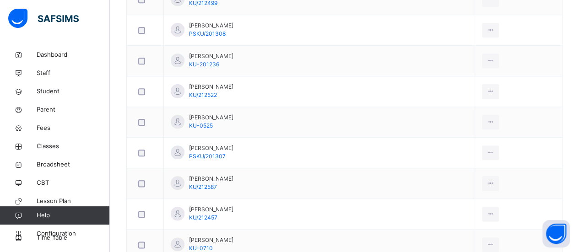
scroll to position [472, 0]
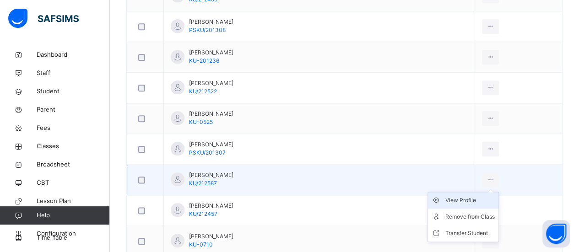
click at [462, 198] on div "View Profile" at bounding box center [469, 200] width 49 height 9
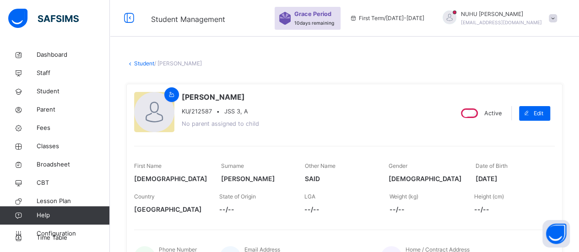
click at [150, 64] on link "Student" at bounding box center [144, 63] width 20 height 7
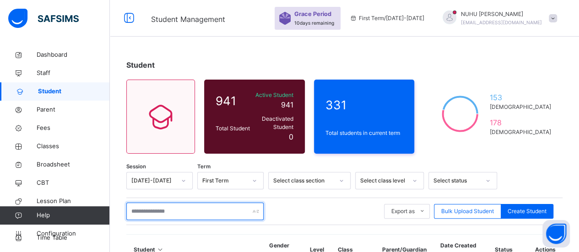
click at [219, 206] on input "text" at bounding box center [194, 211] width 137 height 17
click at [159, 213] on input "***" at bounding box center [194, 211] width 137 height 17
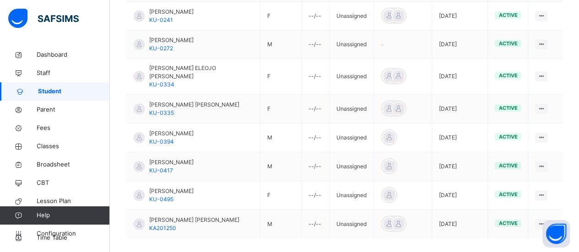
scroll to position [319, 0]
type input "*****"
click at [67, 146] on span "Classes" at bounding box center [73, 146] width 73 height 9
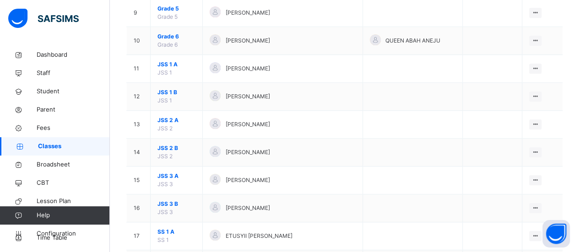
scroll to position [338, 0]
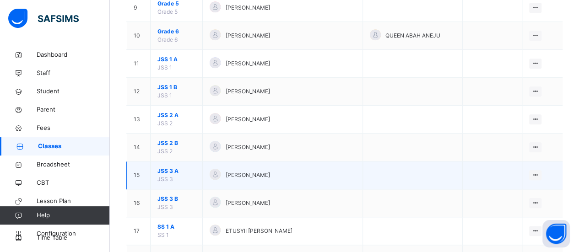
click at [269, 174] on span "[PERSON_NAME]" at bounding box center [247, 175] width 44 height 8
click at [525, 190] on div "View Class" at bounding box center [511, 193] width 52 height 9
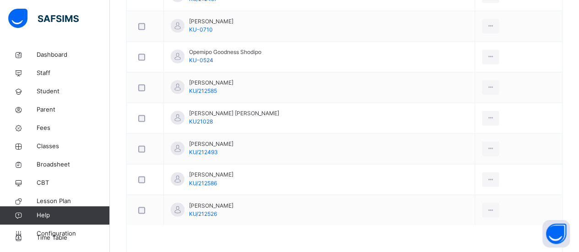
scroll to position [694, 0]
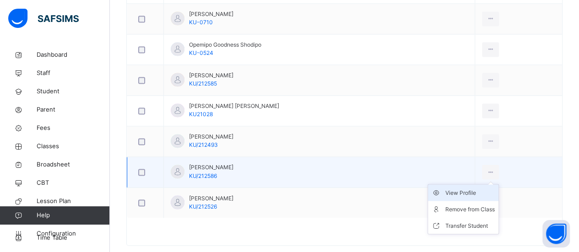
click at [478, 189] on div "View Profile" at bounding box center [469, 192] width 49 height 9
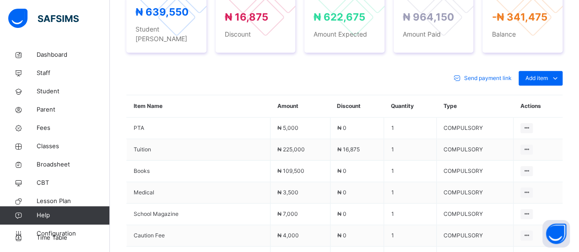
scroll to position [346, 0]
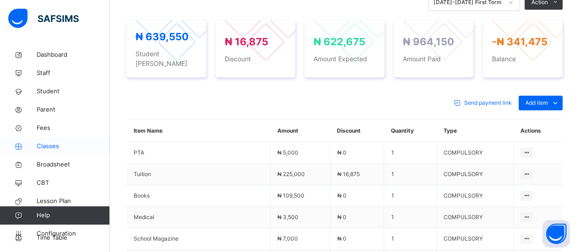
click at [69, 145] on span "Classes" at bounding box center [73, 146] width 73 height 9
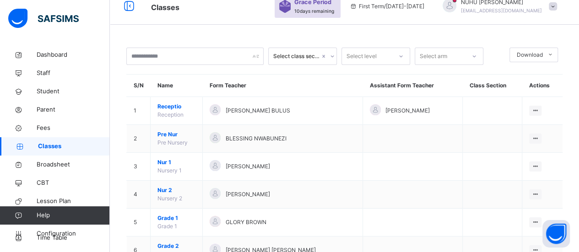
scroll to position [346, 0]
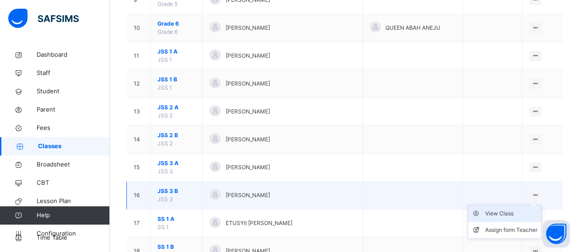
click at [527, 210] on div "View Class" at bounding box center [511, 213] width 52 height 9
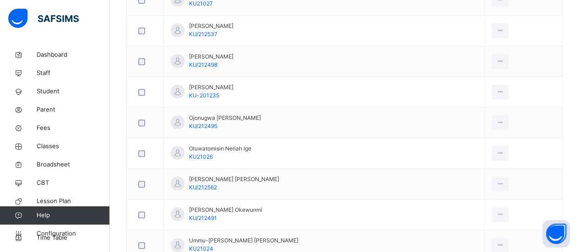
scroll to position [615, 0]
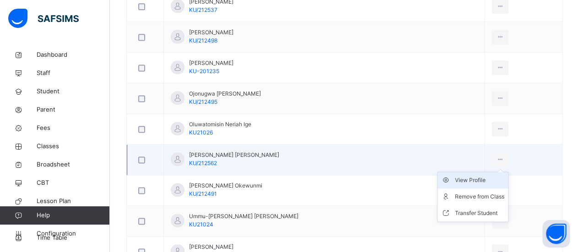
click at [489, 181] on div "View Profile" at bounding box center [479, 180] width 49 height 9
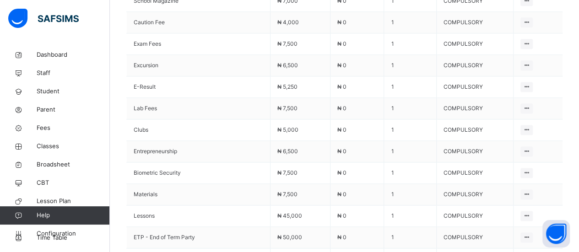
scroll to position [565, 0]
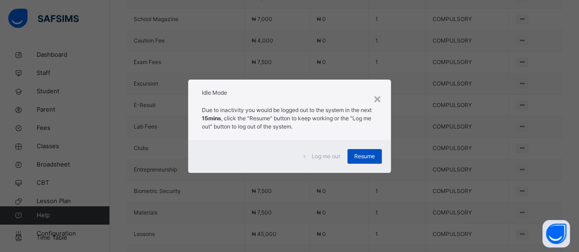
click at [378, 153] on div "Resume" at bounding box center [364, 156] width 34 height 15
click at [379, 96] on div "×" at bounding box center [377, 98] width 9 height 19
